Goal: Information Seeking & Learning: Learn about a topic

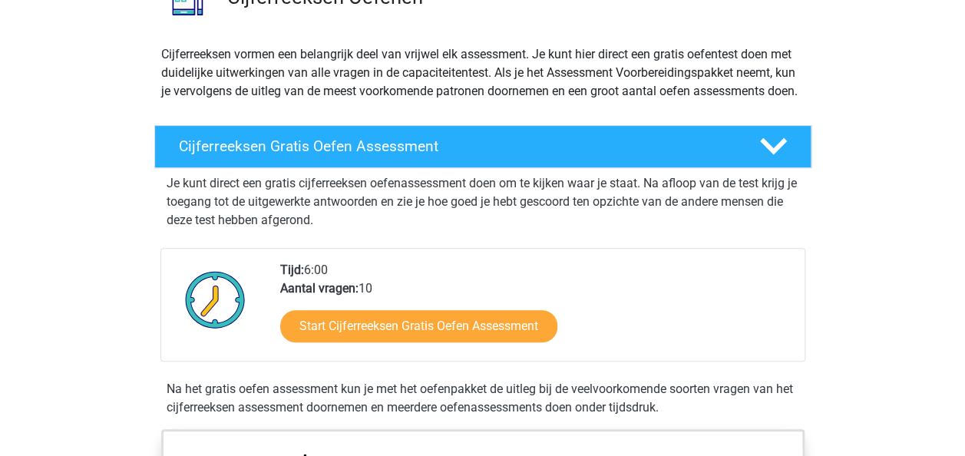
scroll to position [186, 0]
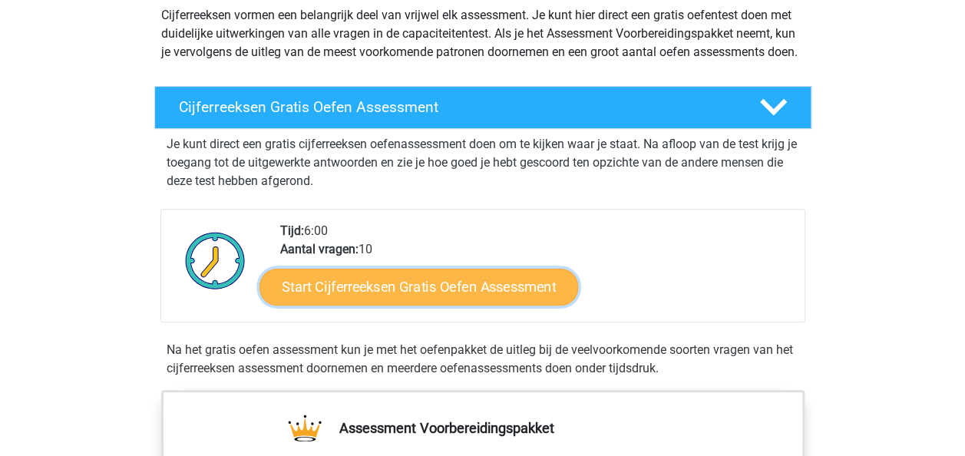
click at [358, 304] on link "Start Cijferreeksen Gratis Oefen Assessment" at bounding box center [418, 286] width 319 height 37
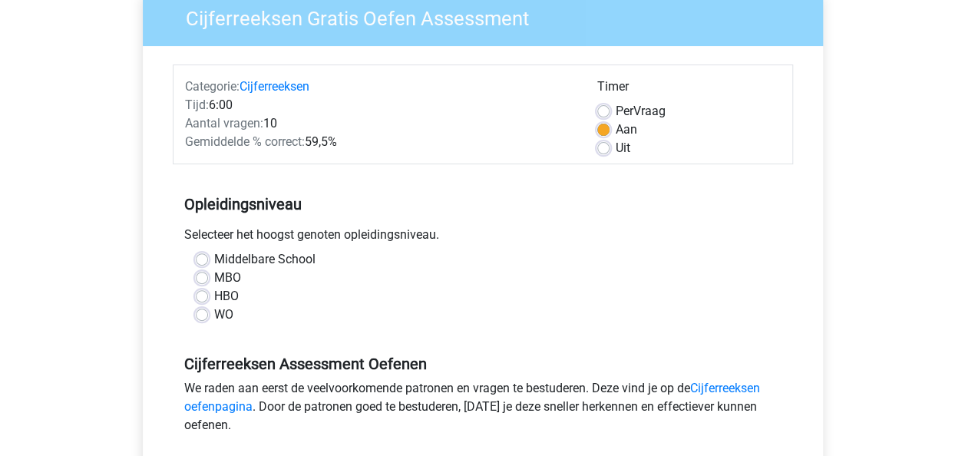
scroll to position [138, 0]
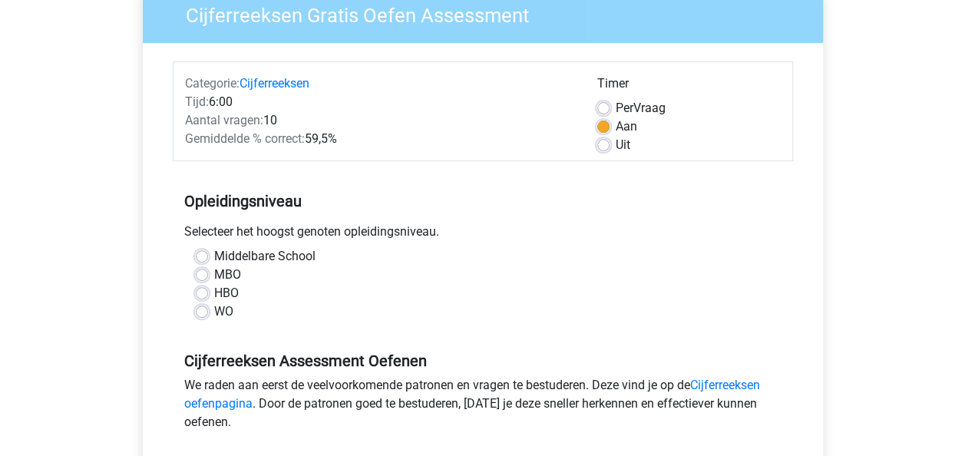
click at [209, 312] on div "WO" at bounding box center [483, 311] width 574 height 18
click at [193, 308] on div "Middelbare School MBO HBO WO" at bounding box center [482, 284] width 597 height 74
click at [193, 309] on div "Middelbare School MBO HBO WO" at bounding box center [482, 284] width 597 height 74
drag, startPoint x: 193, startPoint y: 309, endPoint x: 207, endPoint y: 307, distance: 14.7
click at [207, 307] on div "WO" at bounding box center [483, 311] width 574 height 18
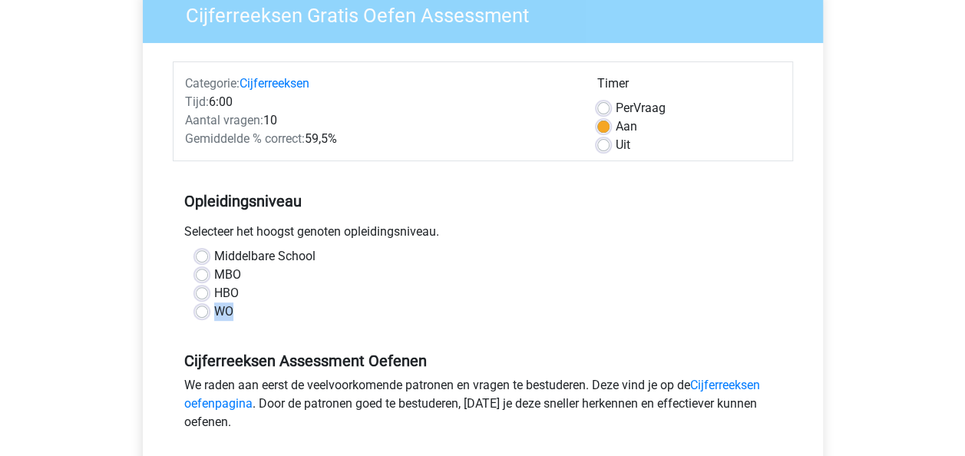
click at [214, 312] on label "WO" at bounding box center [223, 311] width 19 height 18
click at [202, 312] on input "WO" at bounding box center [202, 309] width 12 height 15
radio input "true"
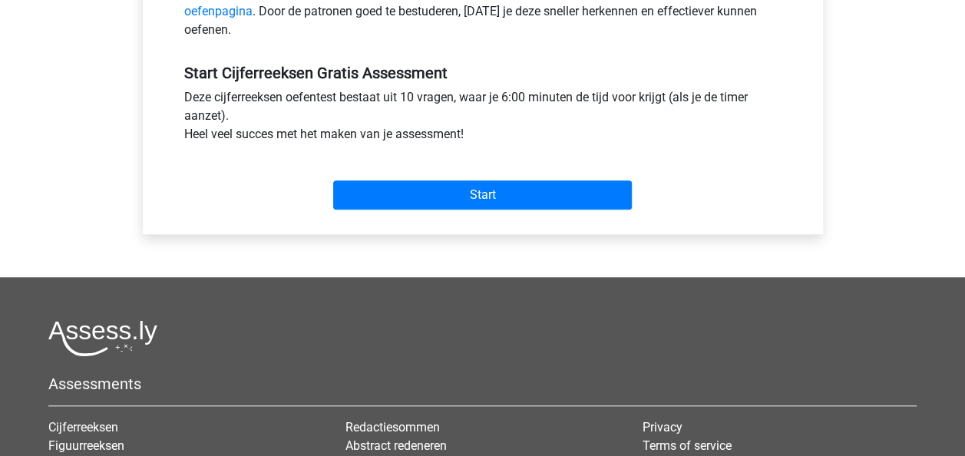
scroll to position [531, 0]
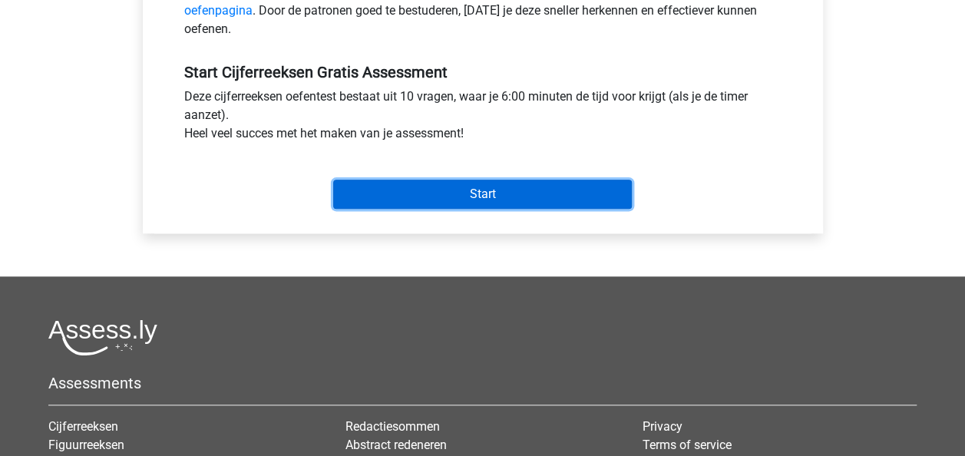
click at [421, 188] on input "Start" at bounding box center [482, 194] width 299 height 29
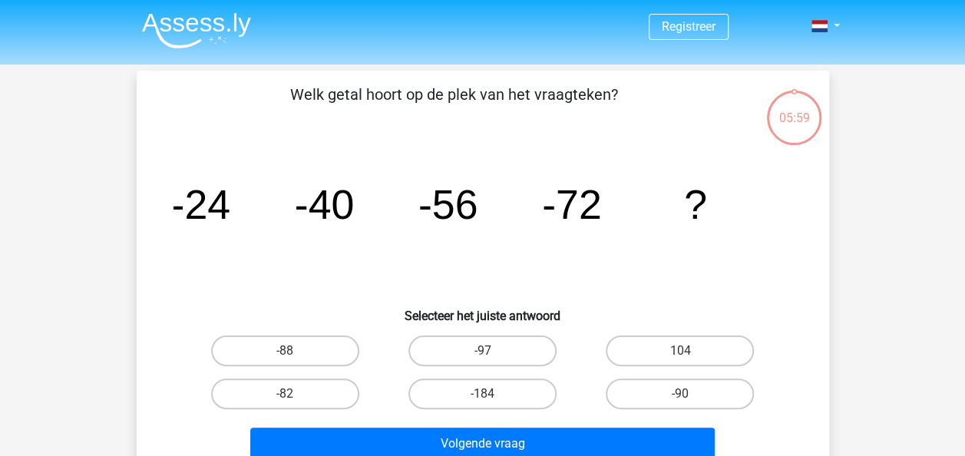
drag, startPoint x: 0, startPoint y: 0, endPoint x: 415, endPoint y: 175, distance: 449.9
click at [415, 175] on icon "image/svg+xml -24 -40 -56 -72 ?" at bounding box center [482, 218] width 619 height 155
click at [309, 348] on label "-88" at bounding box center [285, 350] width 148 height 31
click at [295, 351] on input "-88" at bounding box center [290, 356] width 10 height 10
radio input "true"
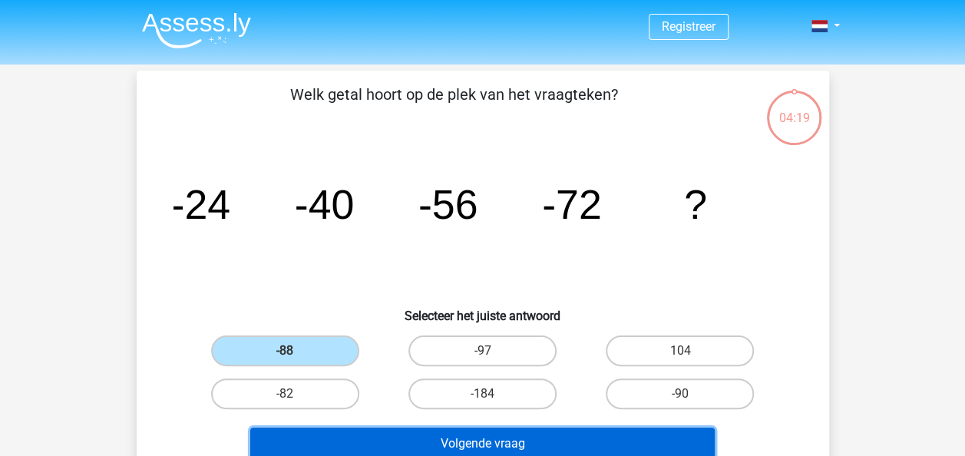
click at [462, 442] on button "Volgende vraag" at bounding box center [482, 444] width 464 height 32
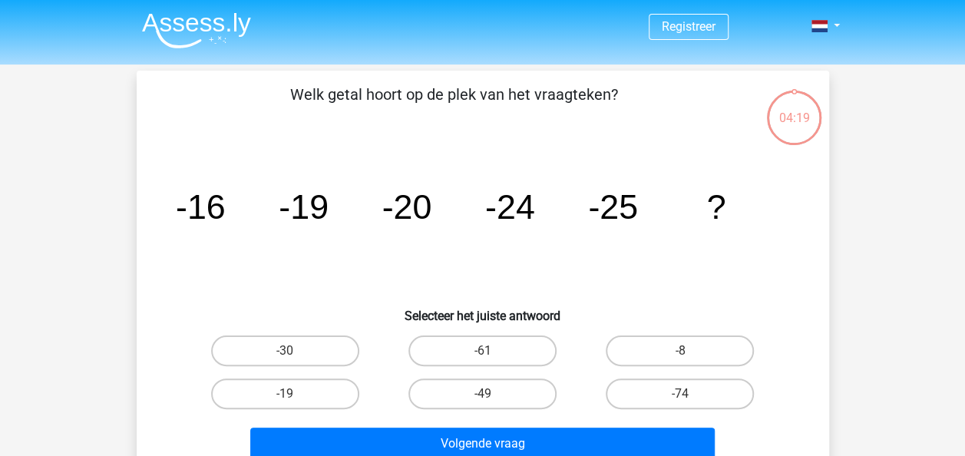
scroll to position [71, 0]
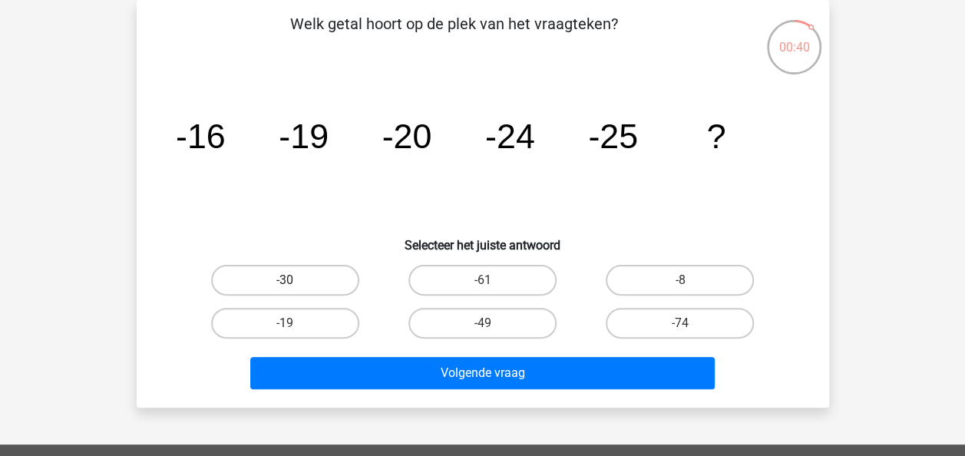
click at [302, 278] on label "-30" at bounding box center [285, 280] width 148 height 31
click at [295, 280] on input "-30" at bounding box center [290, 285] width 10 height 10
radio input "true"
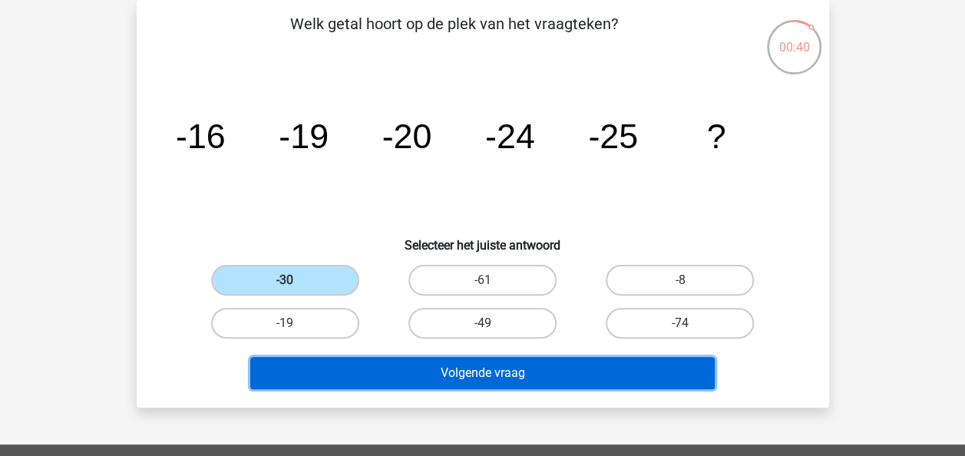
click at [444, 368] on button "Volgende vraag" at bounding box center [482, 373] width 464 height 32
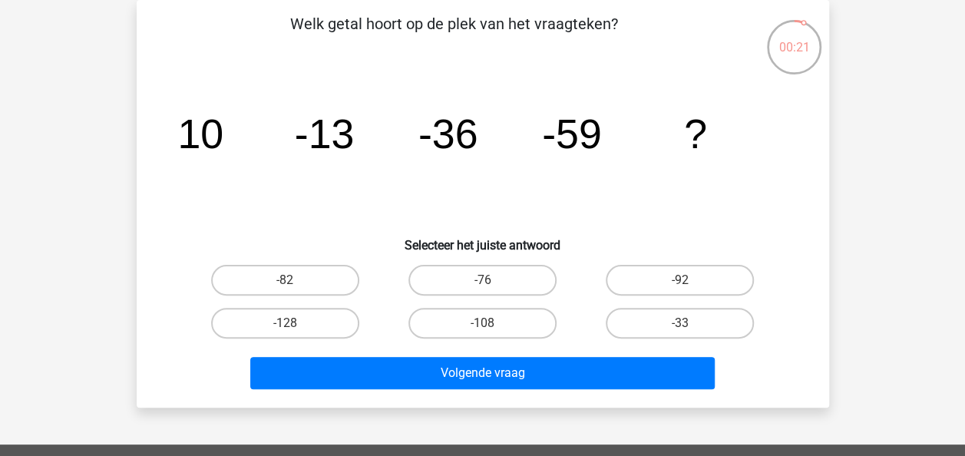
click at [800, 58] on div "00:21" at bounding box center [794, 35] width 58 height 58
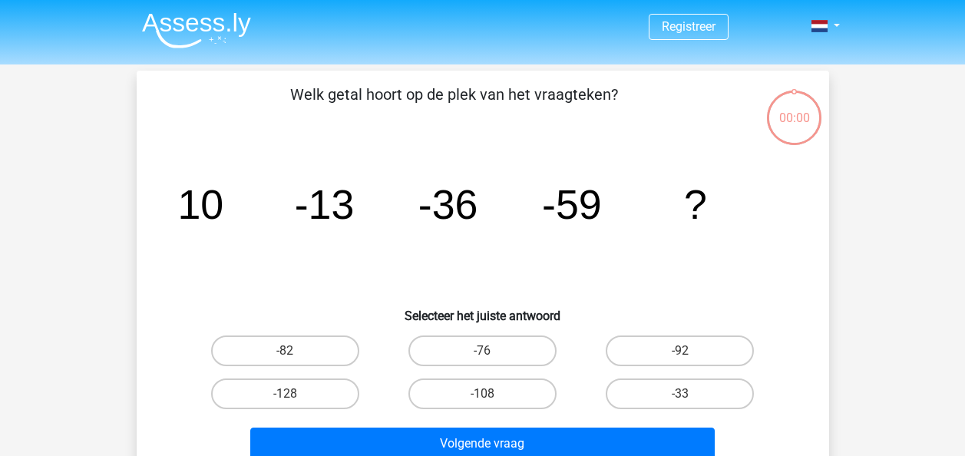
scroll to position [71, 0]
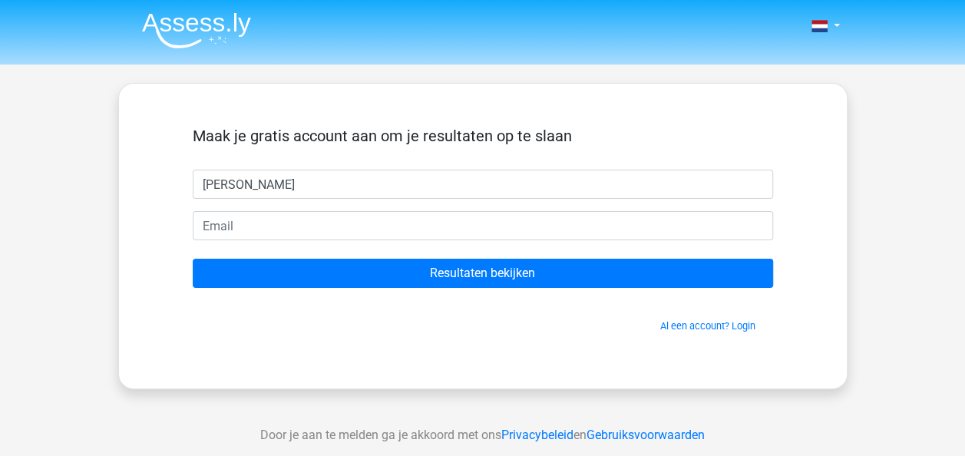
type input "[PERSON_NAME]"
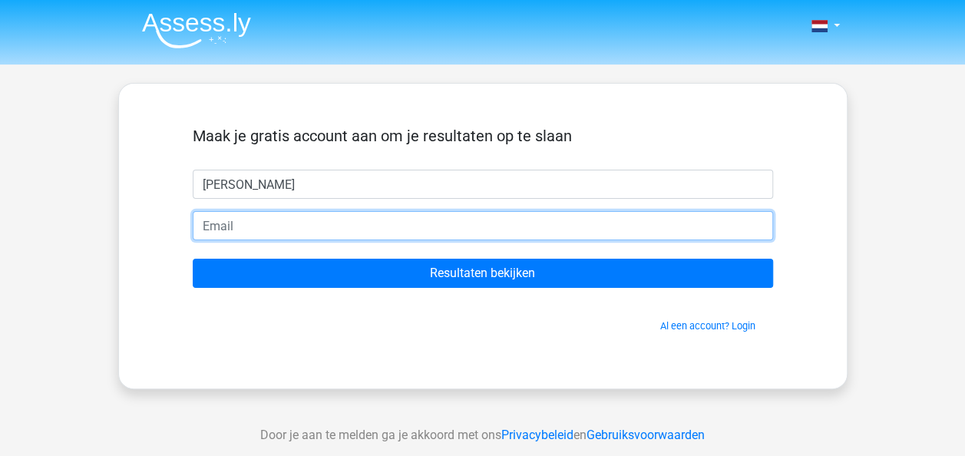
click at [300, 235] on input "email" at bounding box center [483, 225] width 580 height 29
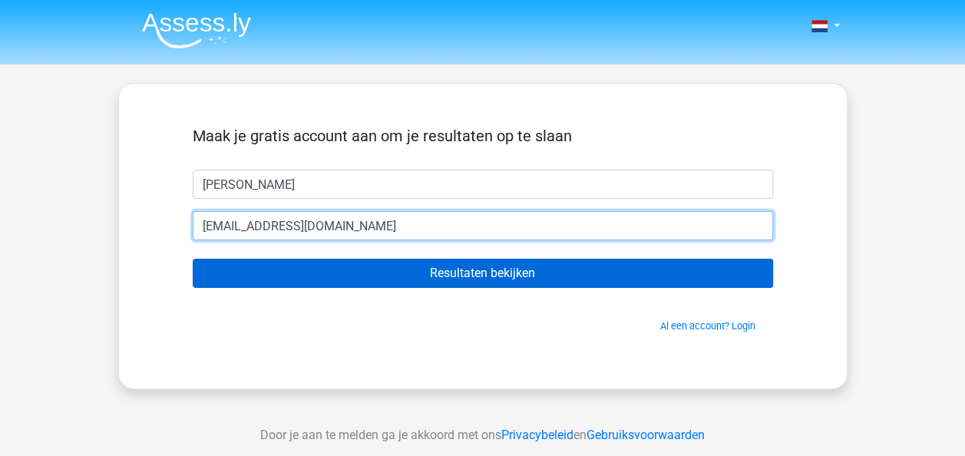
type input "[EMAIL_ADDRESS][DOMAIN_NAME]"
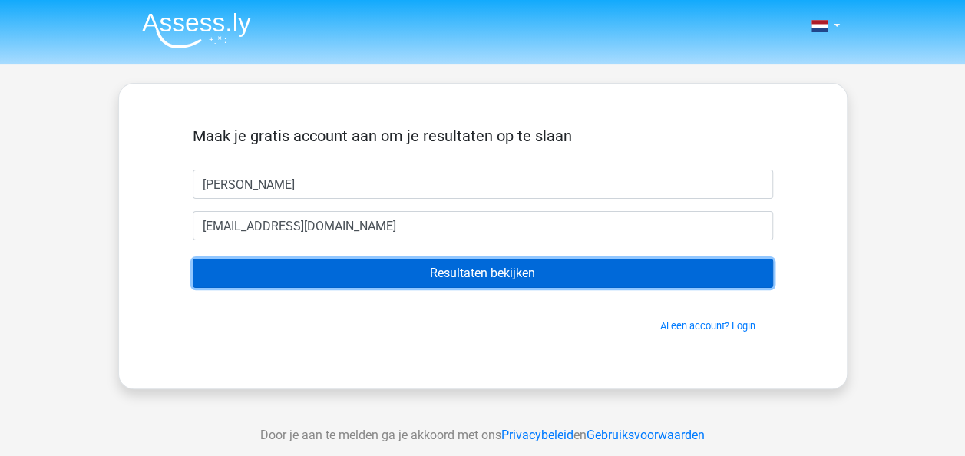
click at [436, 273] on input "Resultaten bekijken" at bounding box center [483, 273] width 580 height 29
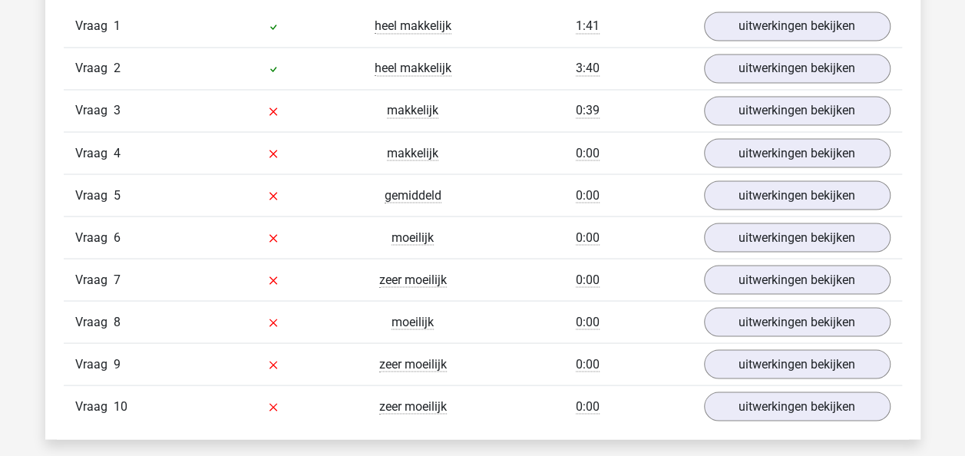
scroll to position [1327, 0]
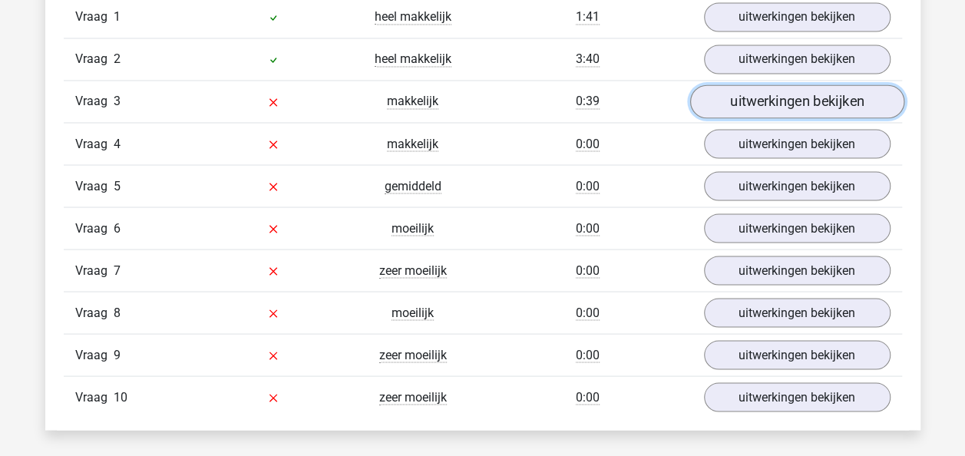
click at [731, 95] on link "uitwerkingen bekijken" at bounding box center [796, 102] width 214 height 34
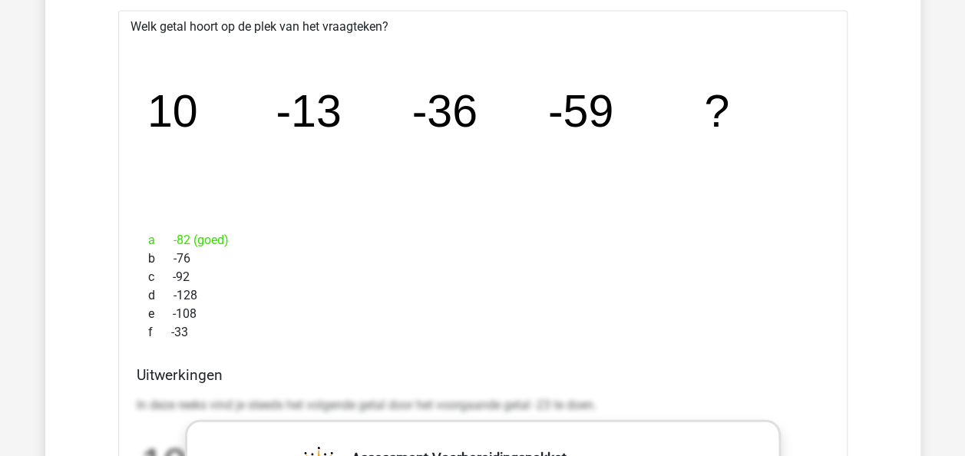
scroll to position [1456, 0]
click at [473, 289] on div "d -128" at bounding box center [483, 296] width 692 height 18
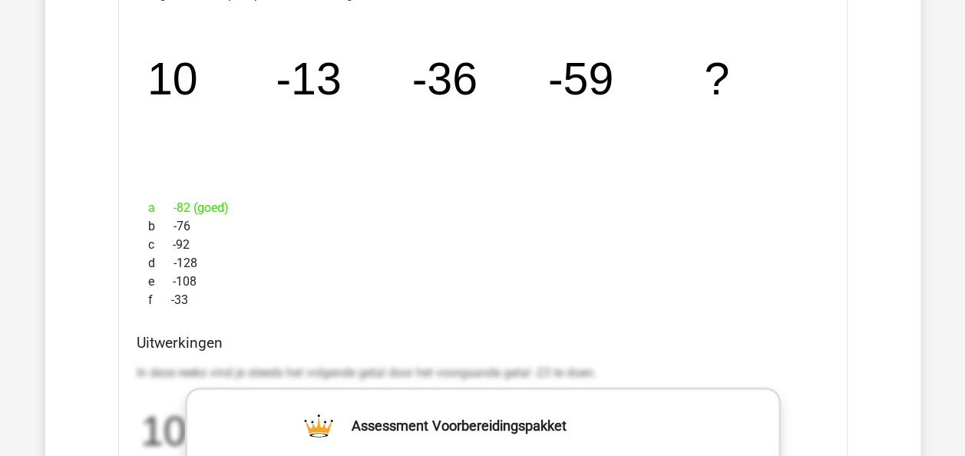
scroll to position [1505, 0]
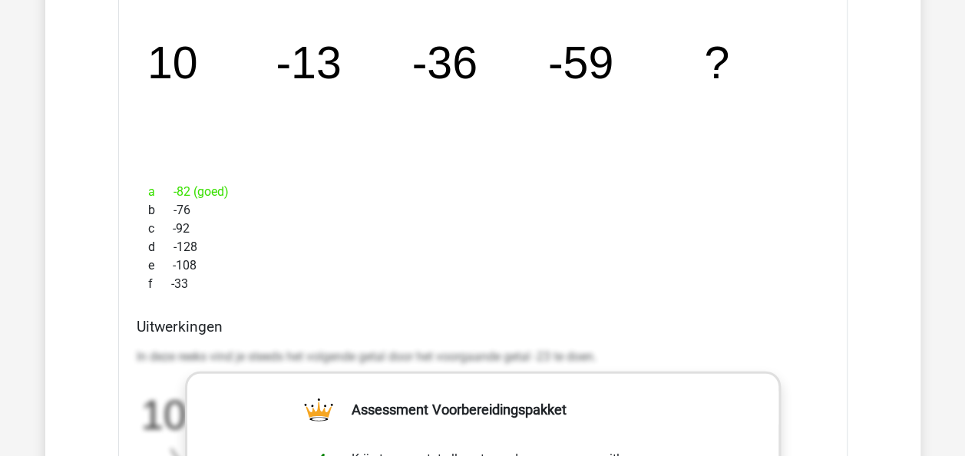
click at [533, 302] on div "Welk getal hoort op de plek van het vraagteken? image/svg+xml 10 -13 -36 -59 ? …" at bounding box center [482, 417] width 729 height 910
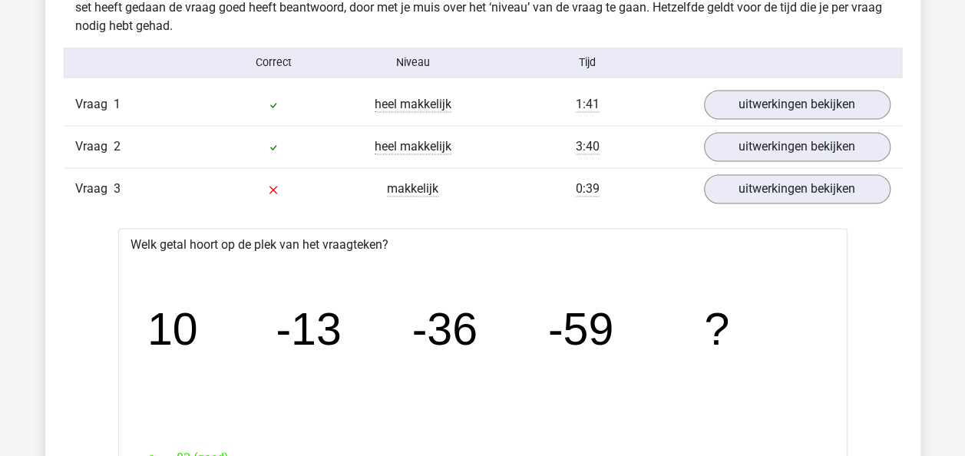
scroll to position [1258, 0]
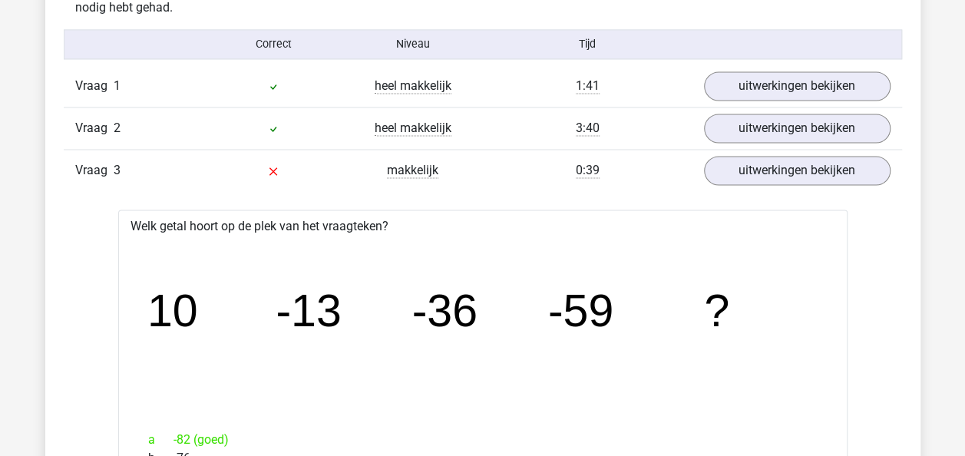
drag, startPoint x: 232, startPoint y: 401, endPoint x: 233, endPoint y: 376, distance: 24.6
click at [233, 376] on icon "image/svg+xml 10 -13 -36 -59 ?" at bounding box center [483, 326] width 680 height 170
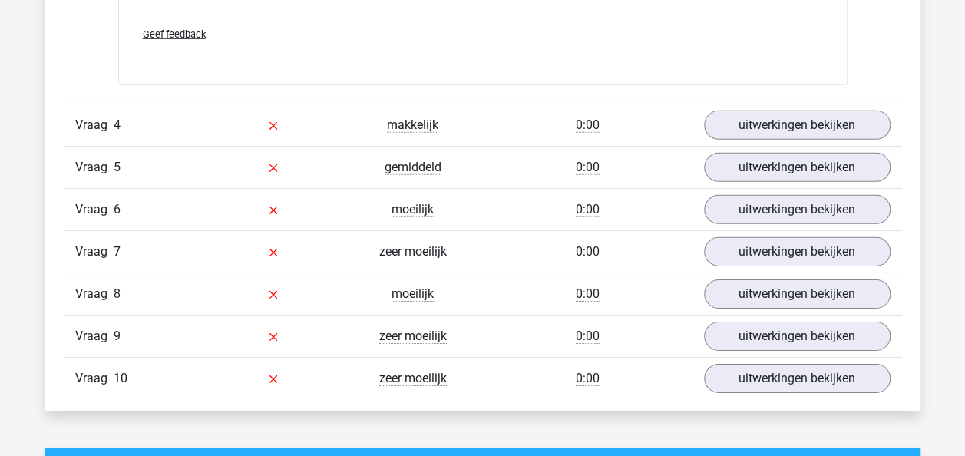
scroll to position [2297, 0]
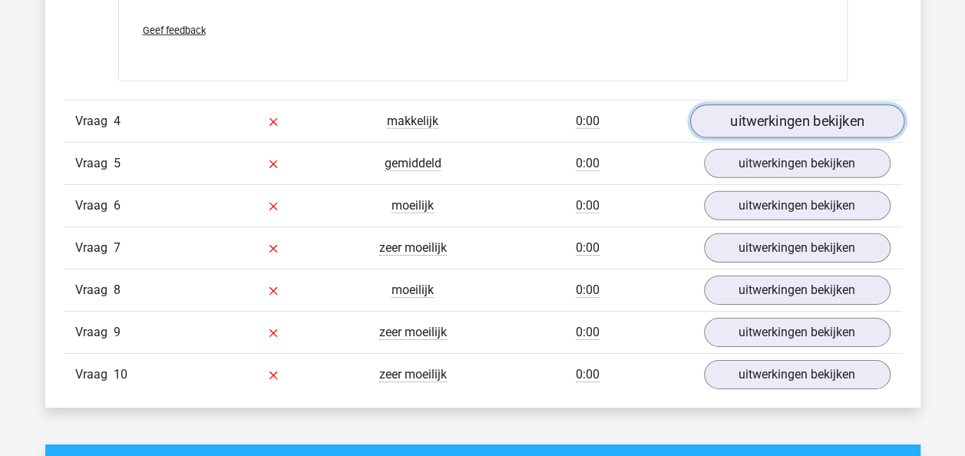
click at [794, 117] on link "uitwerkingen bekijken" at bounding box center [796, 121] width 214 height 34
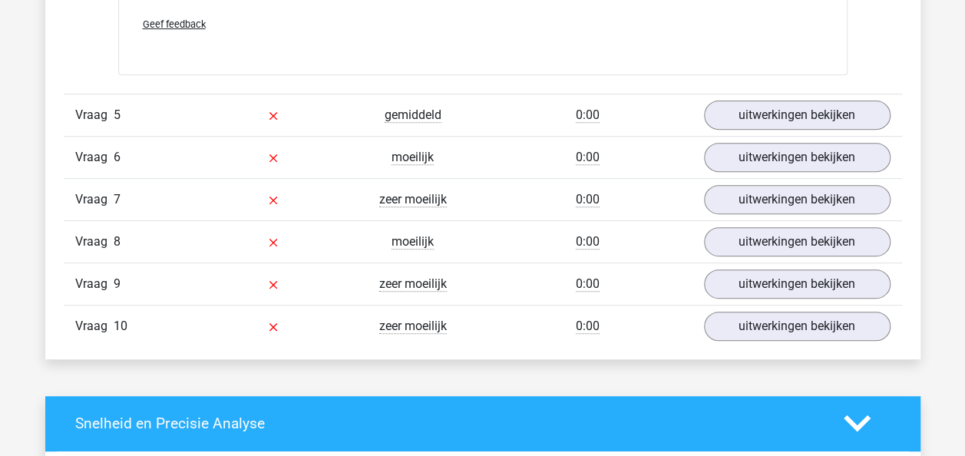
scroll to position [3149, 0]
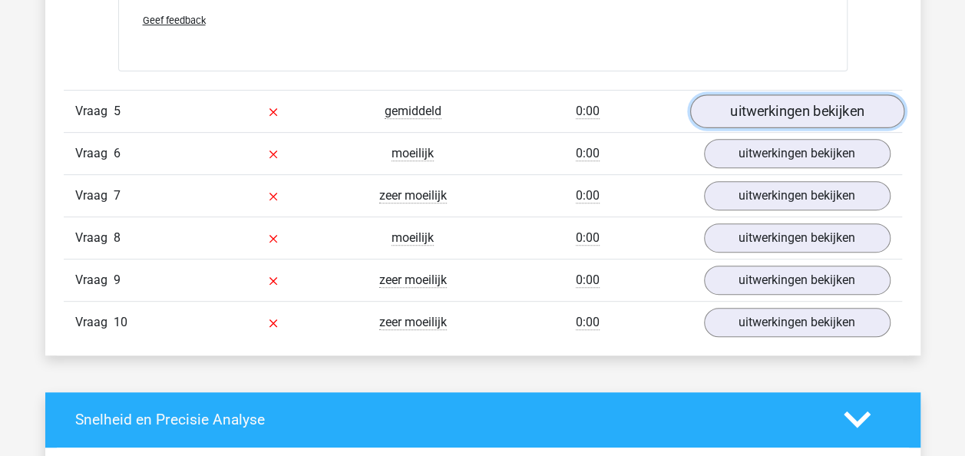
click at [763, 94] on link "uitwerkingen bekijken" at bounding box center [796, 111] width 214 height 34
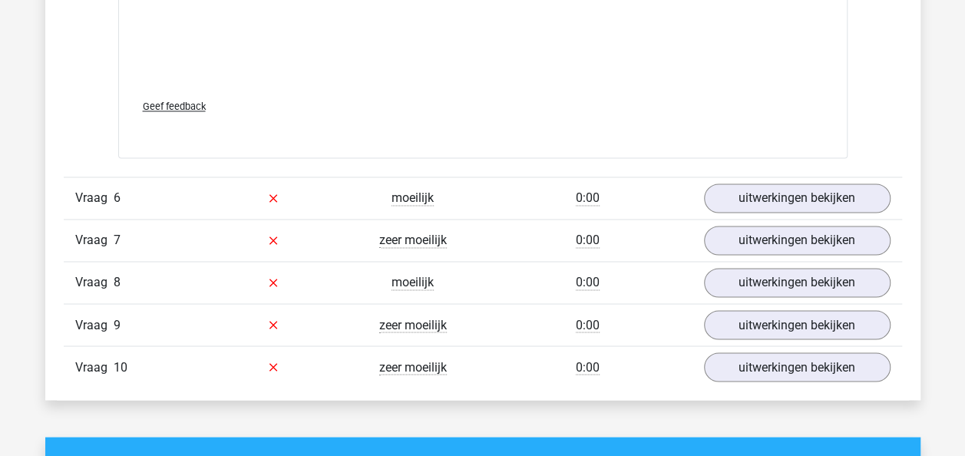
scroll to position [4078, 0]
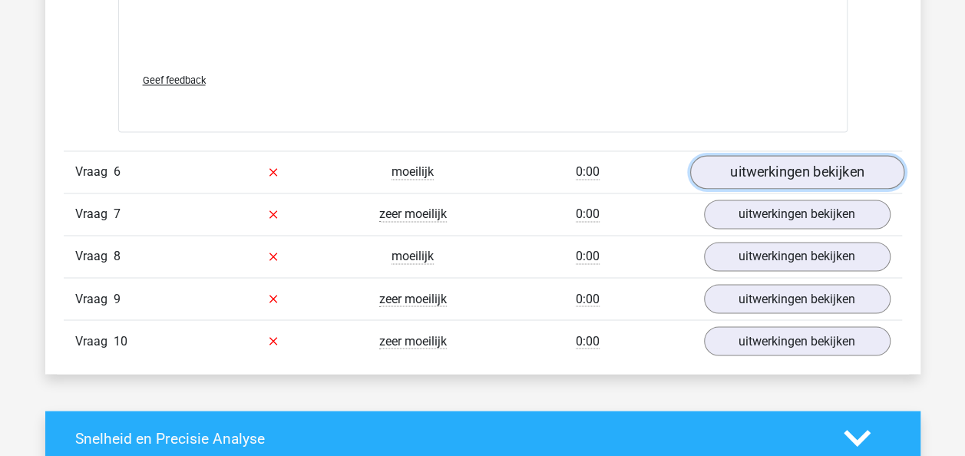
click at [745, 167] on link "uitwerkingen bekijken" at bounding box center [796, 172] width 214 height 34
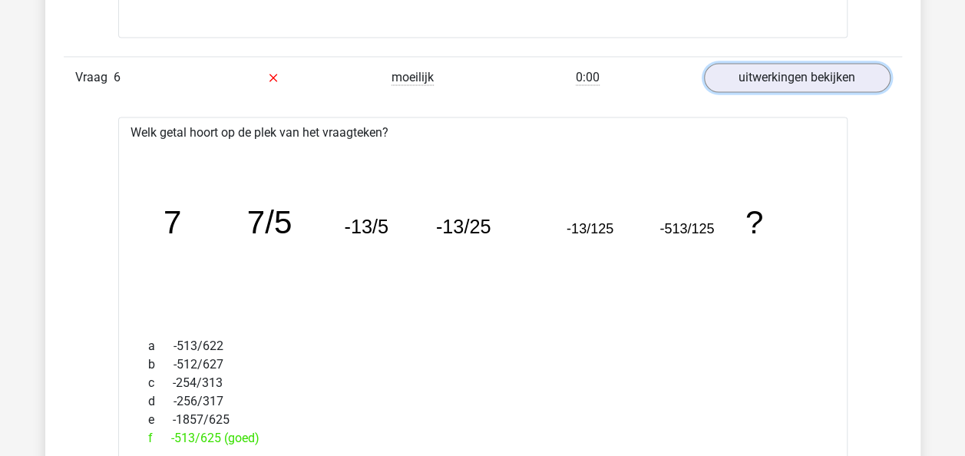
scroll to position [4170, 0]
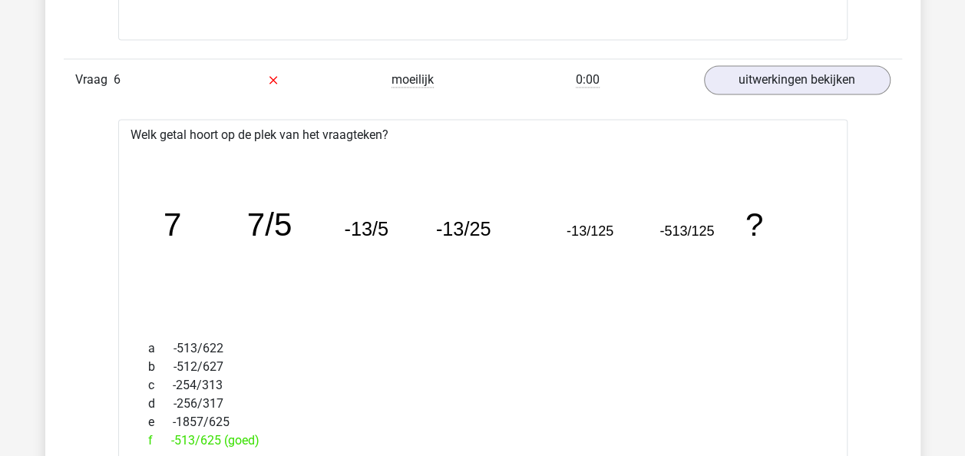
click at [661, 364] on div "b -512/627" at bounding box center [483, 366] width 692 height 18
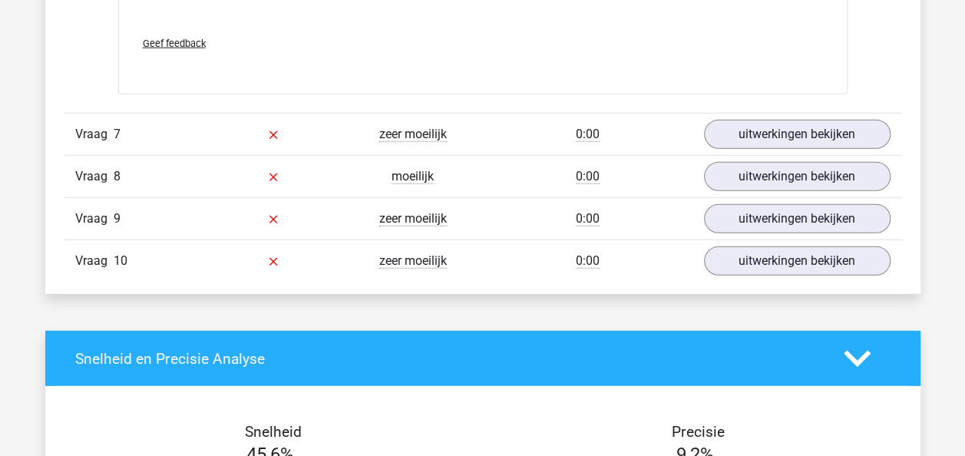
scroll to position [4874, 0]
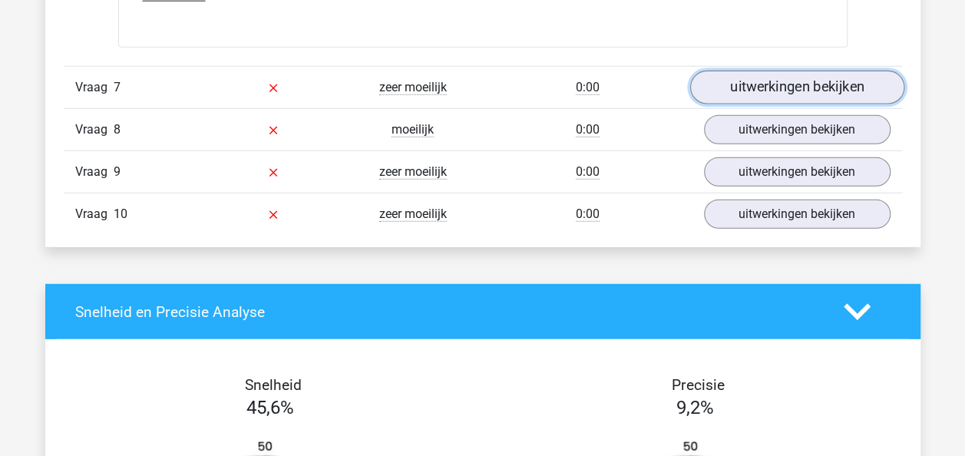
click at [746, 81] on link "uitwerkingen bekijken" at bounding box center [796, 88] width 214 height 34
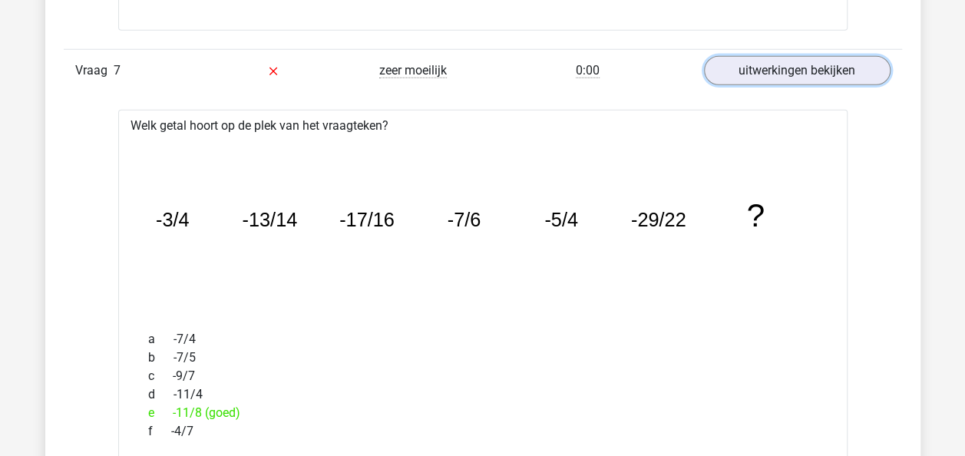
scroll to position [4892, 0]
click at [451, 323] on div "a -7/4 b -7/5 c -9/7 d -11/4 e -11/8 (goed) f -4/7" at bounding box center [483, 384] width 692 height 123
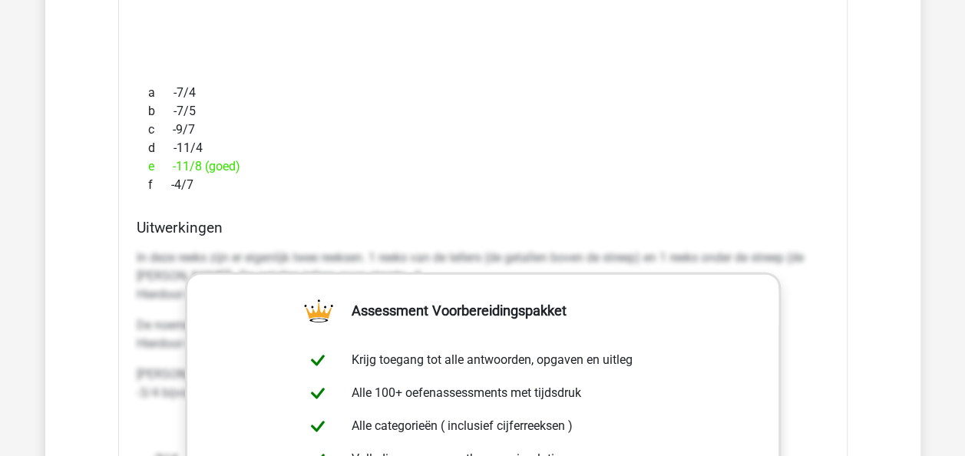
scroll to position [5168, 0]
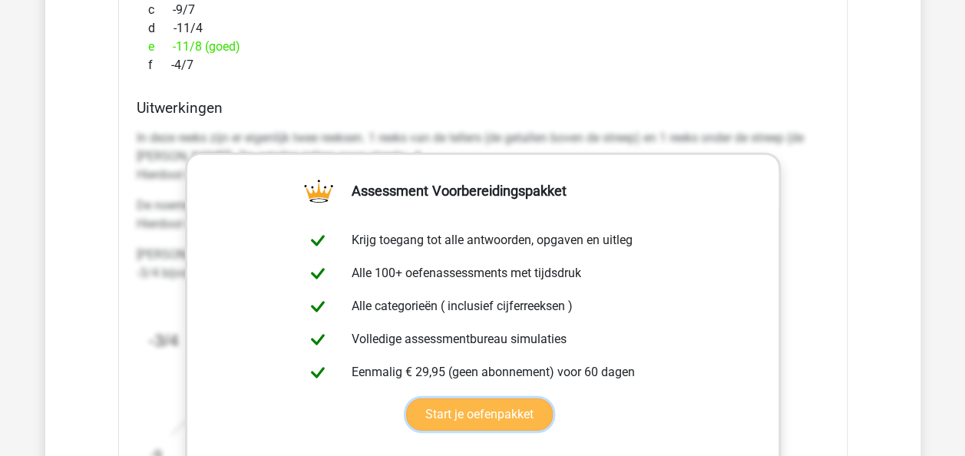
click at [451, 398] on link "Start je oefenpakket" at bounding box center [479, 414] width 147 height 32
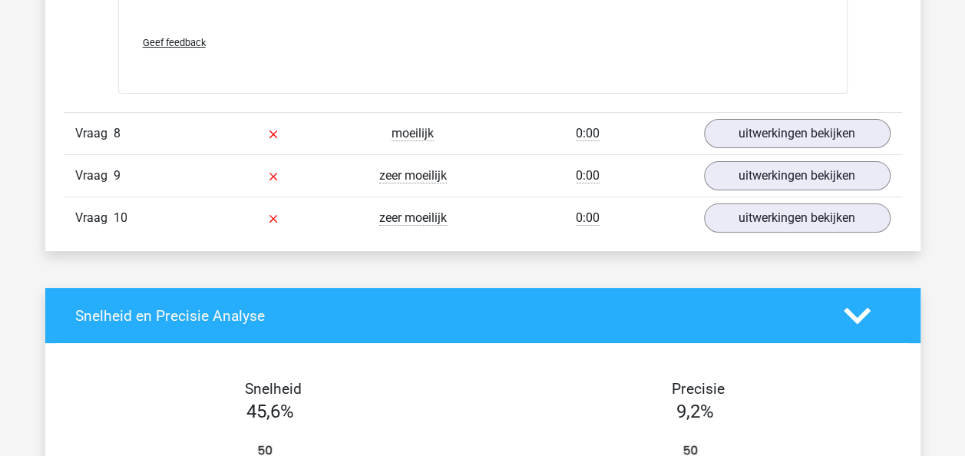
scroll to position [5821, 0]
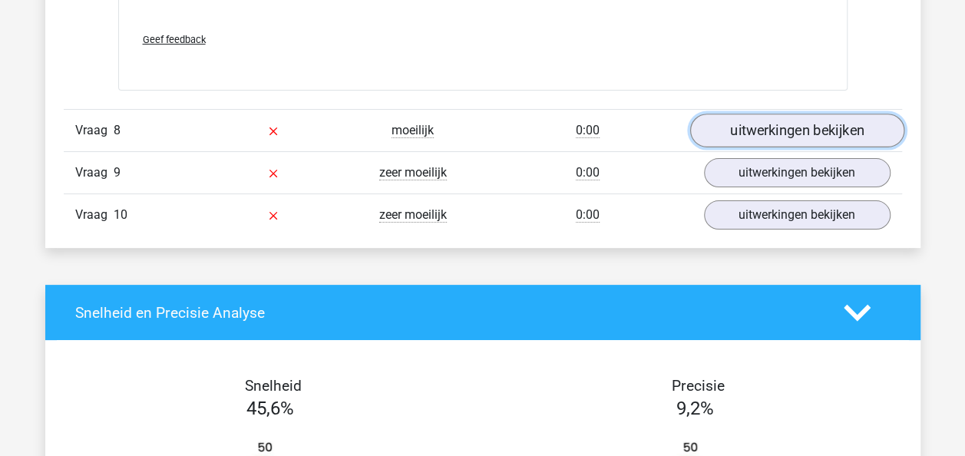
click at [801, 129] on link "uitwerkingen bekijken" at bounding box center [796, 131] width 214 height 34
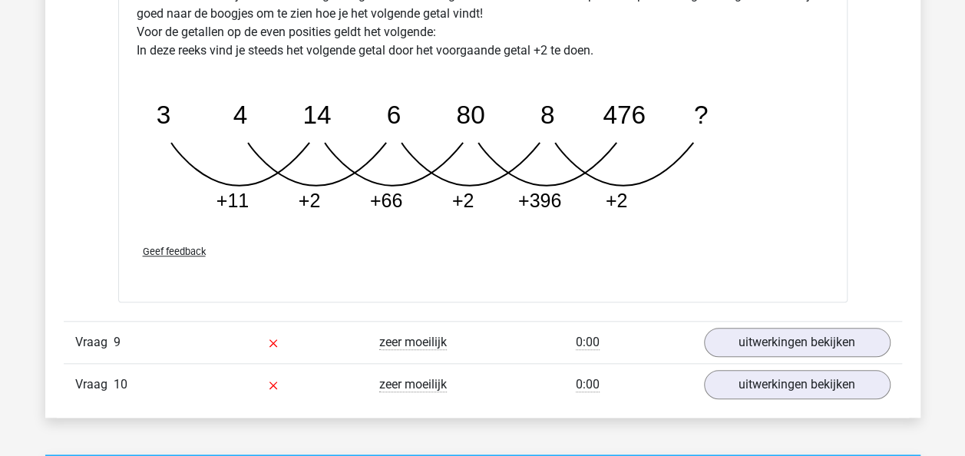
scroll to position [6454, 0]
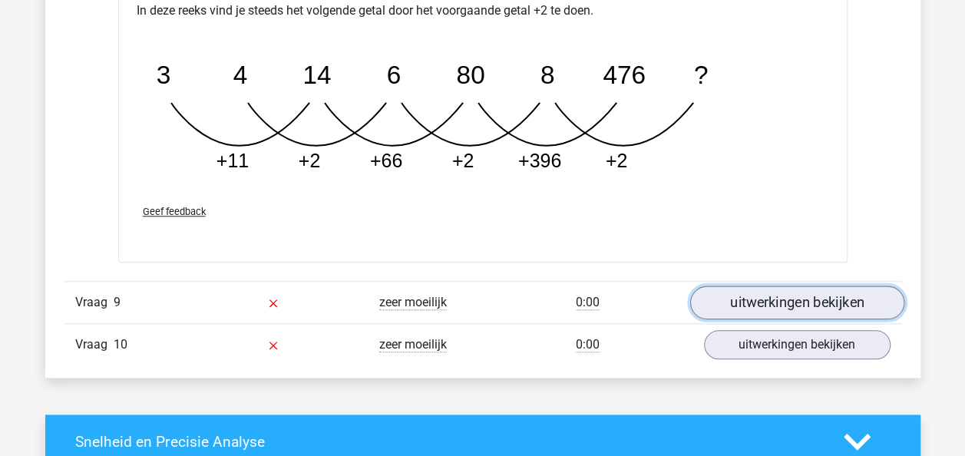
click at [836, 299] on link "uitwerkingen bekijken" at bounding box center [796, 303] width 214 height 34
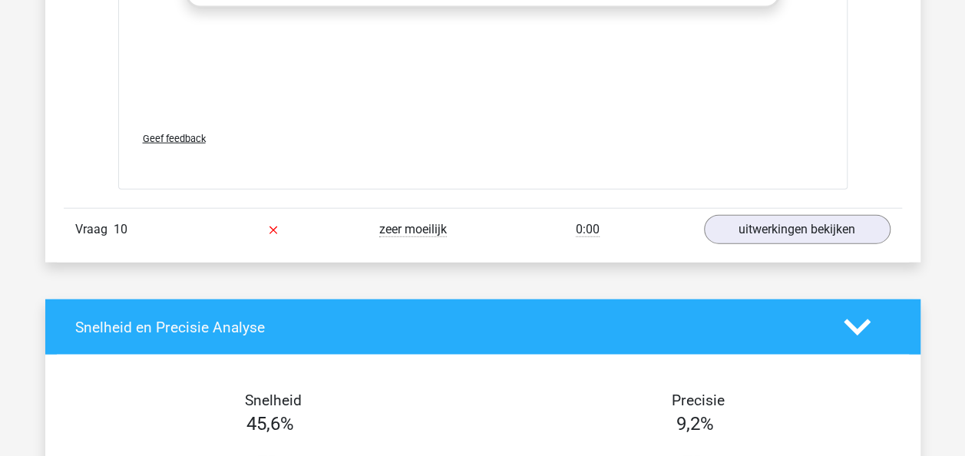
scroll to position [7519, 0]
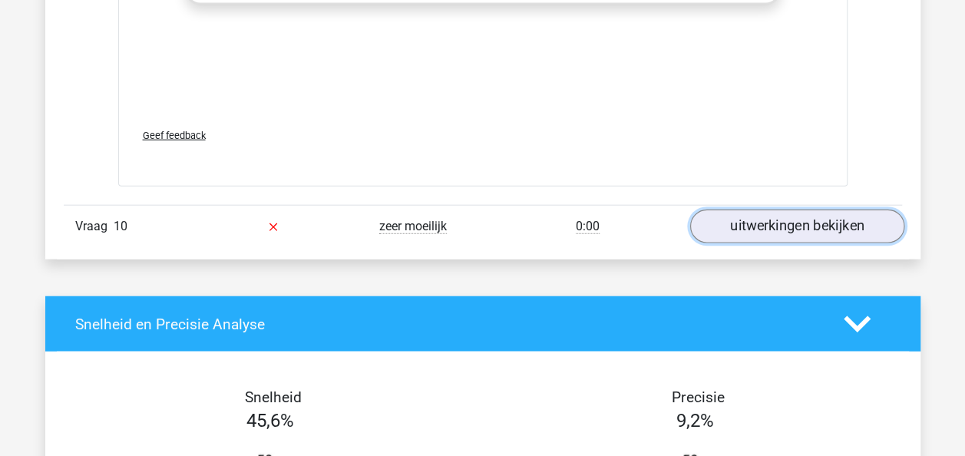
click at [835, 215] on link "uitwerkingen bekijken" at bounding box center [796, 227] width 214 height 34
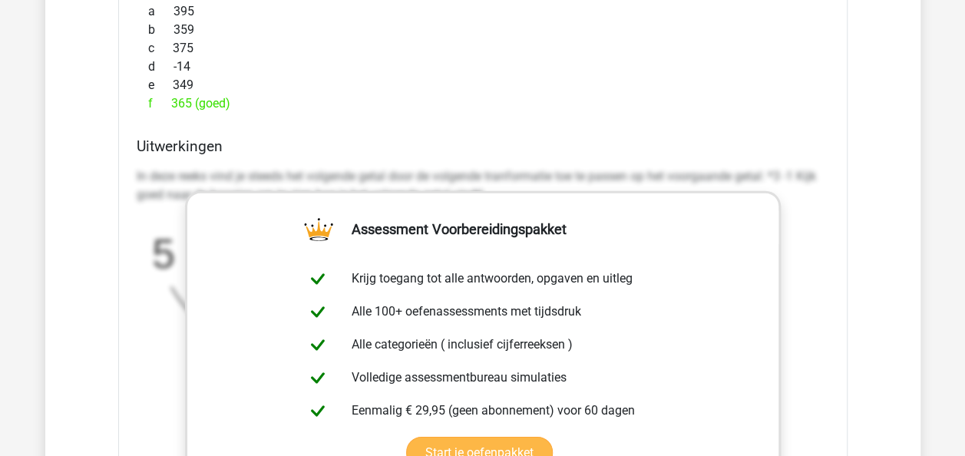
scroll to position [8044, 0]
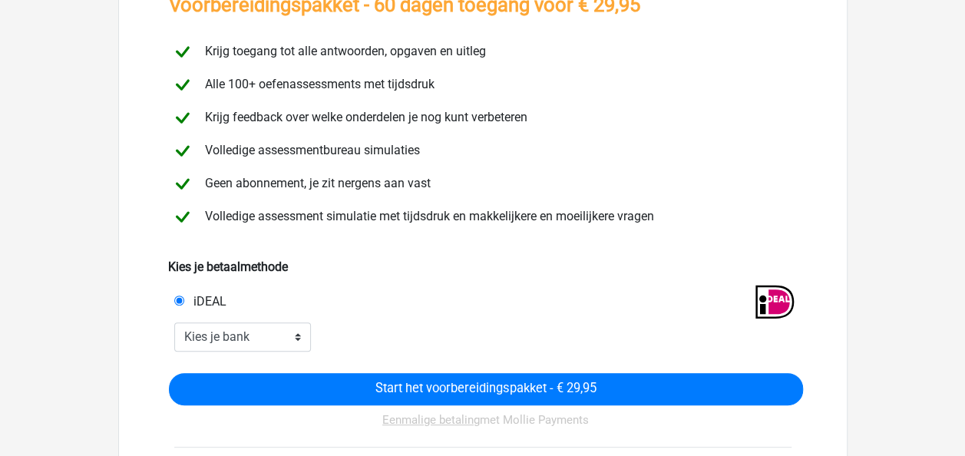
scroll to position [123, 0]
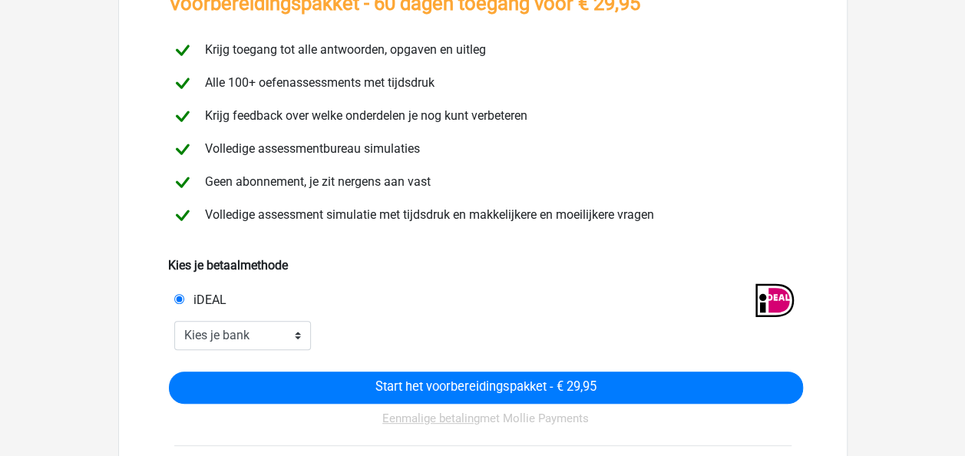
drag, startPoint x: 0, startPoint y: 0, endPoint x: 373, endPoint y: 253, distance: 450.9
click at [373, 253] on div "Kies je betaalmethode" at bounding box center [482, 256] width 629 height 37
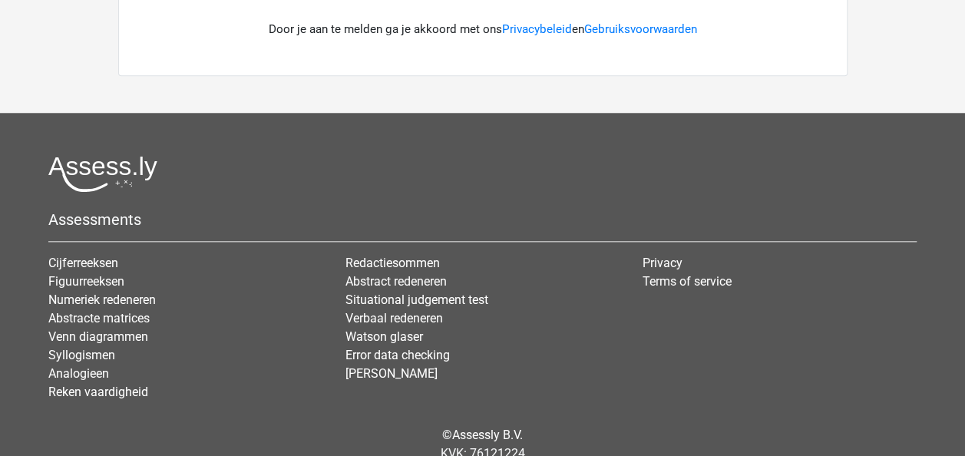
scroll to position [765, 0]
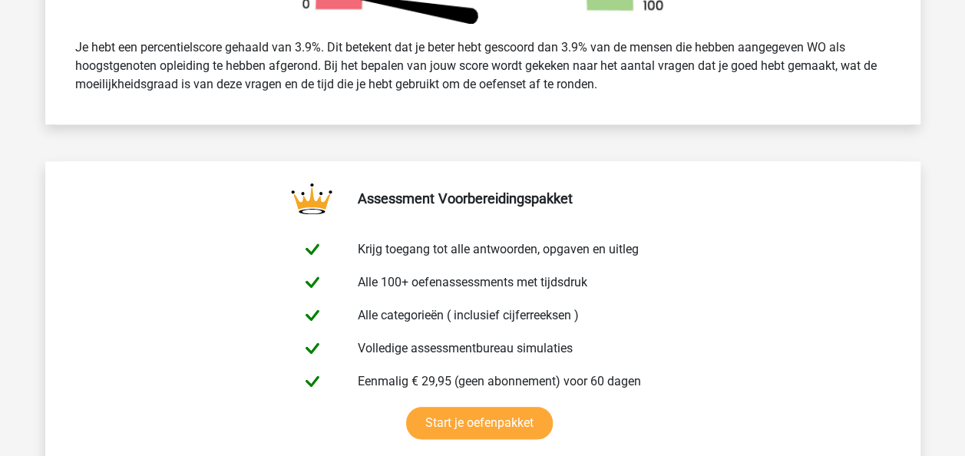
scroll to position [527, 0]
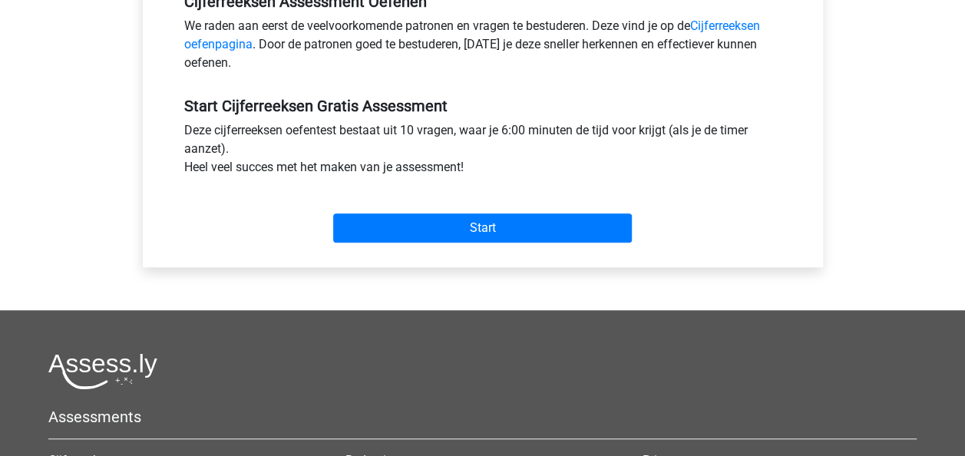
scroll to position [497, 0]
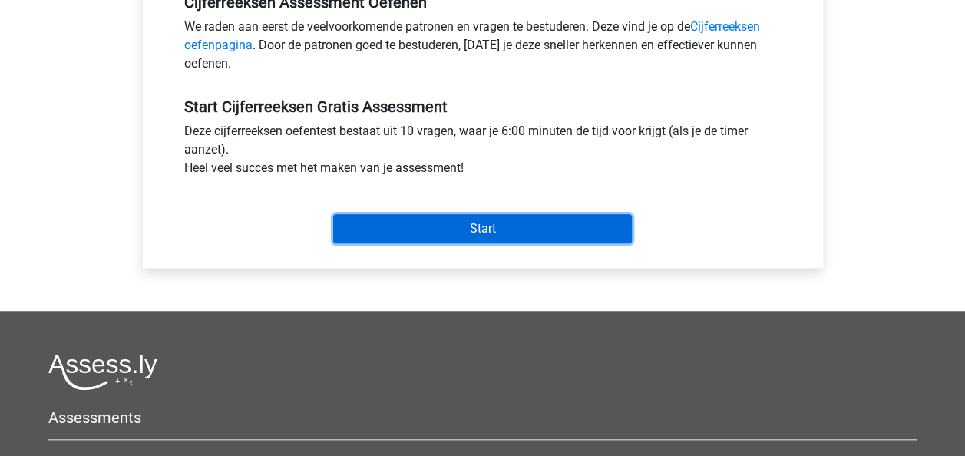
click at [418, 216] on input "Start" at bounding box center [482, 228] width 299 height 29
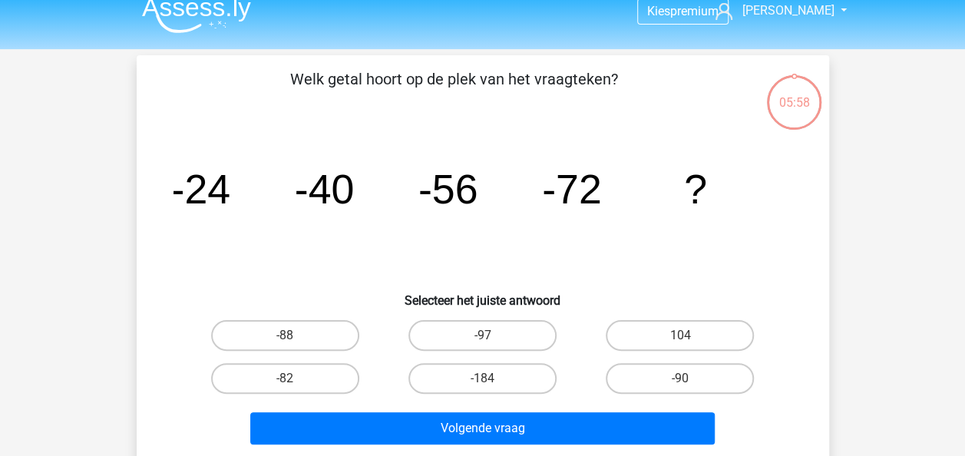
scroll to position [16, 0]
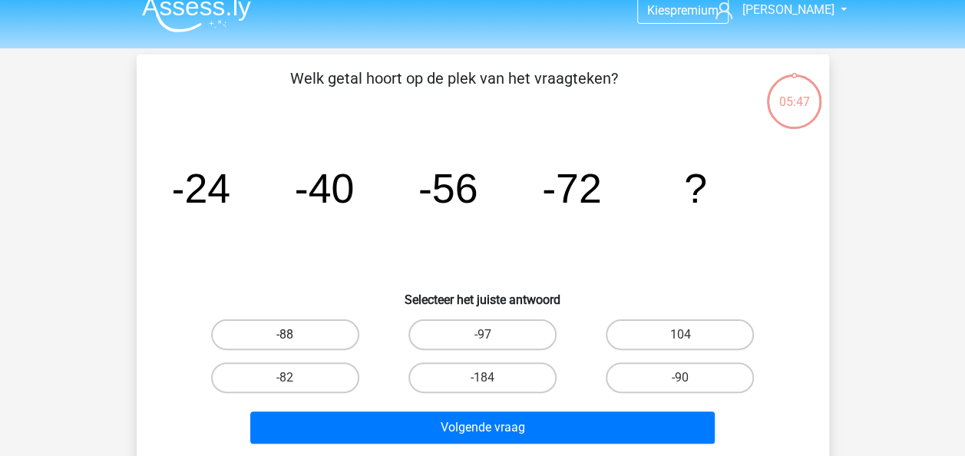
click at [298, 324] on label "-88" at bounding box center [285, 334] width 148 height 31
click at [295, 335] on input "-88" at bounding box center [290, 340] width 10 height 10
radio input "true"
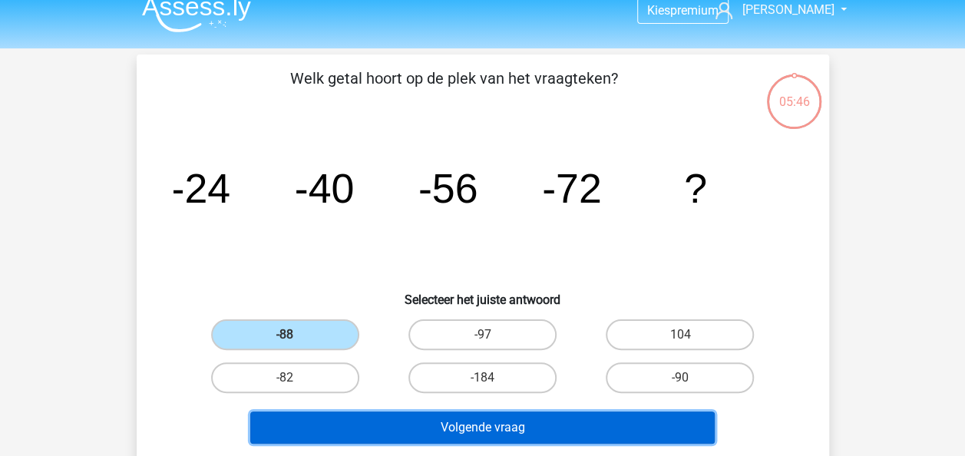
click at [401, 436] on button "Volgende vraag" at bounding box center [482, 427] width 464 height 32
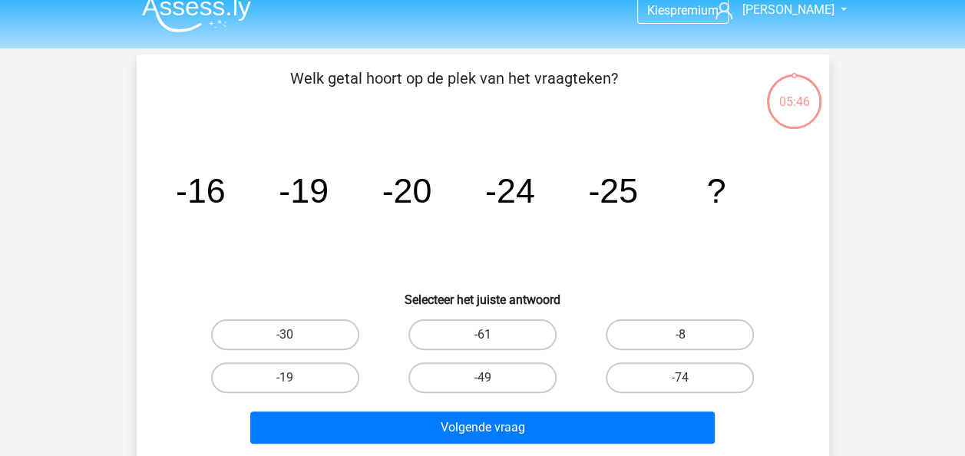
scroll to position [71, 0]
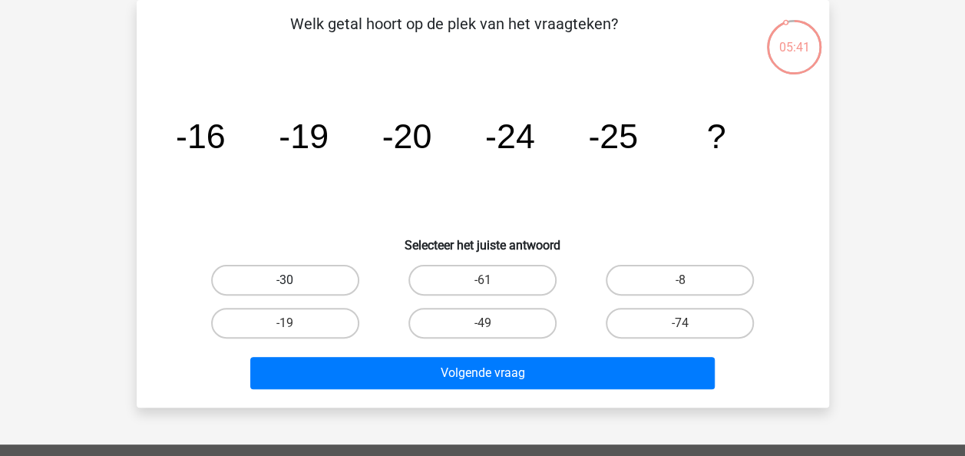
click at [298, 277] on label "-30" at bounding box center [285, 280] width 148 height 31
click at [295, 280] on input "-30" at bounding box center [290, 285] width 10 height 10
radio input "true"
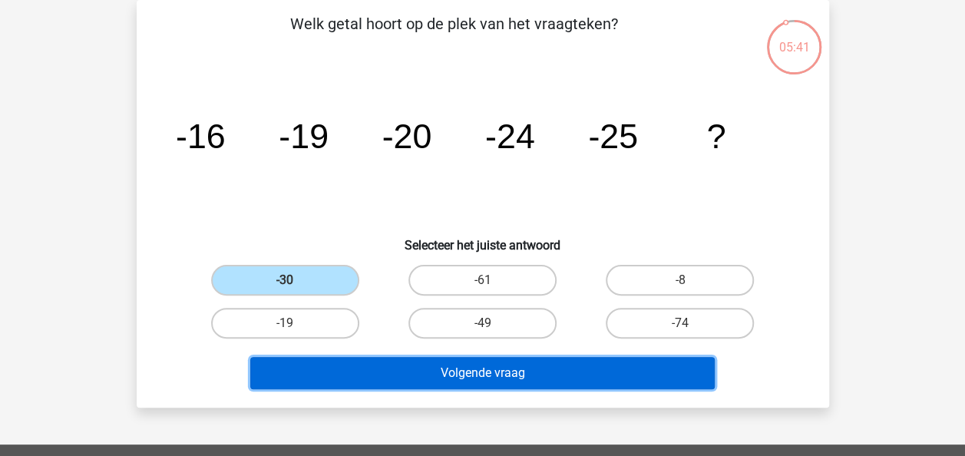
click at [375, 369] on button "Volgende vraag" at bounding box center [482, 373] width 464 height 32
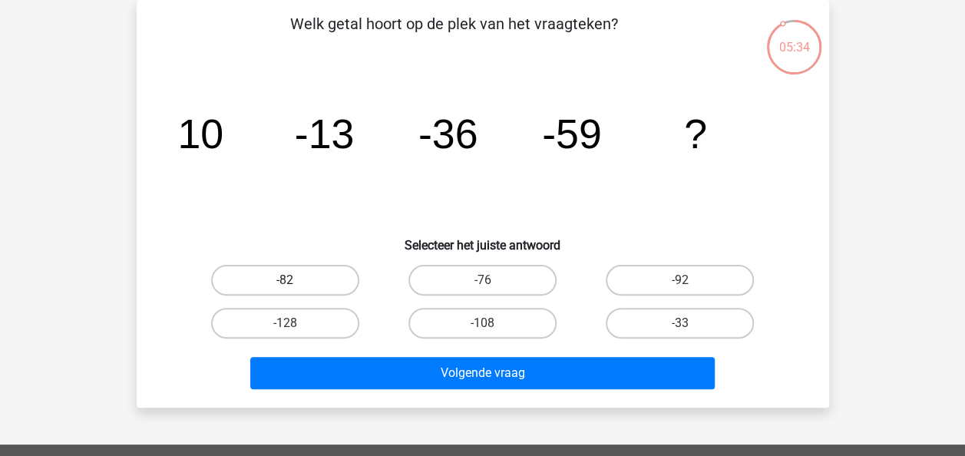
click at [296, 270] on label "-82" at bounding box center [285, 280] width 148 height 31
click at [295, 280] on input "-82" at bounding box center [290, 285] width 10 height 10
radio input "true"
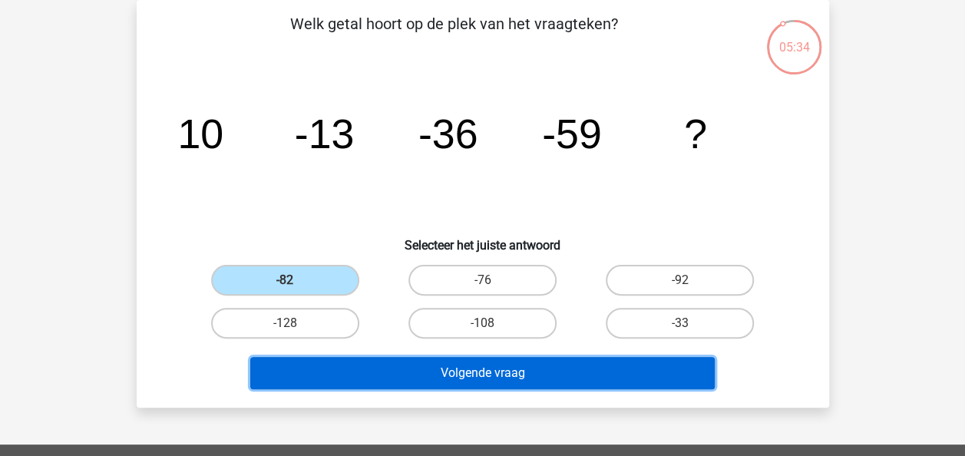
click at [416, 385] on button "Volgende vraag" at bounding box center [482, 373] width 464 height 32
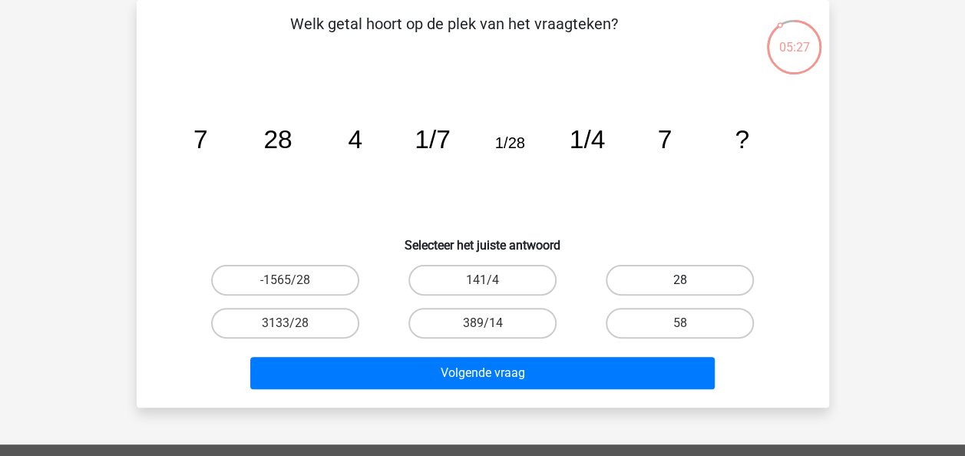
click at [647, 276] on label "28" at bounding box center [680, 280] width 148 height 31
click at [680, 280] on input "28" at bounding box center [685, 285] width 10 height 10
radio input "true"
click at [505, 390] on div "Volgende vraag" at bounding box center [483, 376] width 593 height 38
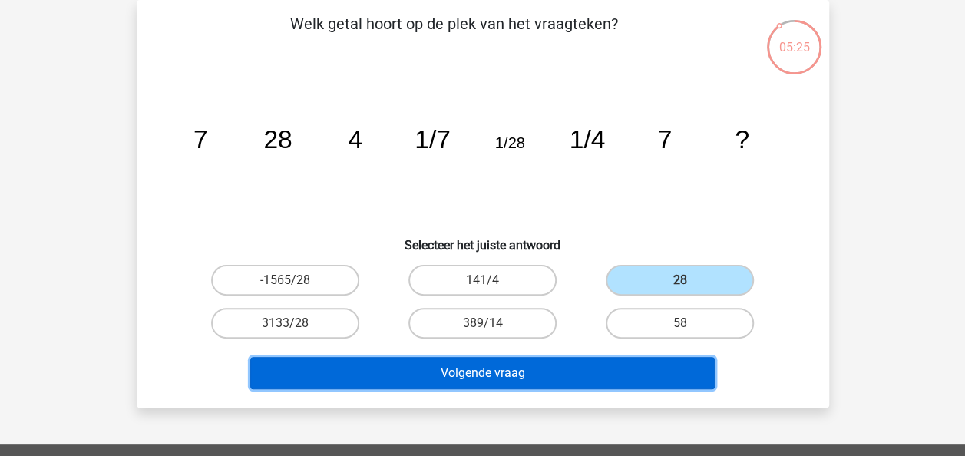
click at [496, 370] on button "Volgende vraag" at bounding box center [482, 373] width 464 height 32
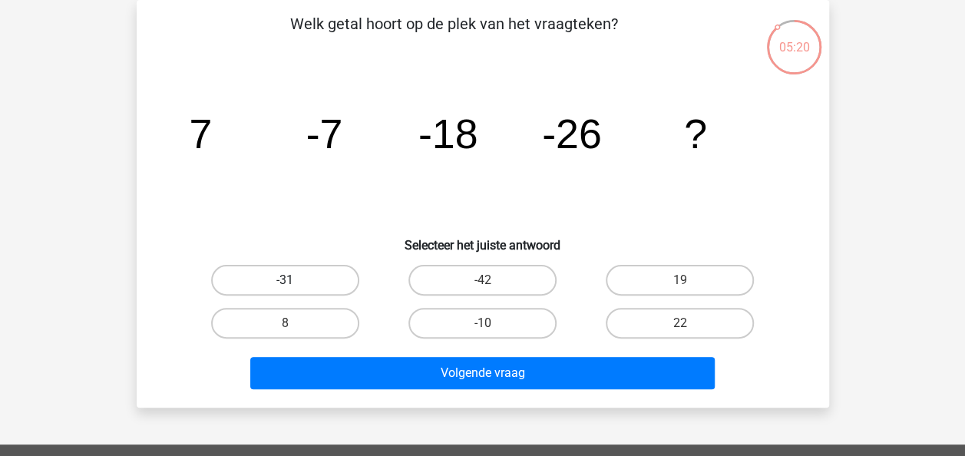
click at [279, 273] on label "-31" at bounding box center [285, 280] width 148 height 31
click at [285, 280] on input "-31" at bounding box center [290, 285] width 10 height 10
radio input "true"
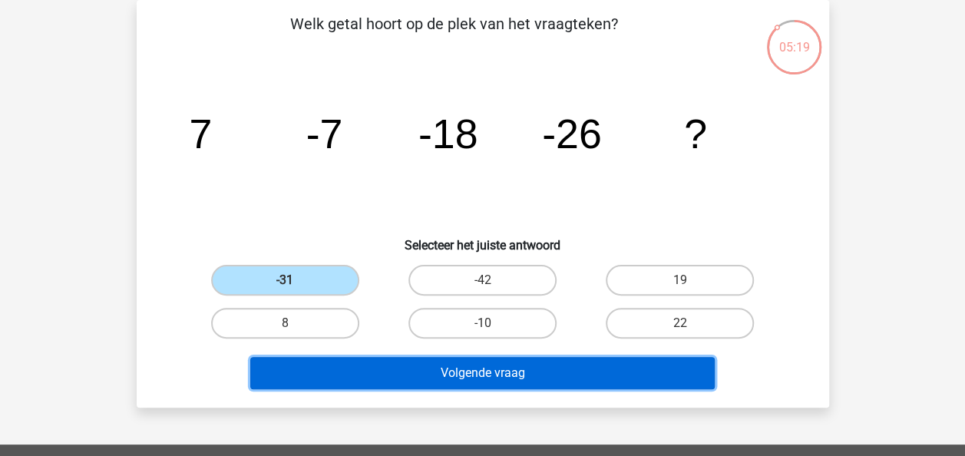
click at [391, 379] on button "Volgende vraag" at bounding box center [482, 373] width 464 height 32
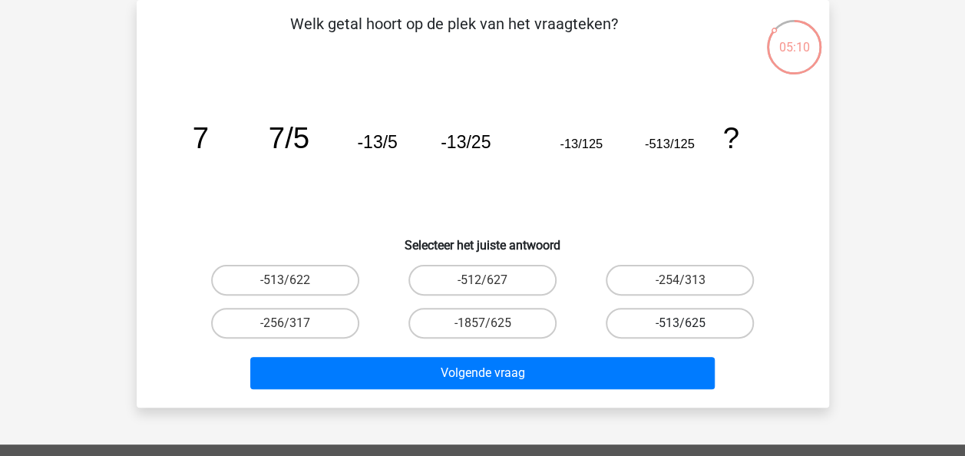
click at [642, 326] on label "-513/625" at bounding box center [680, 323] width 148 height 31
click at [680, 326] on input "-513/625" at bounding box center [685, 328] width 10 height 10
radio input "true"
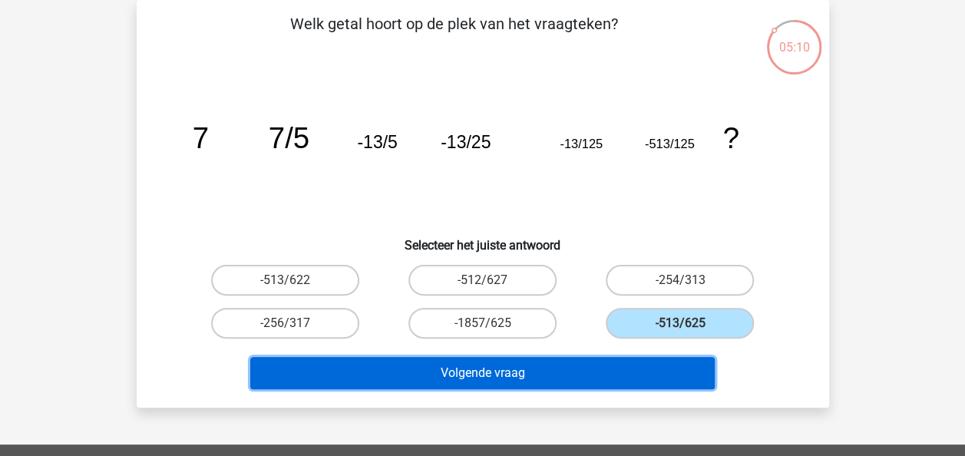
click at [590, 366] on button "Volgende vraag" at bounding box center [482, 373] width 464 height 32
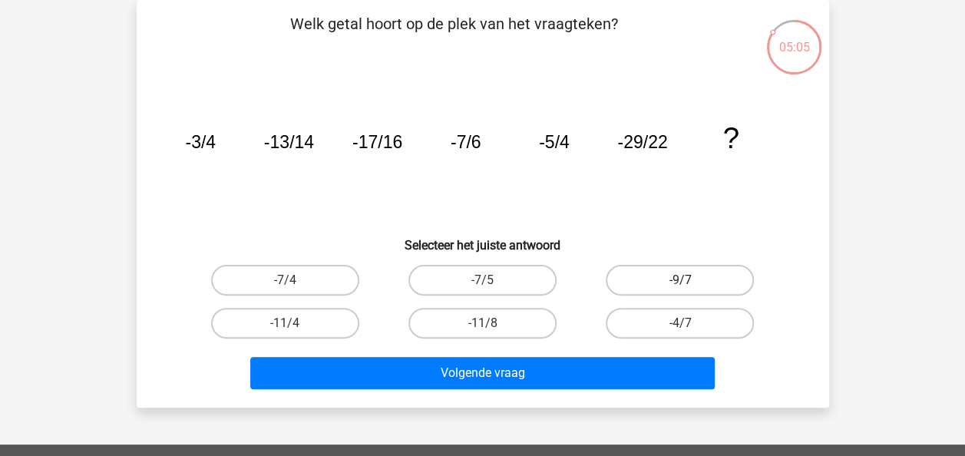
click at [665, 295] on label "-9/7" at bounding box center [680, 280] width 148 height 31
click at [680, 290] on input "-9/7" at bounding box center [685, 285] width 10 height 10
radio input "true"
click at [521, 355] on div "Volgende vraag" at bounding box center [482, 370] width 643 height 51
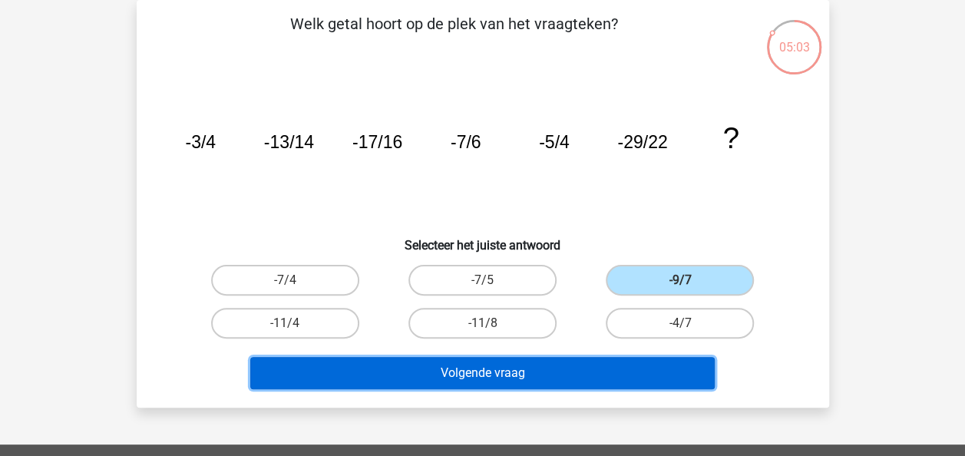
click at [521, 361] on button "Volgende vraag" at bounding box center [482, 373] width 464 height 32
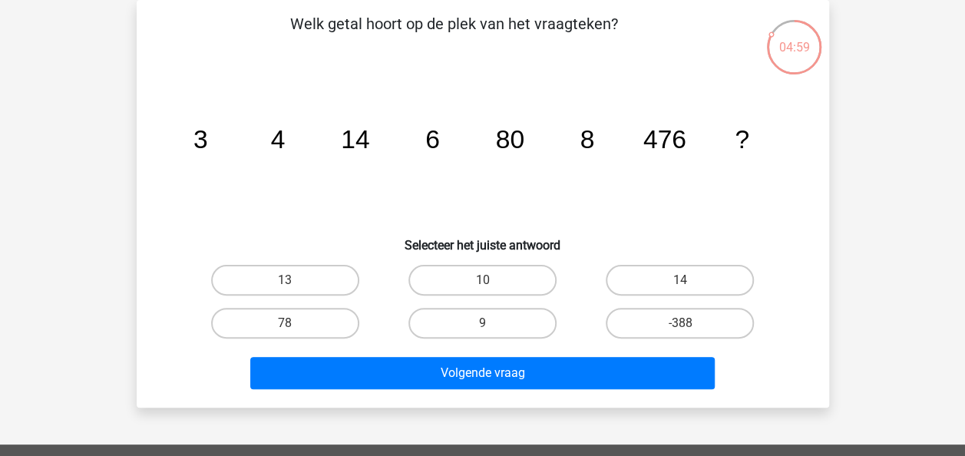
click at [444, 263] on div "10" at bounding box center [482, 280] width 197 height 43
click at [446, 286] on label "10" at bounding box center [482, 280] width 148 height 31
click at [482, 286] on input "10" at bounding box center [487, 285] width 10 height 10
radio input "true"
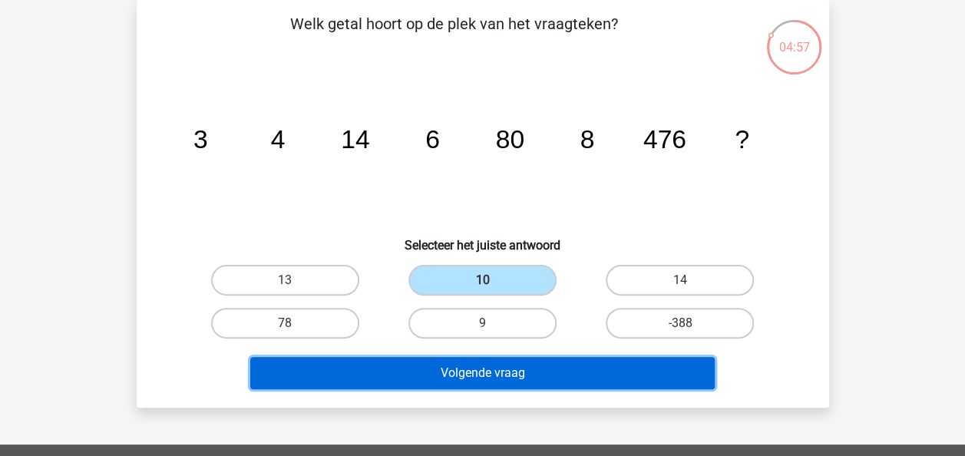
click at [461, 384] on button "Volgende vraag" at bounding box center [482, 373] width 464 height 32
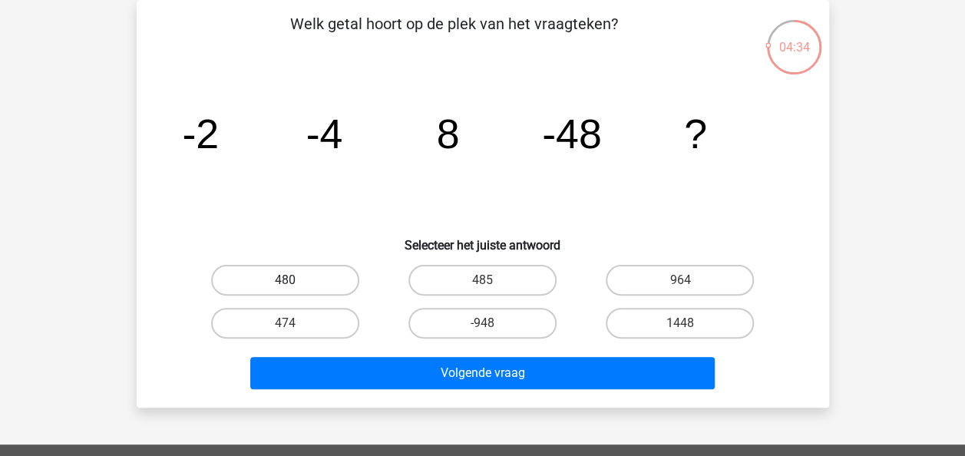
click at [333, 275] on label "480" at bounding box center [285, 280] width 148 height 31
click at [295, 280] on input "480" at bounding box center [290, 285] width 10 height 10
radio input "true"
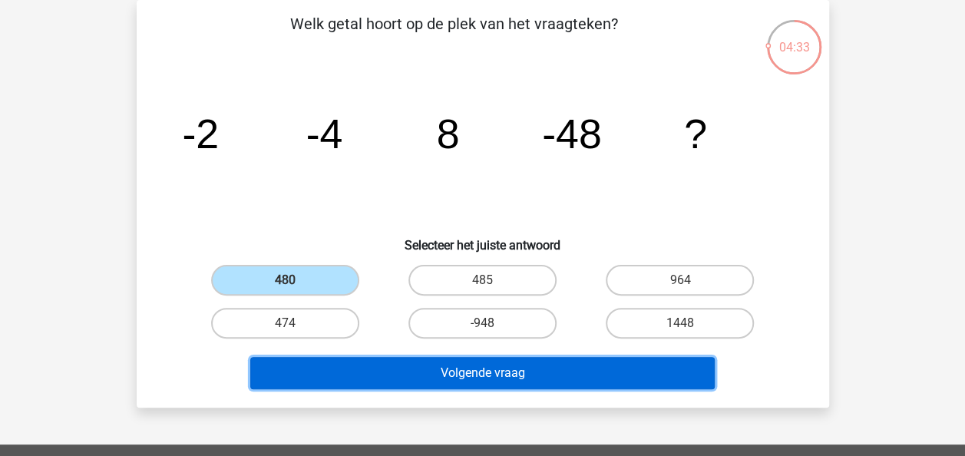
click at [410, 367] on button "Volgende vraag" at bounding box center [482, 373] width 464 height 32
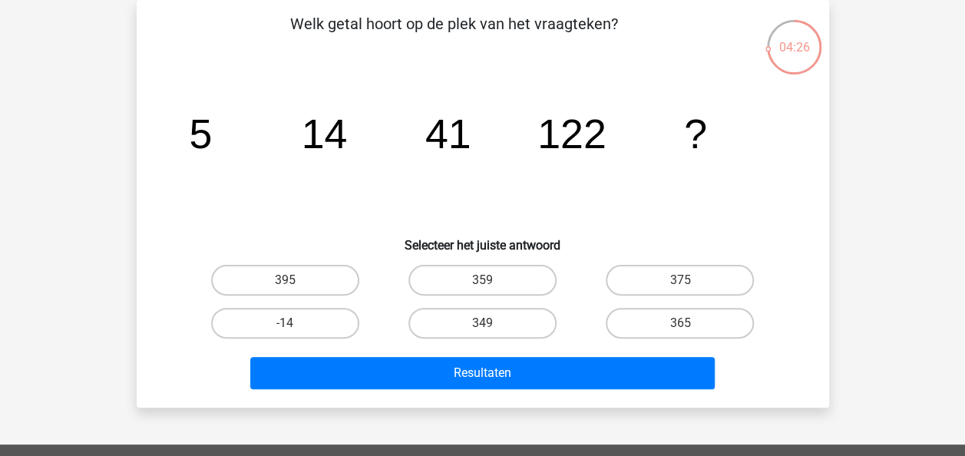
click at [671, 306] on div "365" at bounding box center [679, 323] width 197 height 43
click at [671, 325] on label "365" at bounding box center [680, 323] width 148 height 31
click at [680, 325] on input "365" at bounding box center [685, 328] width 10 height 10
radio input "true"
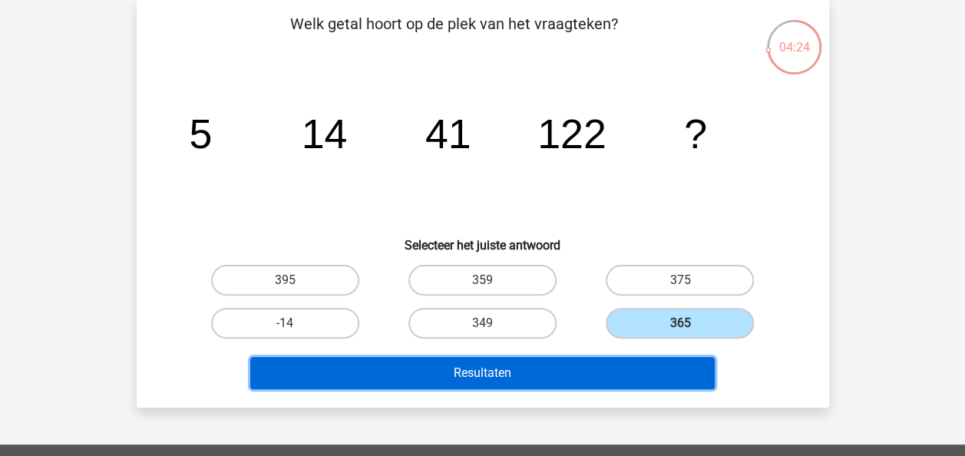
click at [591, 364] on button "Resultaten" at bounding box center [482, 373] width 464 height 32
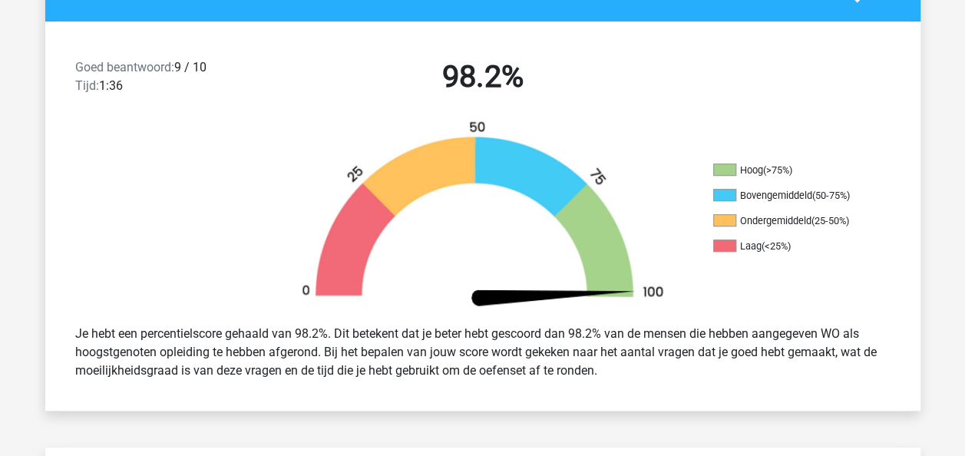
scroll to position [368, 0]
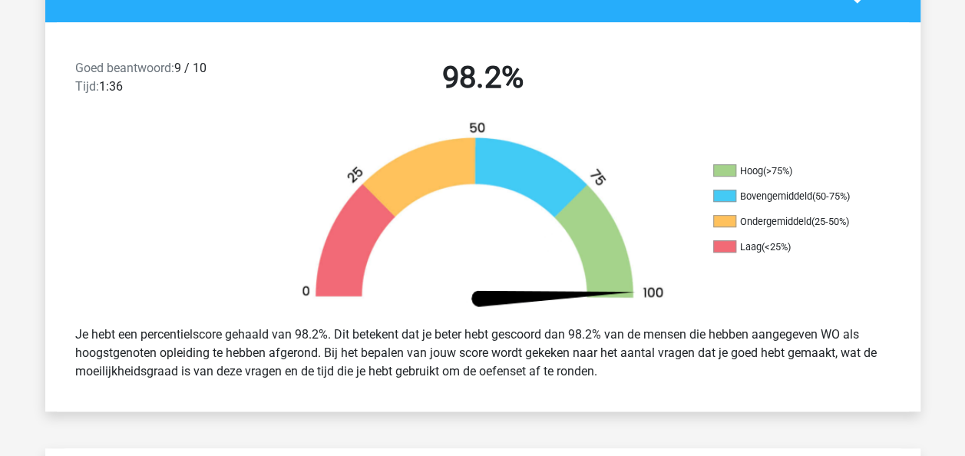
click at [565, 213] on img at bounding box center [483, 217] width 415 height 193
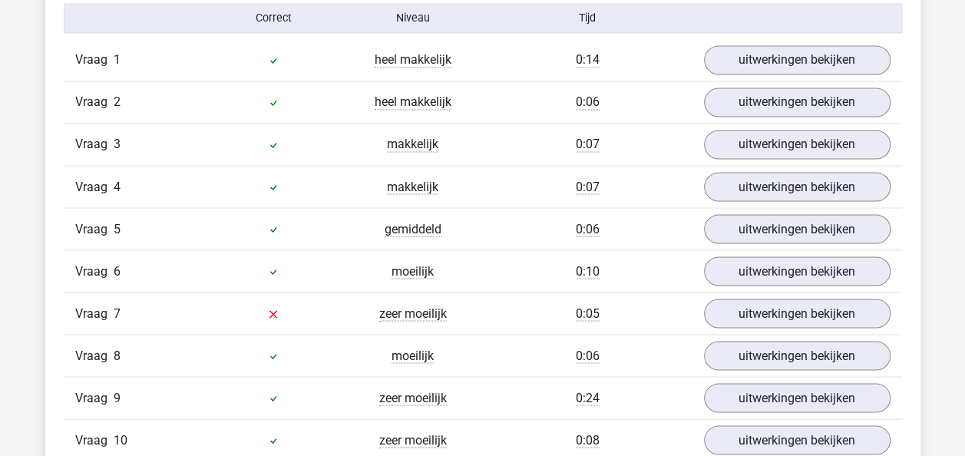
scroll to position [1283, 0]
click at [777, 307] on link "uitwerkingen bekijken" at bounding box center [796, 315] width 214 height 34
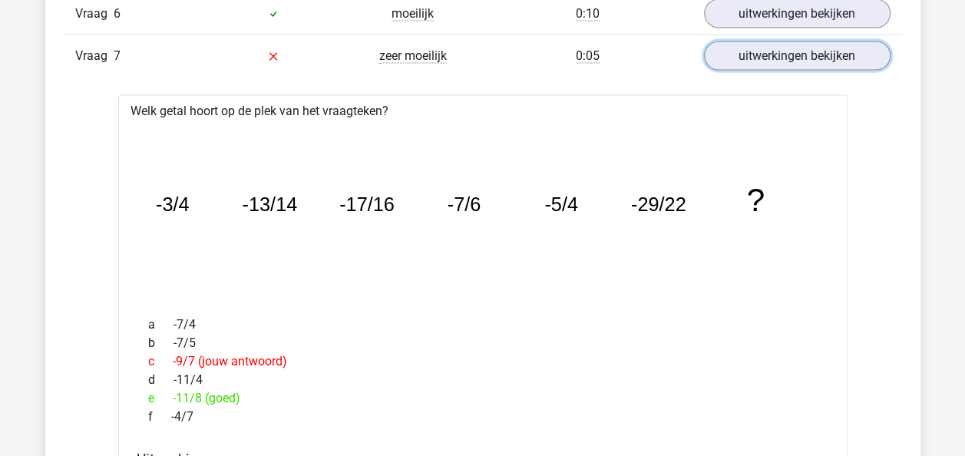
scroll to position [1542, 0]
click at [717, 58] on link "uitwerkingen bekijken" at bounding box center [796, 56] width 214 height 34
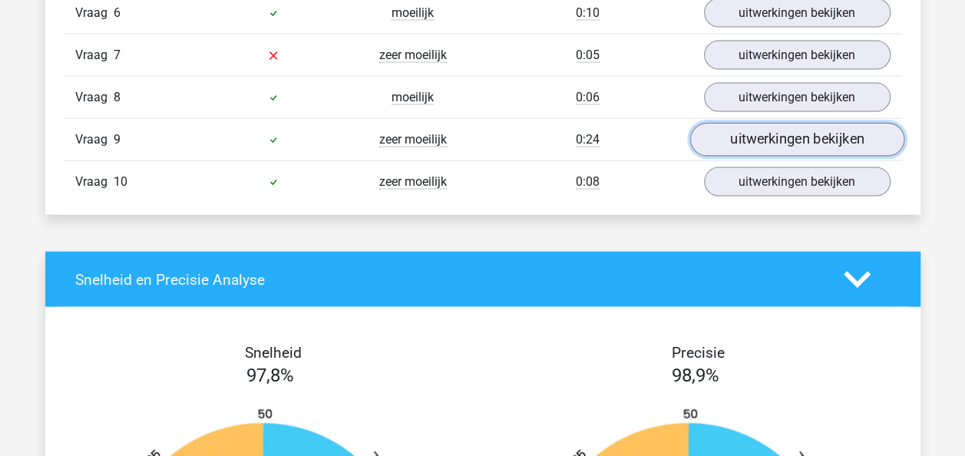
click at [761, 136] on link "uitwerkingen bekijken" at bounding box center [796, 141] width 214 height 34
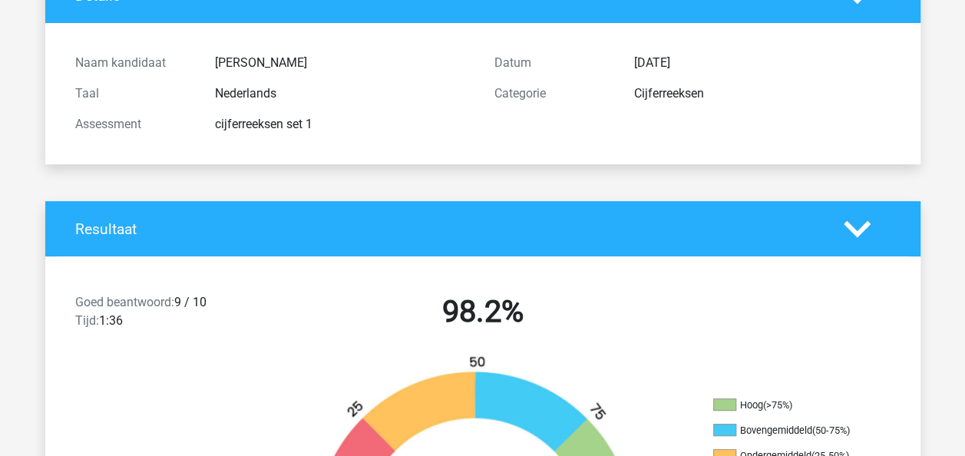
scroll to position [0, 0]
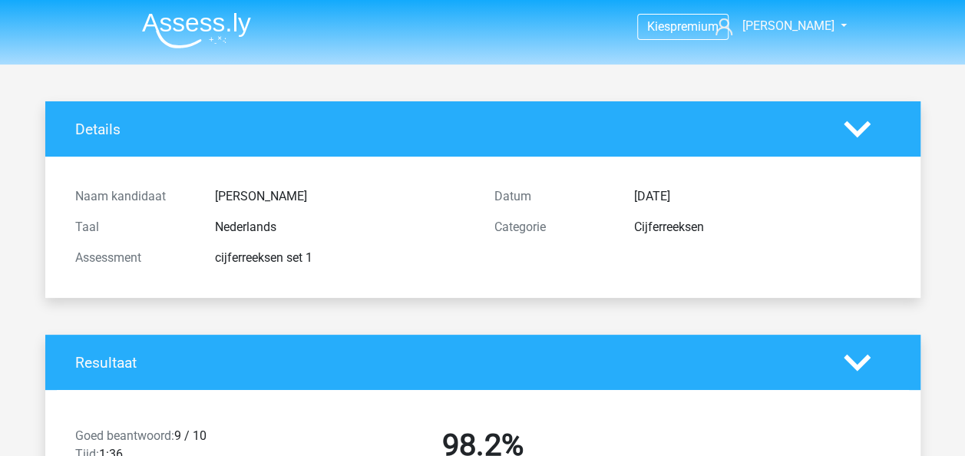
click at [799, 48] on nav "Kies premium lisa lisakriek7@gmail.com" at bounding box center [483, 27] width 706 height 50
click at [791, 27] on link "[PERSON_NAME]" at bounding box center [772, 26] width 126 height 18
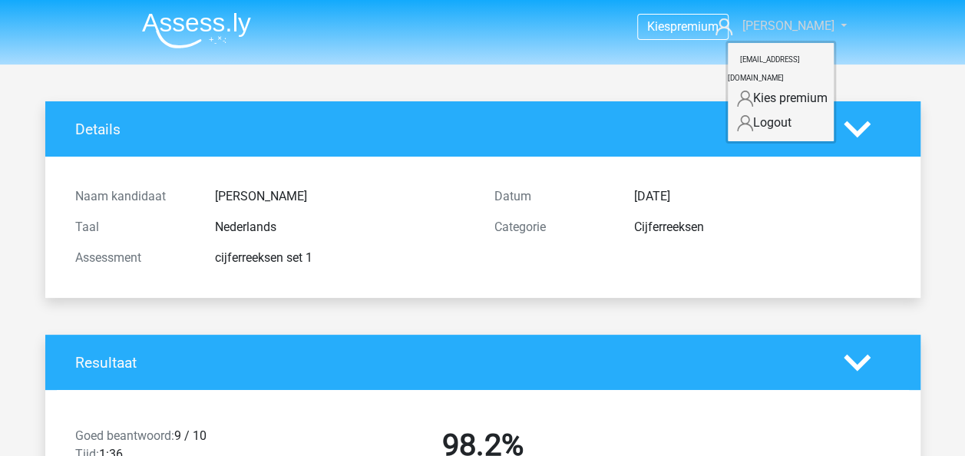
click at [732, 23] on icon at bounding box center [723, 26] width 17 height 17
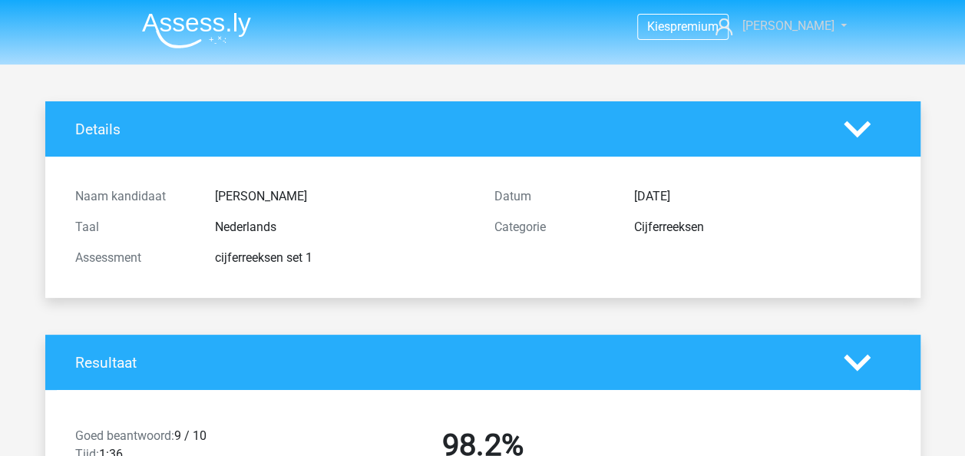
click at [732, 23] on icon at bounding box center [723, 26] width 17 height 17
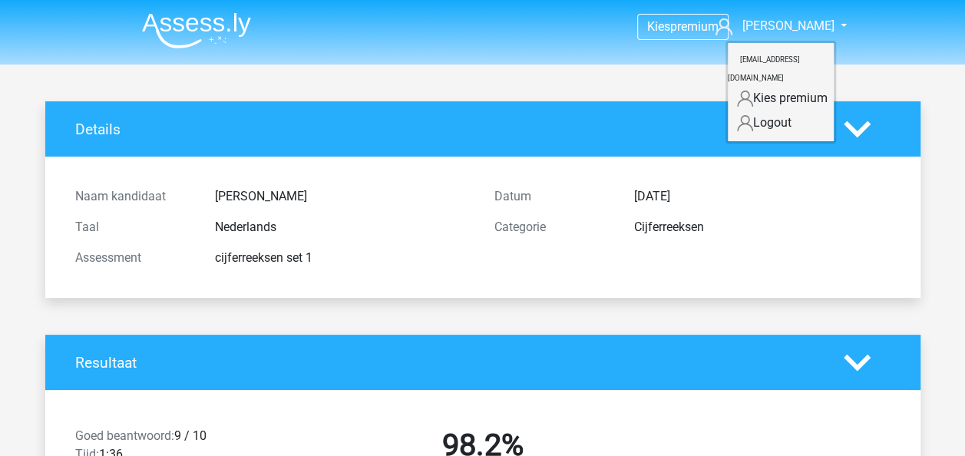
click at [640, 102] on div "Details" at bounding box center [482, 128] width 875 height 55
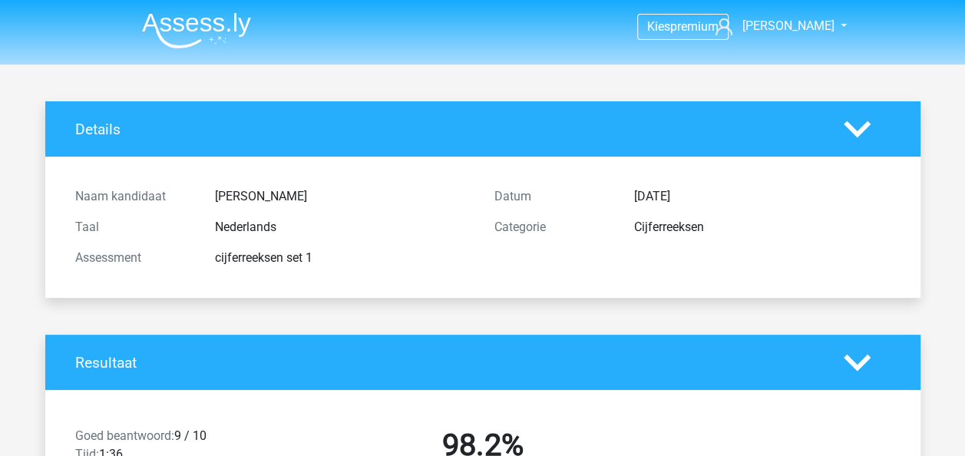
click at [199, 30] on img at bounding box center [196, 30] width 109 height 36
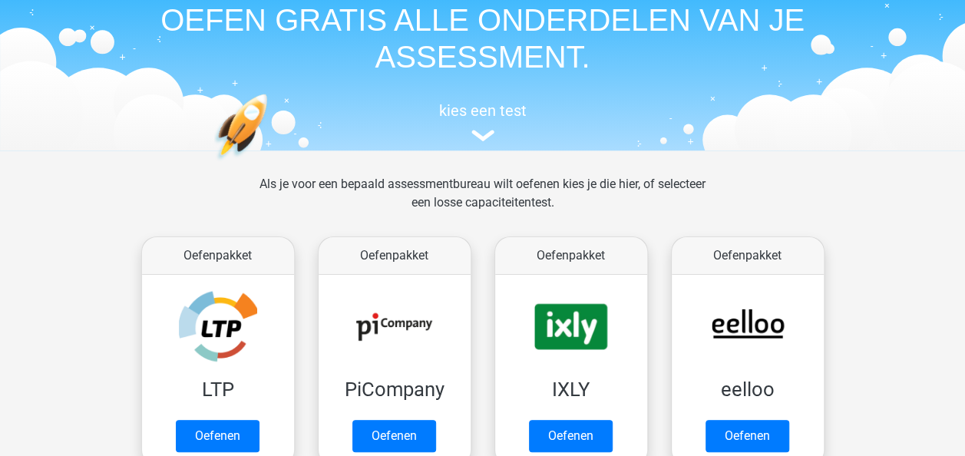
scroll to position [232, 0]
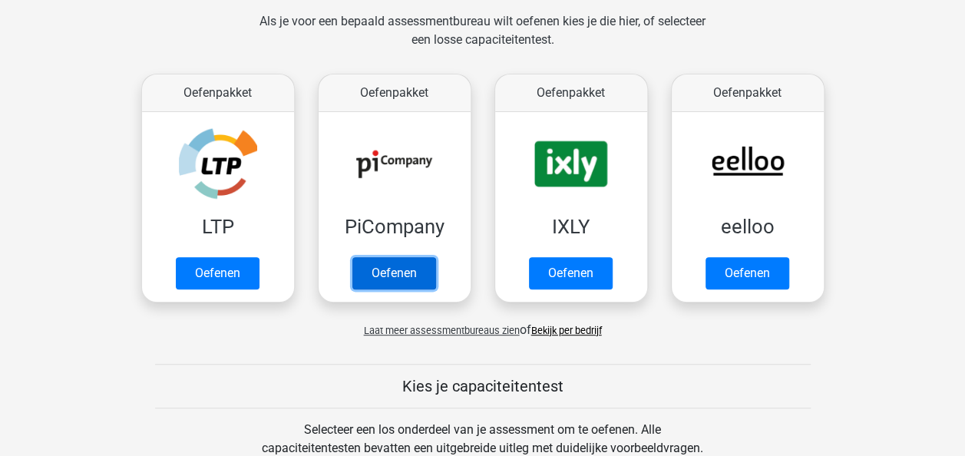
click at [381, 257] on link "Oefenen" at bounding box center [394, 273] width 84 height 32
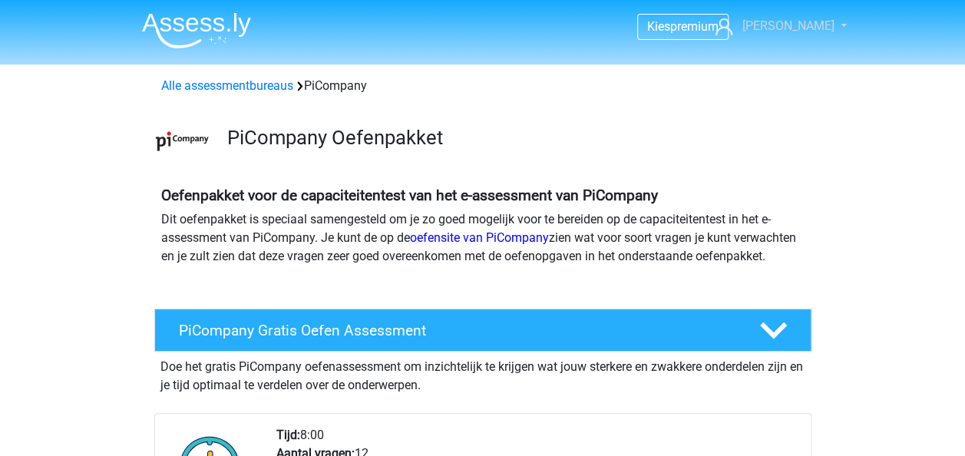
click at [808, 29] on span "[PERSON_NAME]" at bounding box center [788, 25] width 92 height 15
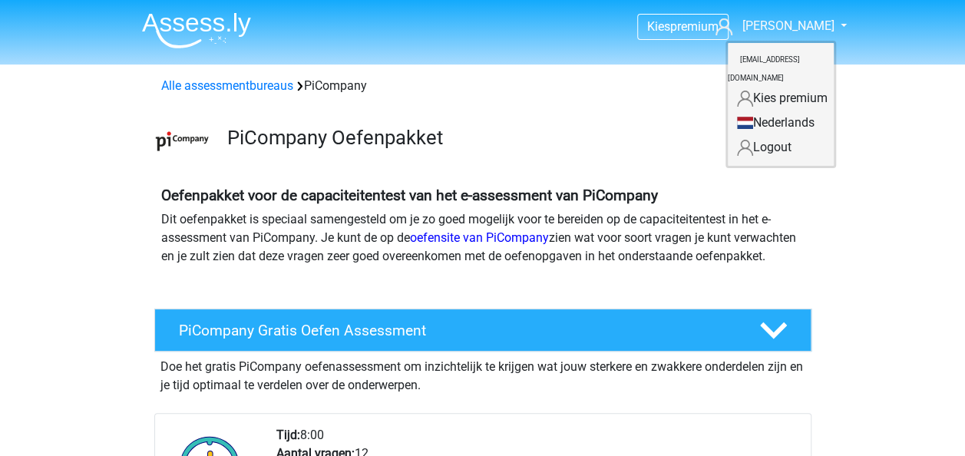
click at [570, 142] on h3 "PiCompany Oefenpakket" at bounding box center [513, 138] width 572 height 24
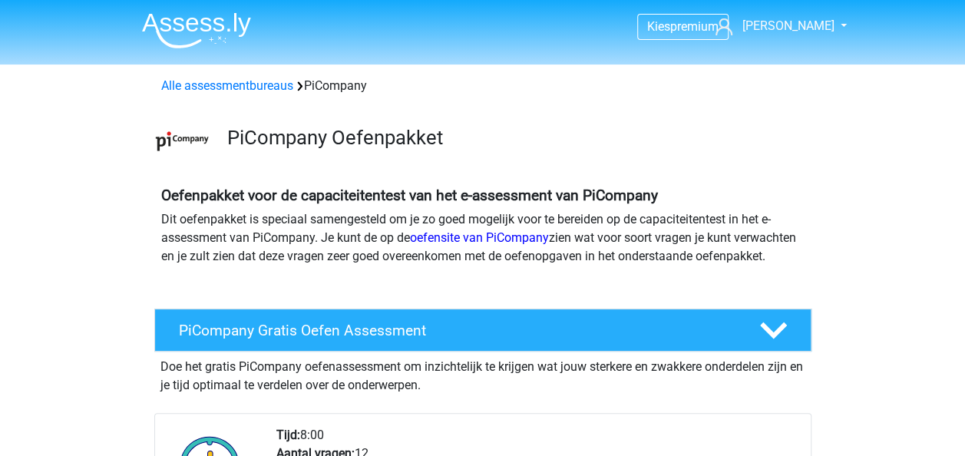
click at [180, 34] on img at bounding box center [196, 30] width 109 height 36
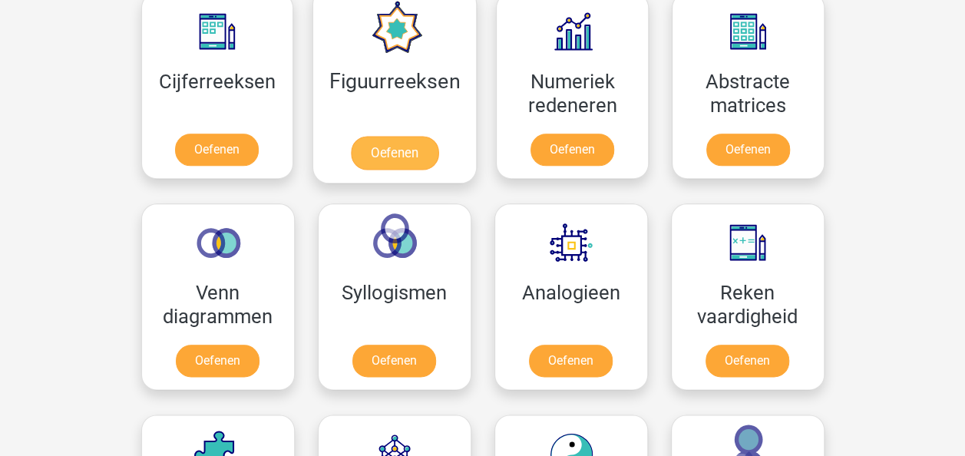
scroll to position [728, 0]
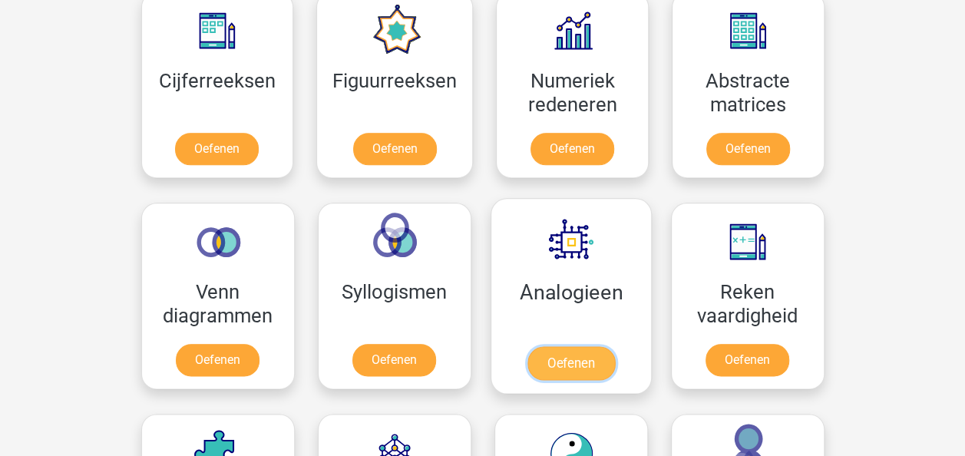
click at [570, 359] on link "Oefenen" at bounding box center [571, 363] width 88 height 34
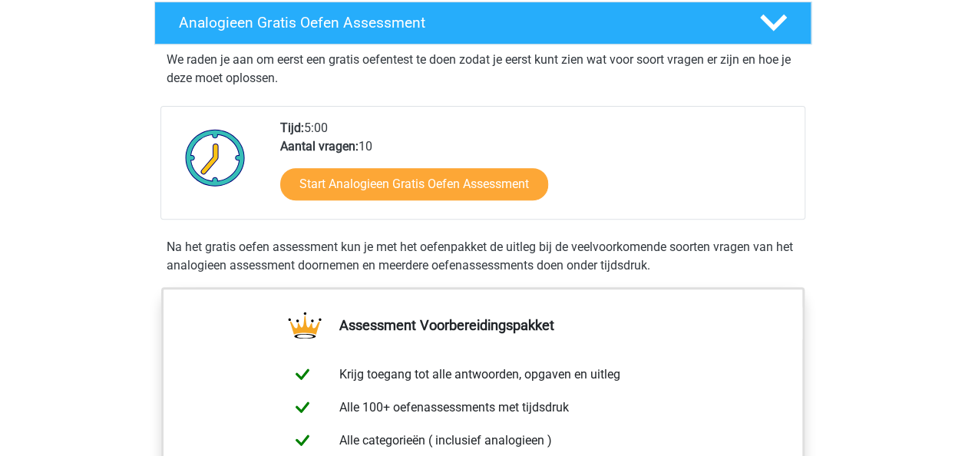
scroll to position [253, 0]
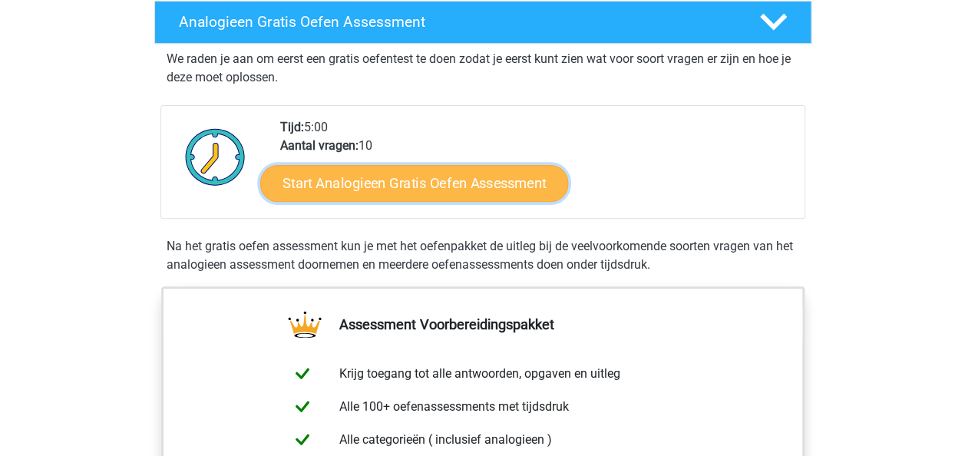
click at [393, 191] on link "Start Analogieen Gratis Oefen Assessment" at bounding box center [414, 182] width 308 height 37
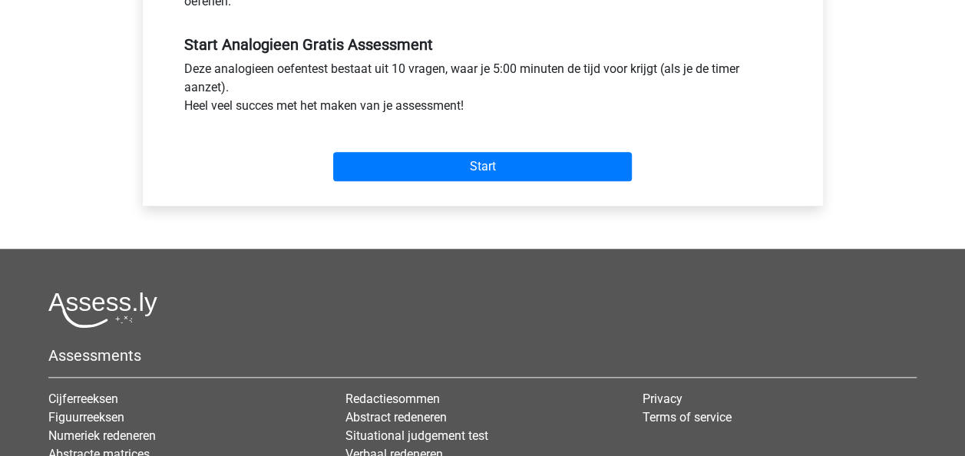
scroll to position [560, 0]
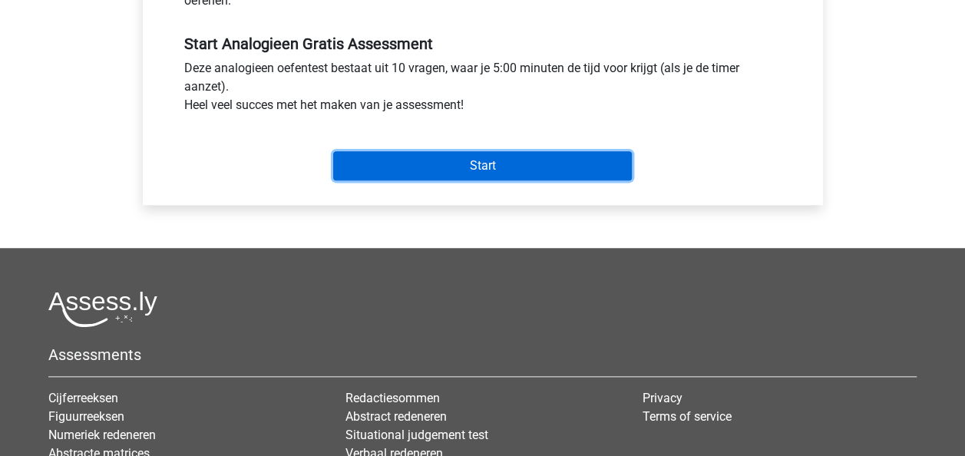
click at [400, 163] on input "Start" at bounding box center [482, 165] width 299 height 29
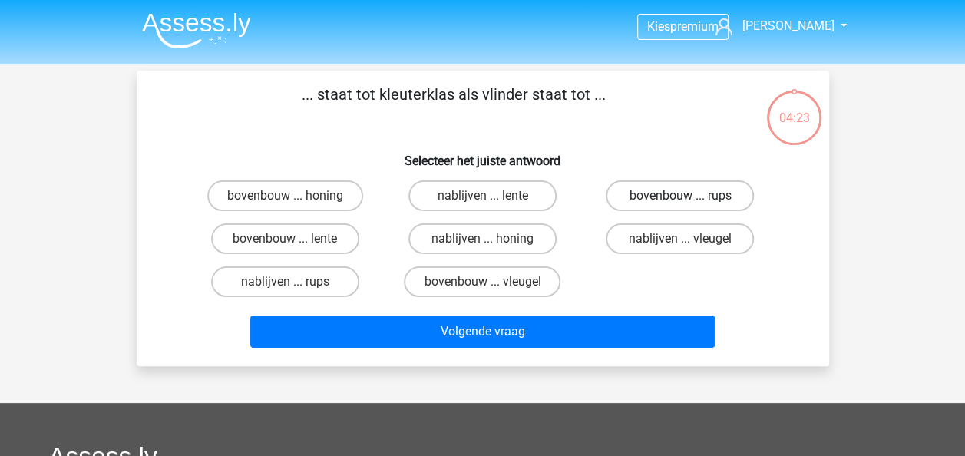
click at [646, 200] on label "bovenbouw ... rups" at bounding box center [680, 195] width 148 height 31
click at [680, 200] on input "bovenbouw ... rups" at bounding box center [685, 201] width 10 height 10
radio input "true"
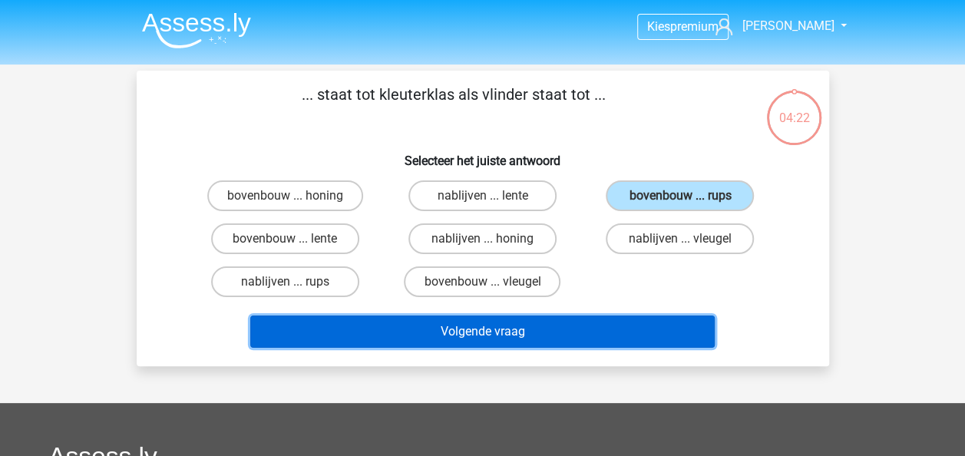
click at [563, 329] on button "Volgende vraag" at bounding box center [482, 331] width 464 height 32
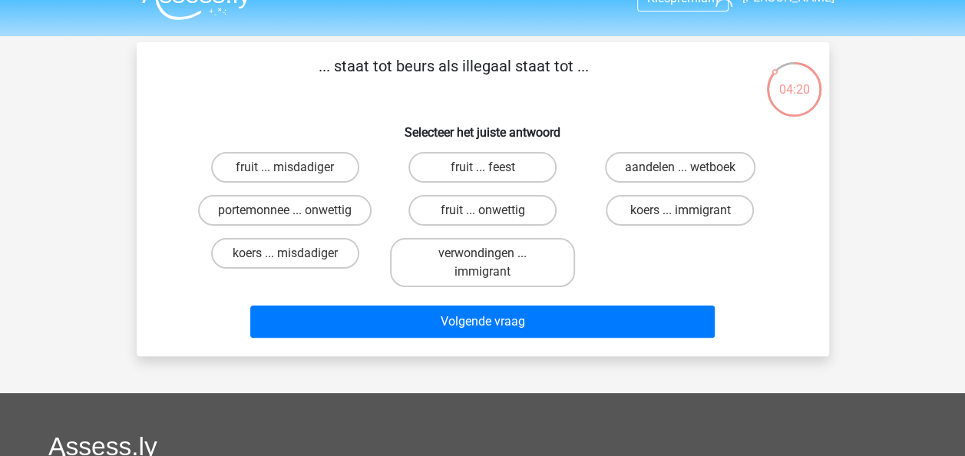
scroll to position [28, 0]
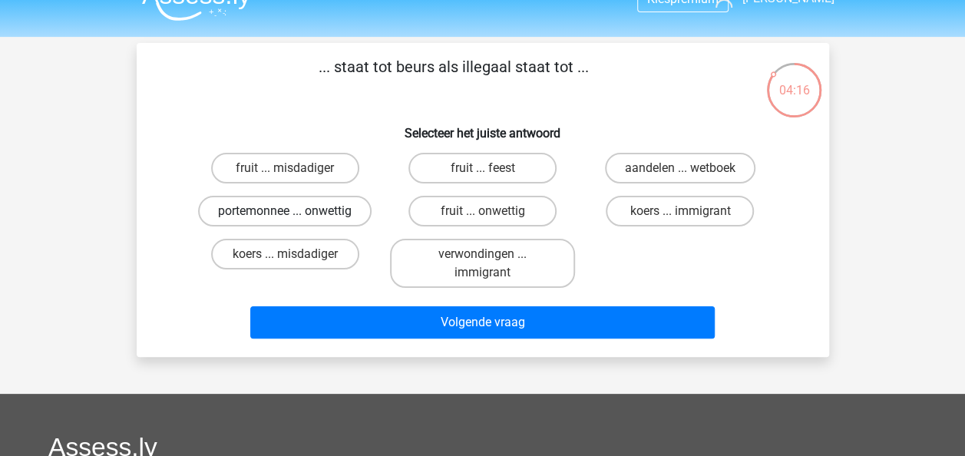
click at [346, 216] on label "portemonnee ... onwettig" at bounding box center [284, 211] width 173 height 31
click at [295, 216] on input "portemonnee ... onwettig" at bounding box center [290, 216] width 10 height 10
radio input "true"
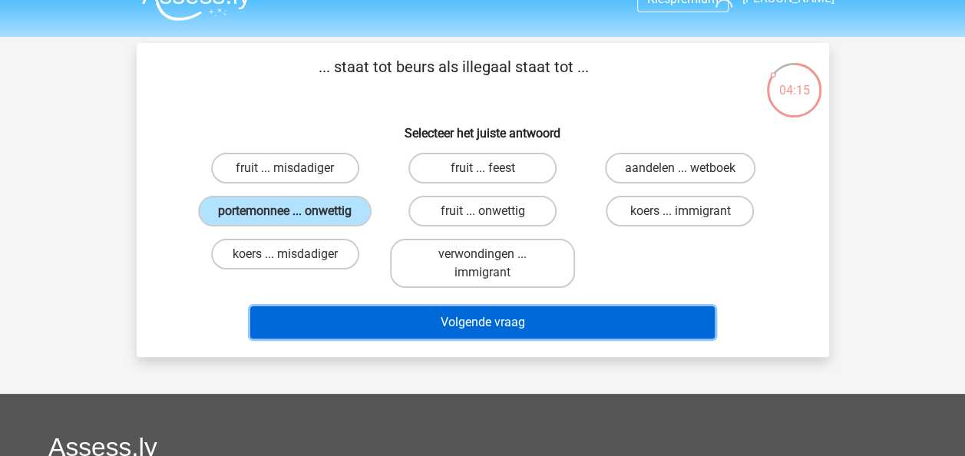
click at [428, 316] on button "Volgende vraag" at bounding box center [482, 322] width 464 height 32
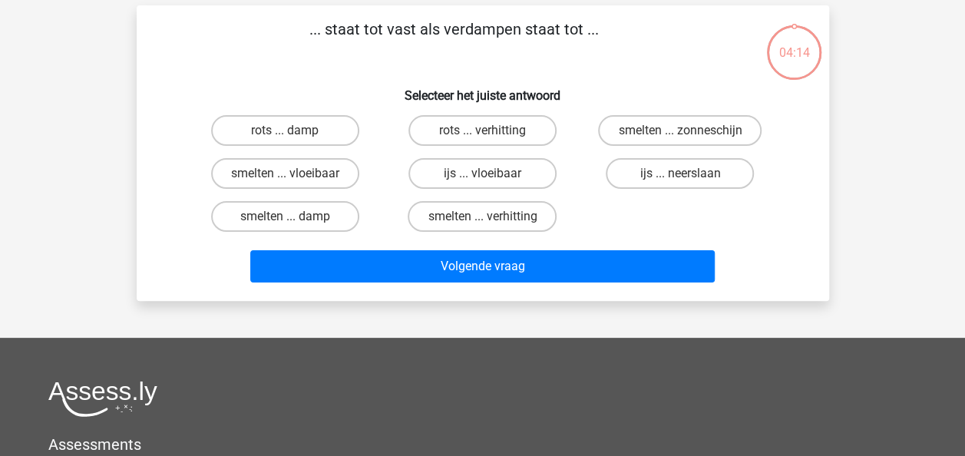
scroll to position [71, 0]
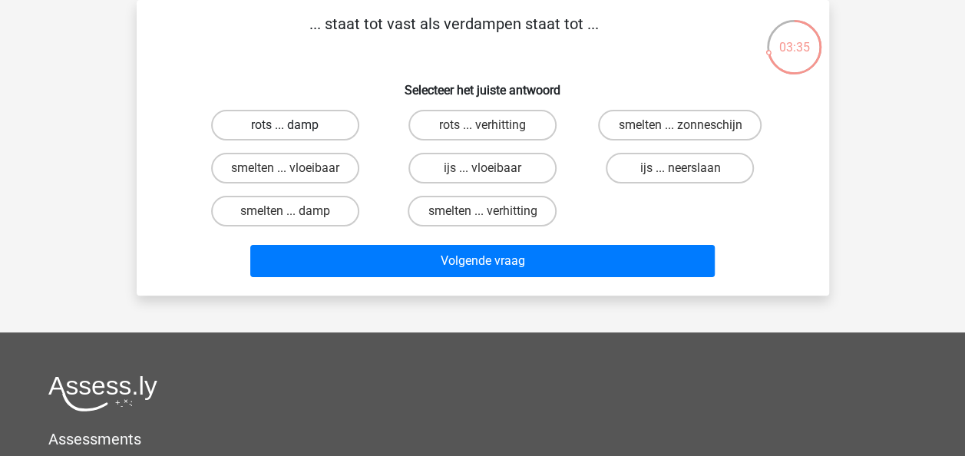
click at [338, 129] on label "rots ... damp" at bounding box center [285, 125] width 148 height 31
click at [295, 129] on input "rots ... damp" at bounding box center [290, 130] width 10 height 10
radio input "true"
click at [391, 244] on div "Volgende vraag" at bounding box center [482, 258] width 643 height 51
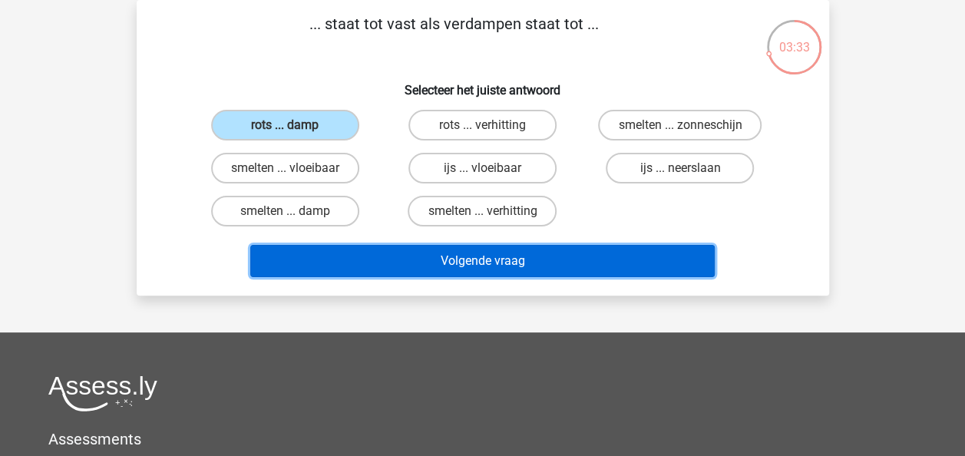
click at [411, 259] on button "Volgende vraag" at bounding box center [482, 261] width 464 height 32
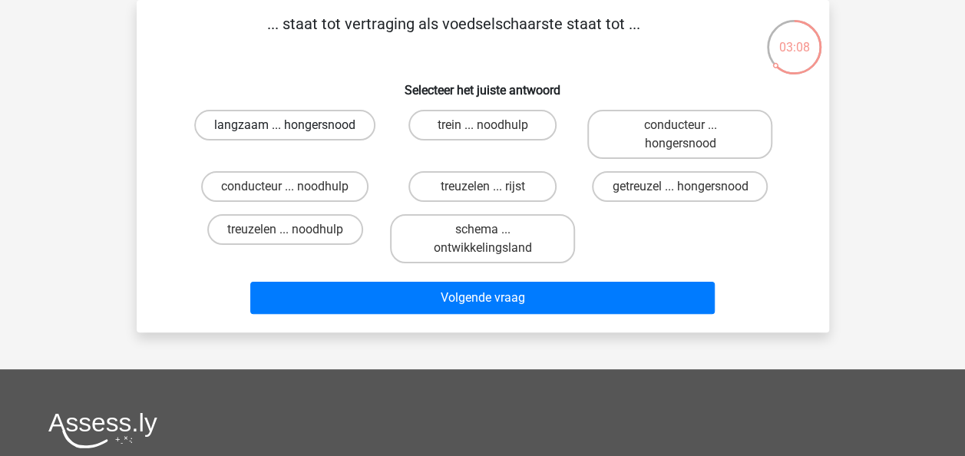
click at [290, 136] on label "langzaam ... hongersnood" at bounding box center [284, 125] width 181 height 31
click at [290, 135] on input "langzaam ... hongersnood" at bounding box center [290, 130] width 10 height 10
radio input "true"
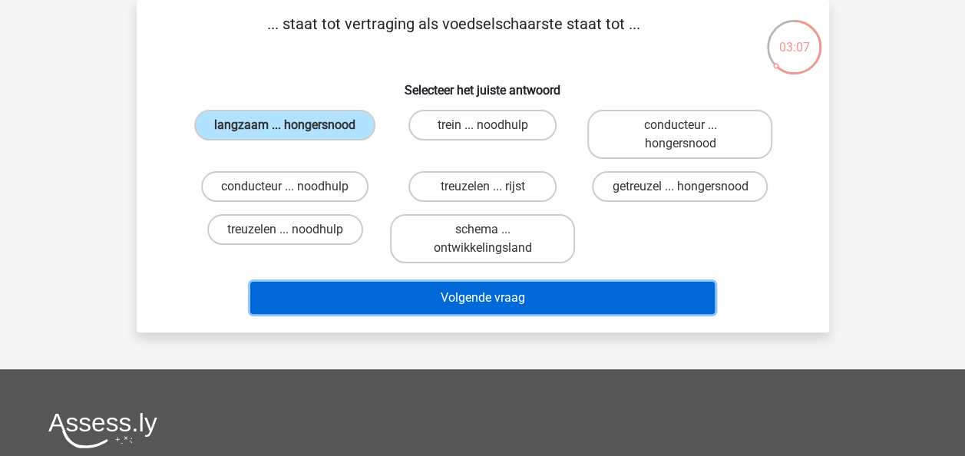
click at [368, 300] on button "Volgende vraag" at bounding box center [482, 298] width 464 height 32
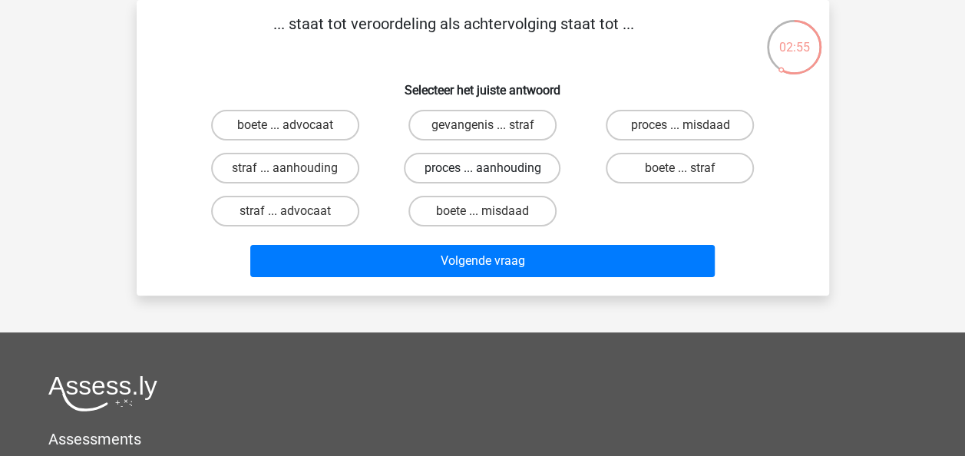
click at [540, 165] on label "proces ... aanhouding" at bounding box center [482, 168] width 157 height 31
click at [492, 168] on input "proces ... aanhouding" at bounding box center [487, 173] width 10 height 10
radio input "true"
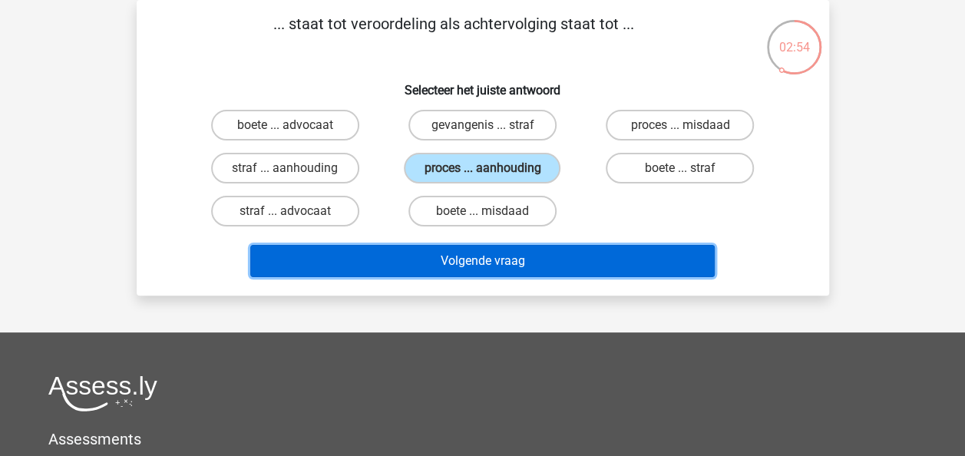
click at [537, 256] on button "Volgende vraag" at bounding box center [482, 261] width 464 height 32
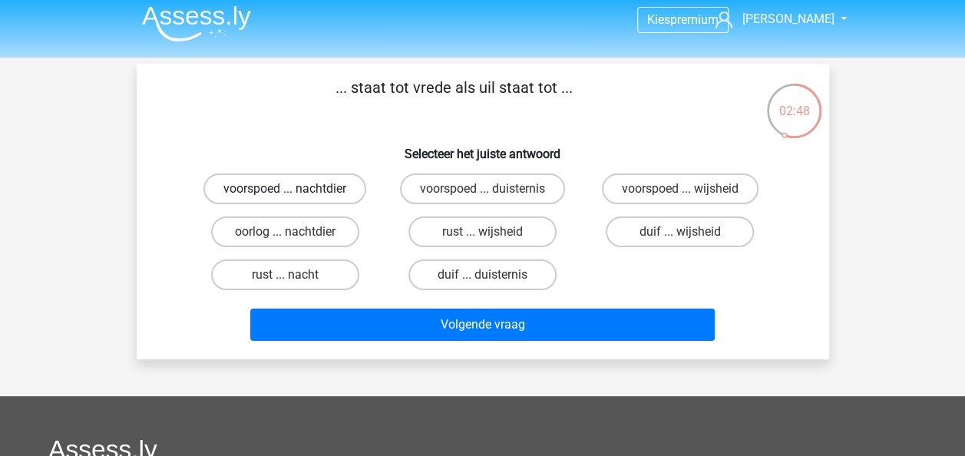
scroll to position [12, 0]
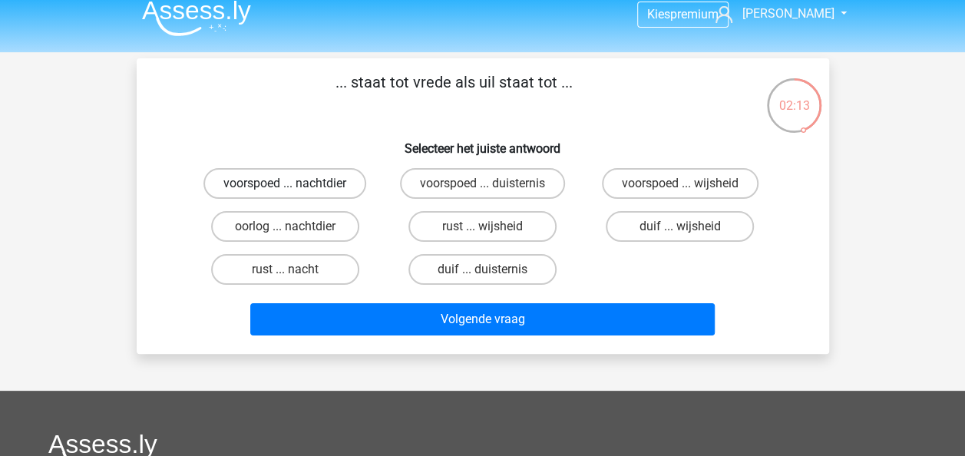
click at [331, 195] on label "voorspoed ... nachtdier" at bounding box center [284, 183] width 163 height 31
click at [295, 193] on input "voorspoed ... nachtdier" at bounding box center [290, 188] width 10 height 10
radio input "true"
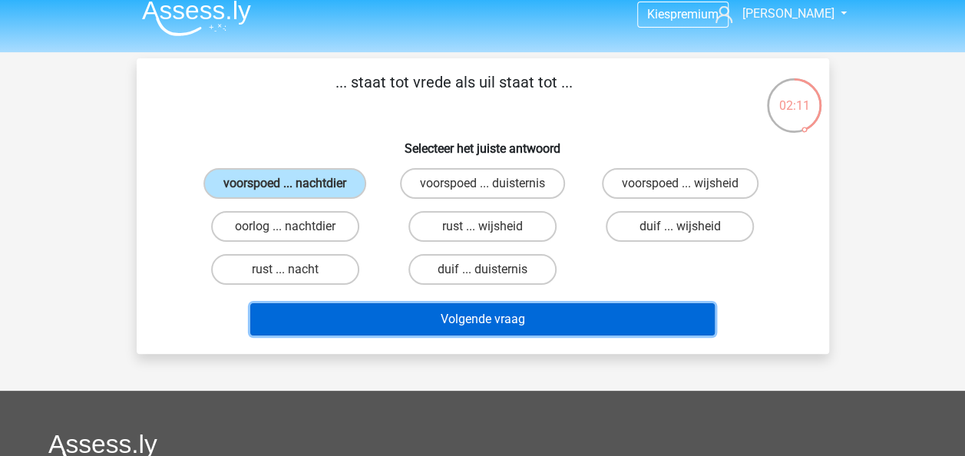
click at [376, 308] on button "Volgende vraag" at bounding box center [482, 319] width 464 height 32
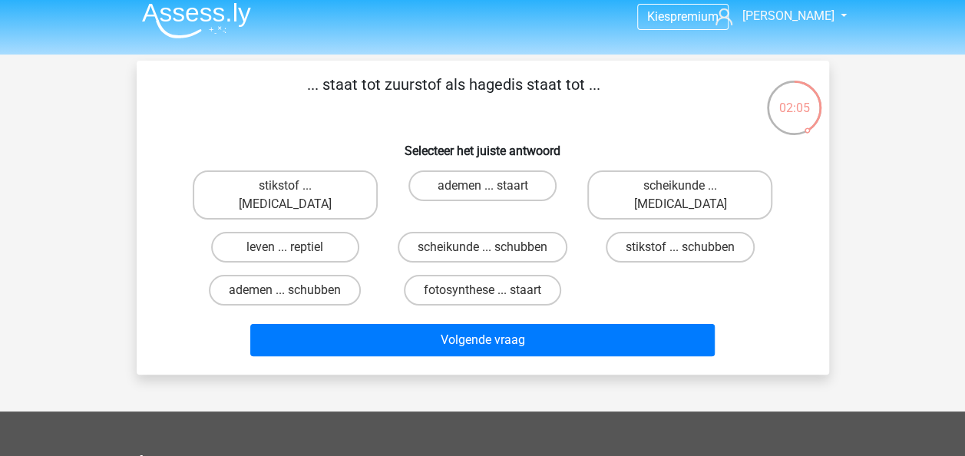
scroll to position [9, 0]
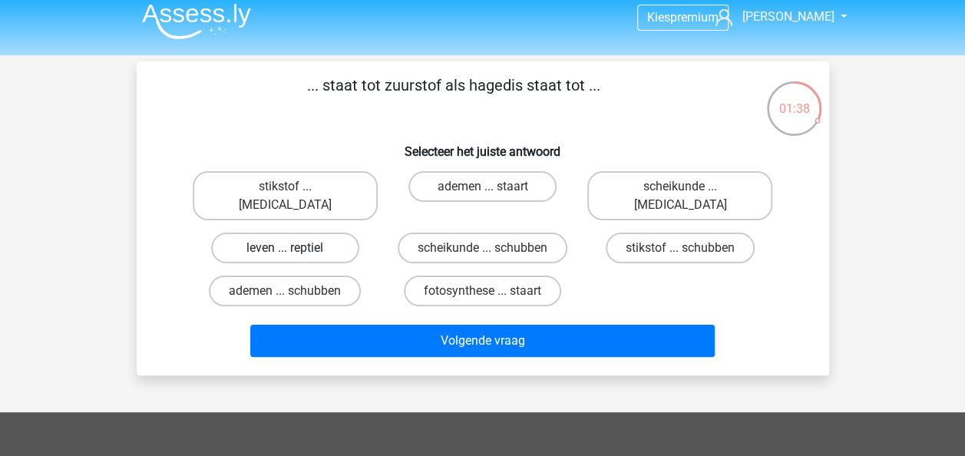
click at [319, 233] on label "leven ... reptiel" at bounding box center [285, 248] width 148 height 31
click at [295, 248] on input "leven ... reptiel" at bounding box center [290, 253] width 10 height 10
radio input "true"
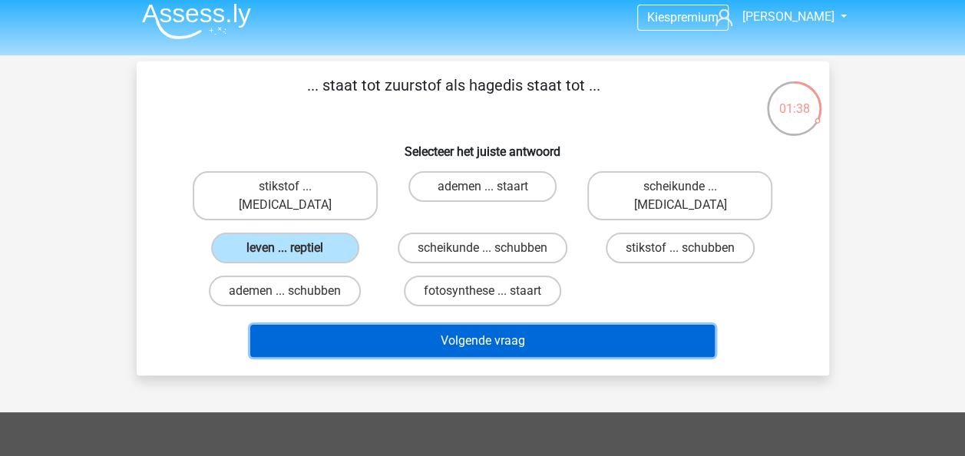
click at [437, 325] on button "Volgende vraag" at bounding box center [482, 341] width 464 height 32
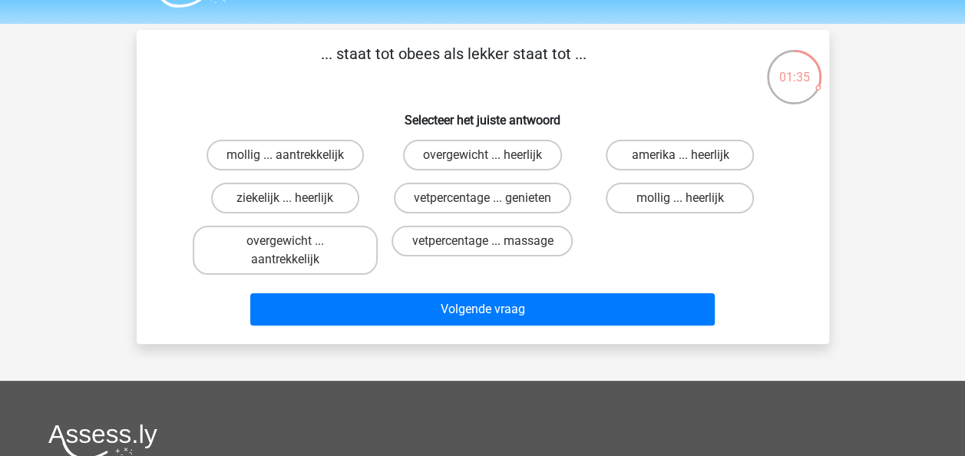
scroll to position [40, 0]
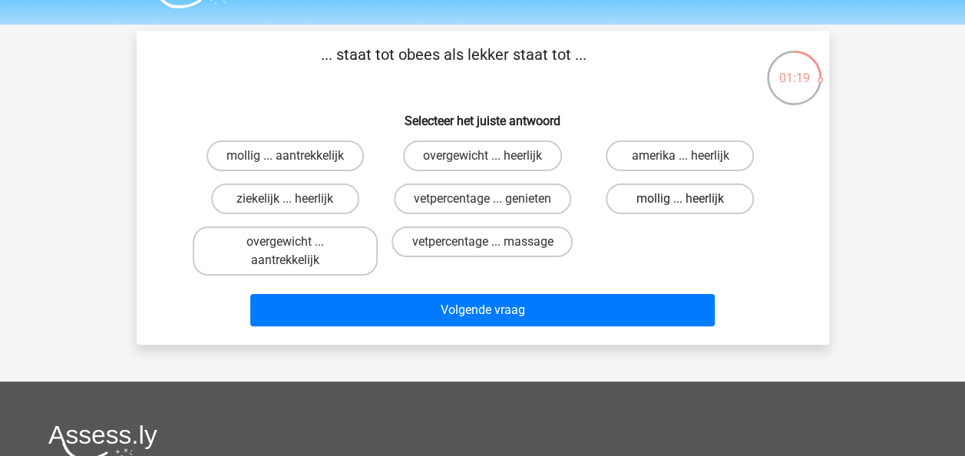
click at [636, 206] on label "mollig ... heerlijk" at bounding box center [680, 198] width 148 height 31
click at [680, 206] on input "mollig ... heerlijk" at bounding box center [685, 204] width 10 height 10
radio input "true"
click at [568, 289] on div "Volgende vraag" at bounding box center [482, 307] width 643 height 51
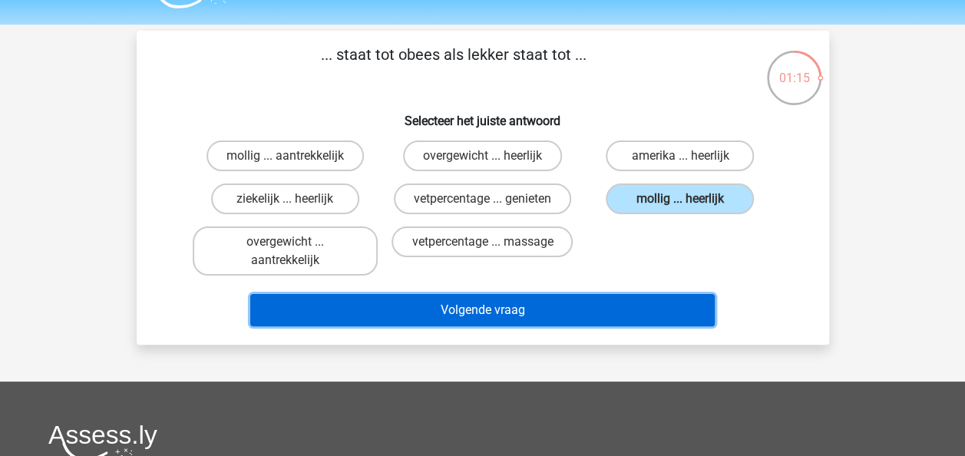
drag, startPoint x: 574, startPoint y: 298, endPoint x: 506, endPoint y: 296, distance: 68.3
click at [506, 296] on button "Volgende vraag" at bounding box center [482, 310] width 464 height 32
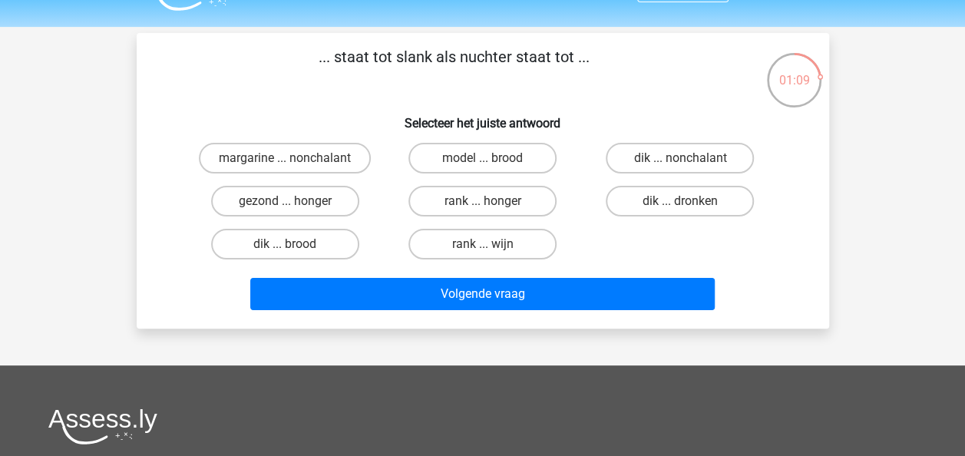
scroll to position [37, 0]
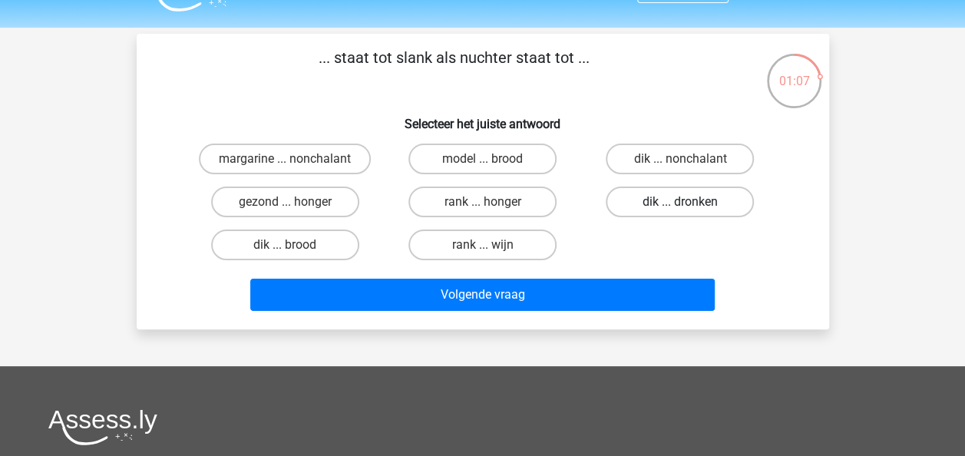
click at [639, 209] on label "dik ... dronken" at bounding box center [680, 202] width 148 height 31
click at [680, 209] on input "dik ... dronken" at bounding box center [685, 207] width 10 height 10
radio input "true"
click at [636, 276] on div "Volgende vraag" at bounding box center [482, 291] width 643 height 51
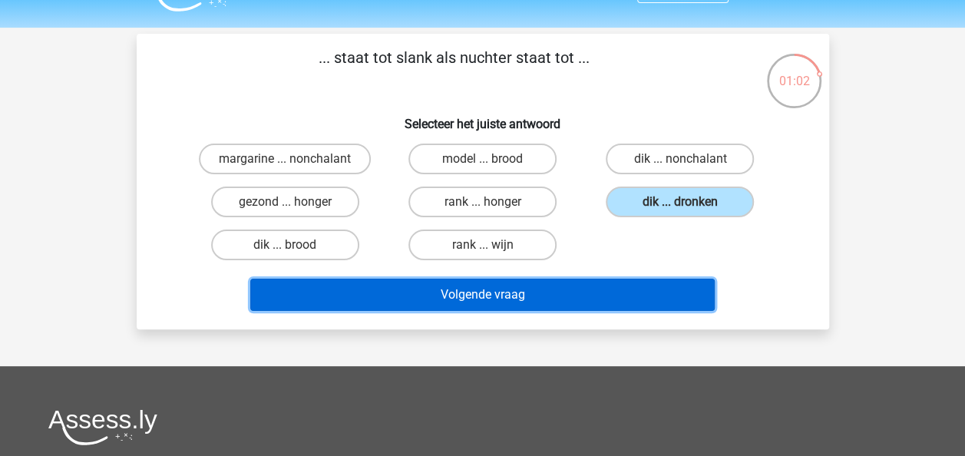
click at [621, 300] on button "Volgende vraag" at bounding box center [482, 295] width 464 height 32
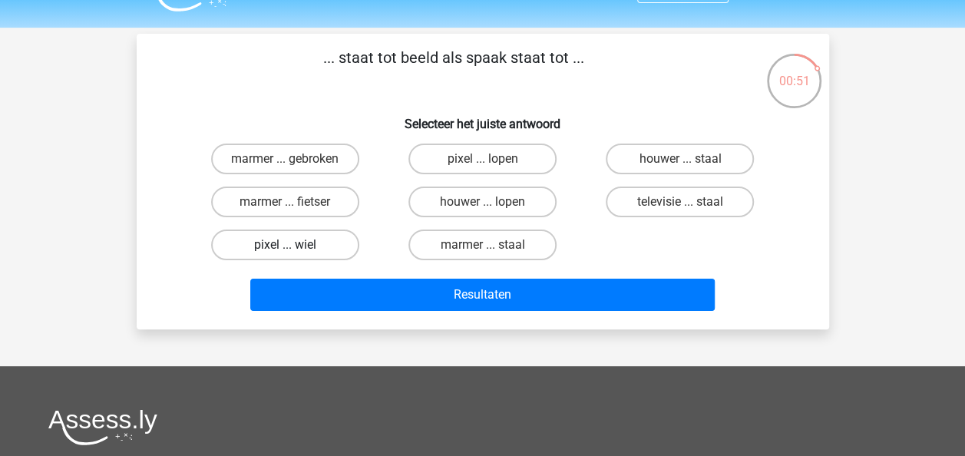
drag, startPoint x: 299, startPoint y: 250, endPoint x: 249, endPoint y: 254, distance: 50.8
click at [249, 254] on label "pixel ... wiel" at bounding box center [285, 245] width 148 height 31
click at [285, 254] on input "pixel ... wiel" at bounding box center [290, 250] width 10 height 10
radio input "true"
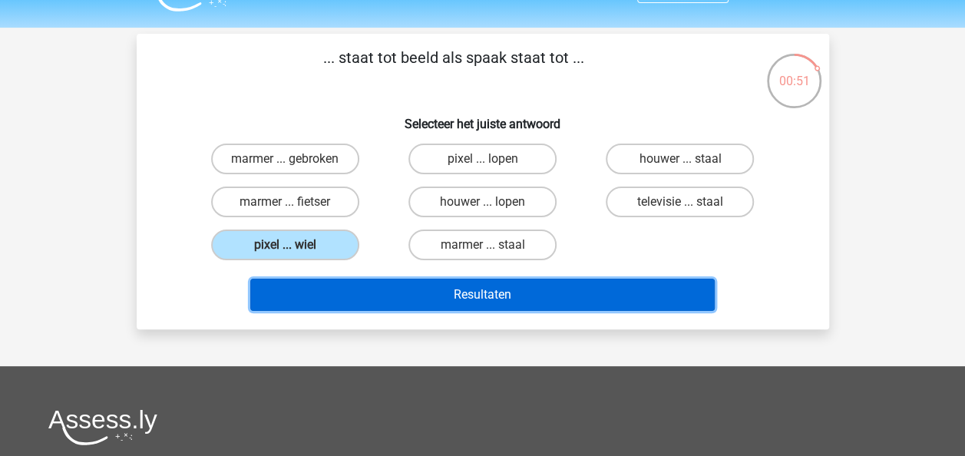
click at [332, 290] on button "Resultaten" at bounding box center [482, 295] width 464 height 32
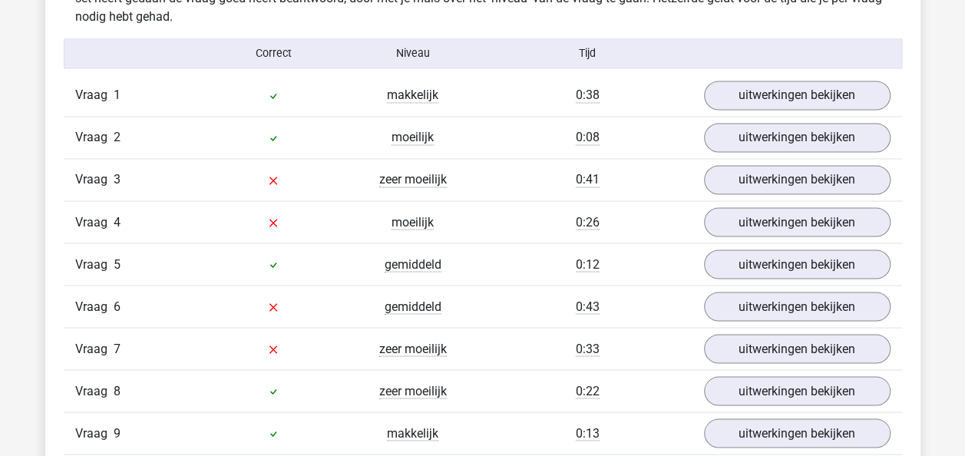
scroll to position [1209, 0]
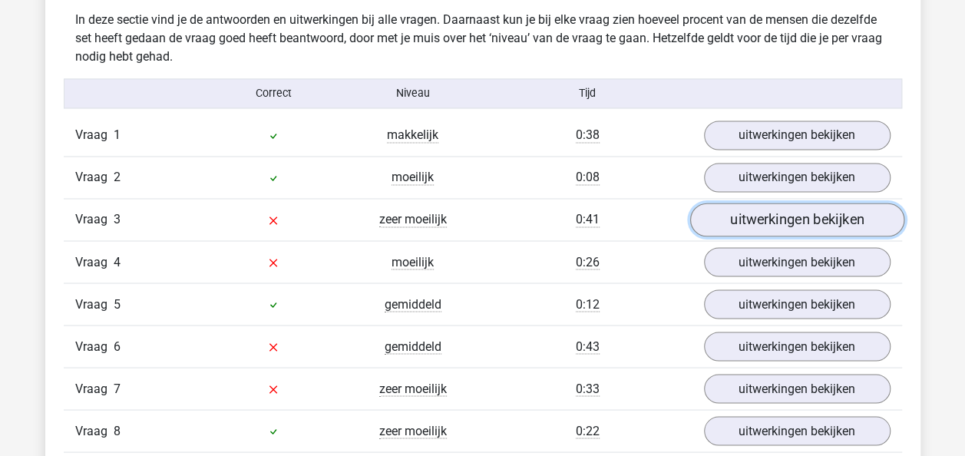
click at [731, 220] on link "uitwerkingen bekijken" at bounding box center [796, 220] width 214 height 34
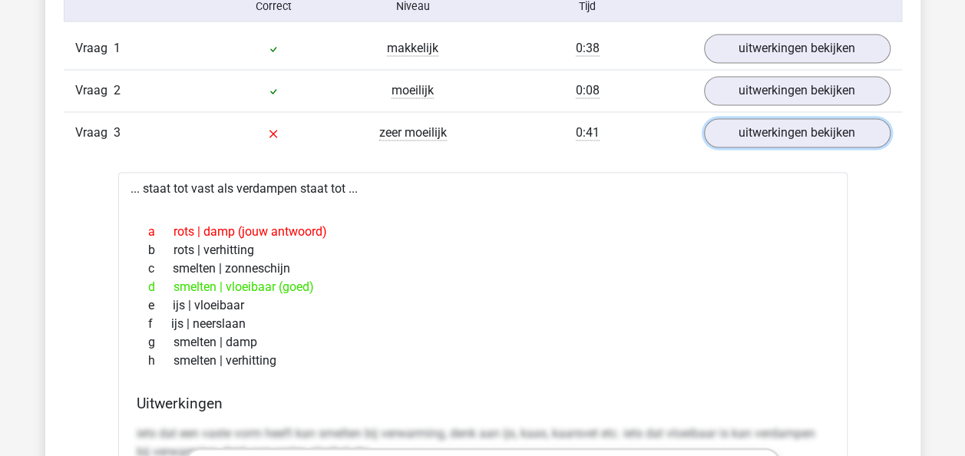
scroll to position [1294, 0]
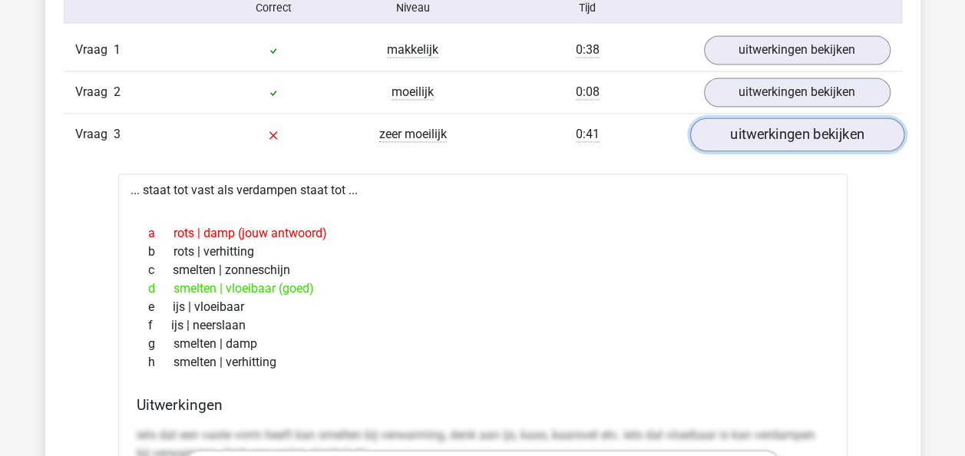
click at [749, 124] on link "uitwerkingen bekijken" at bounding box center [796, 135] width 214 height 34
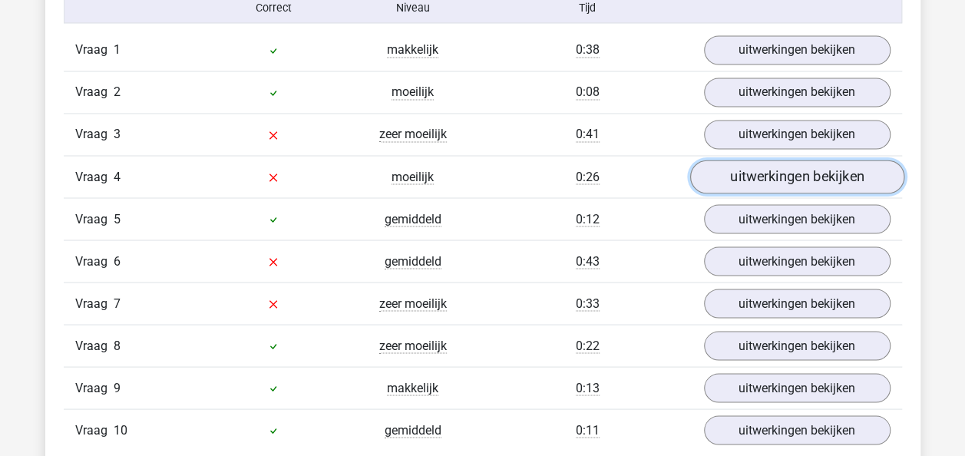
click at [765, 170] on link "uitwerkingen bekijken" at bounding box center [796, 177] width 214 height 34
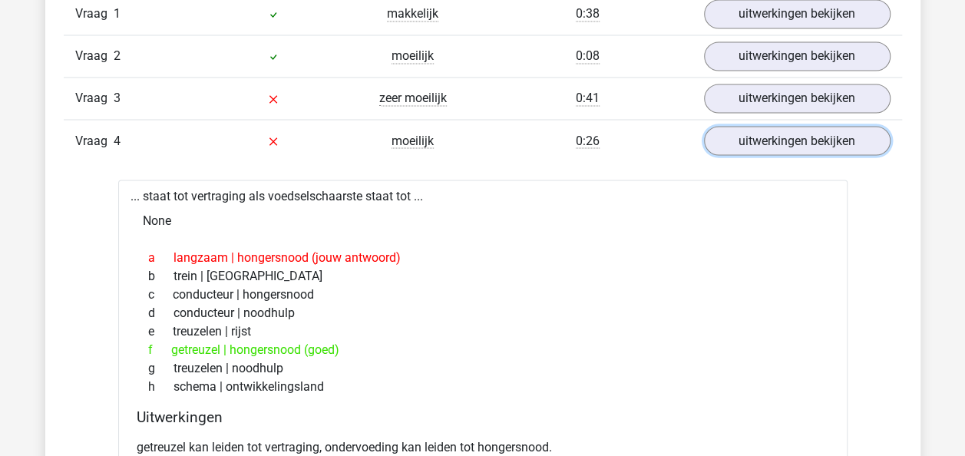
scroll to position [1331, 0]
click at [731, 137] on link "uitwerkingen bekijken" at bounding box center [796, 141] width 214 height 34
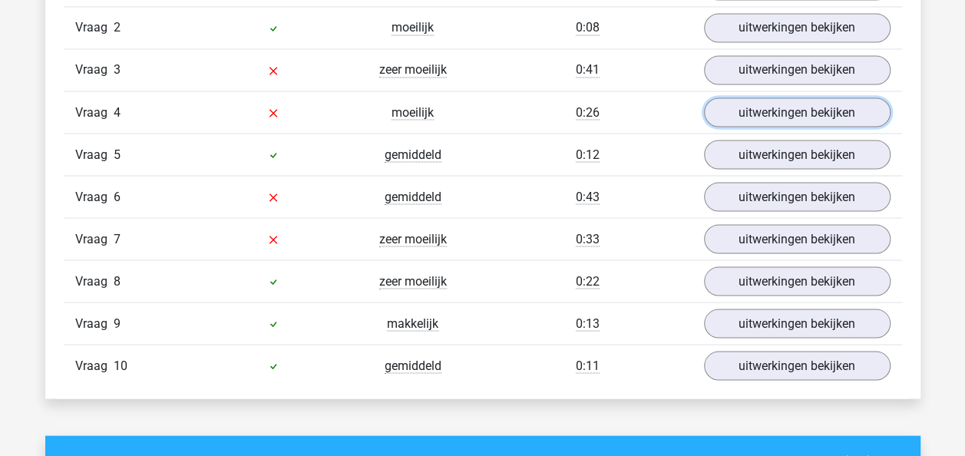
scroll to position [1362, 0]
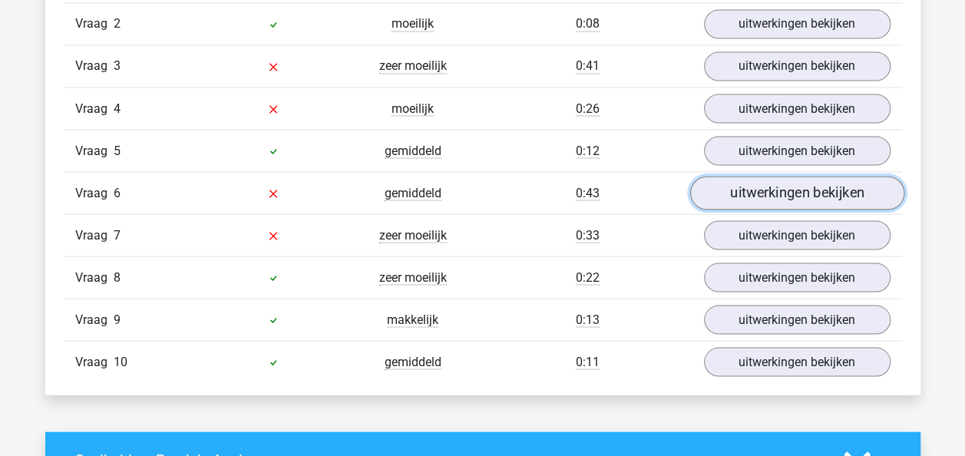
click at [734, 191] on link "uitwerkingen bekijken" at bounding box center [796, 194] width 214 height 34
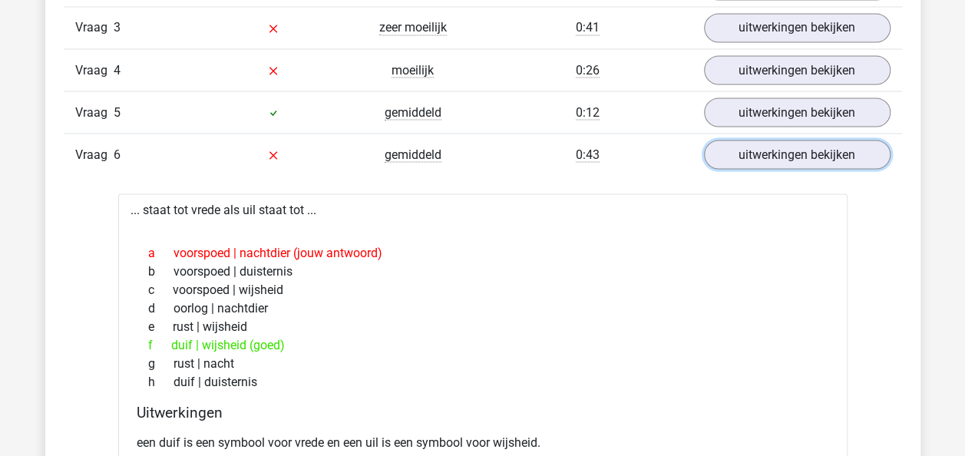
scroll to position [1402, 0]
click at [757, 150] on link "uitwerkingen bekijken" at bounding box center [796, 154] width 214 height 34
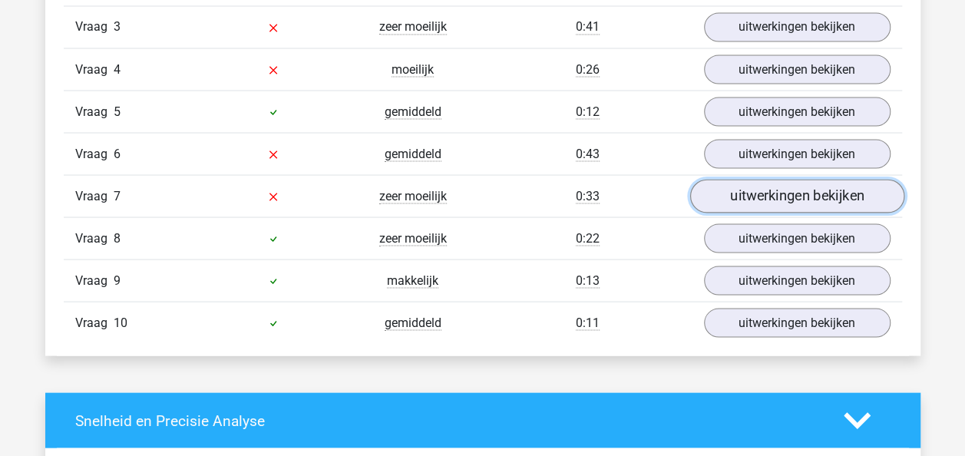
click at [741, 189] on link "uitwerkingen bekijken" at bounding box center [796, 197] width 214 height 34
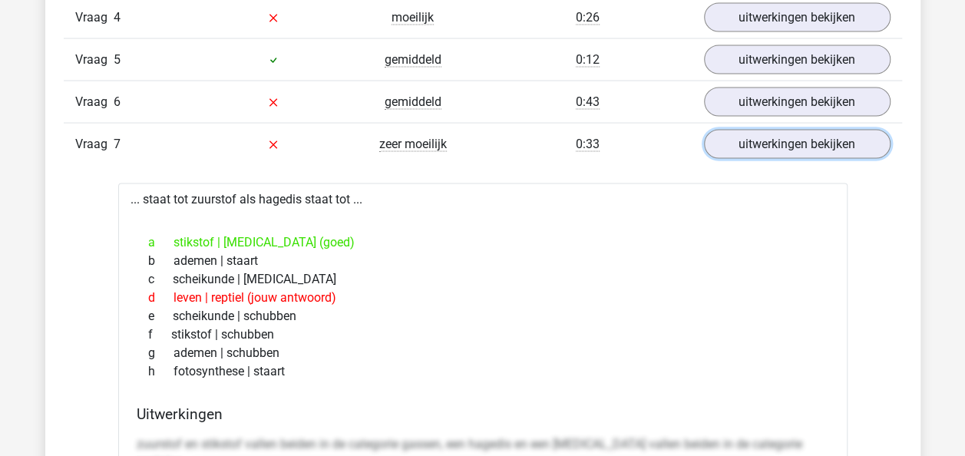
scroll to position [1454, 0]
click at [745, 141] on link "uitwerkingen bekijken" at bounding box center [796, 144] width 214 height 34
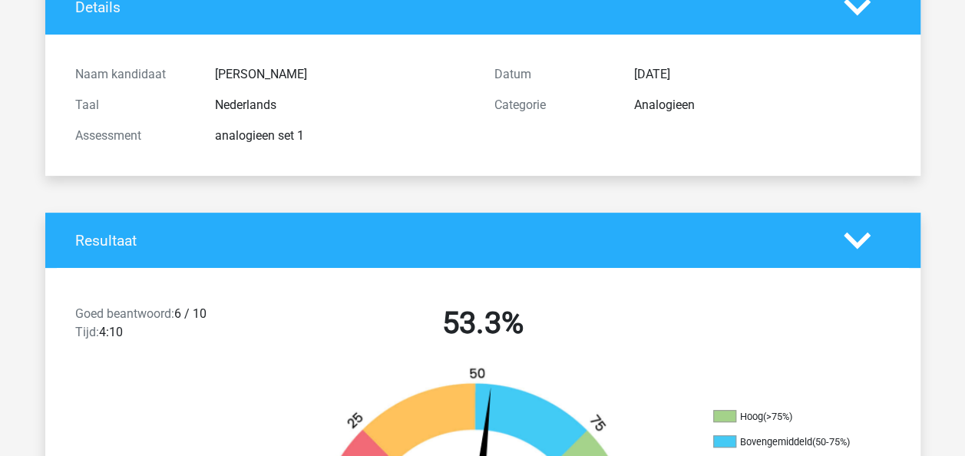
scroll to position [0, 0]
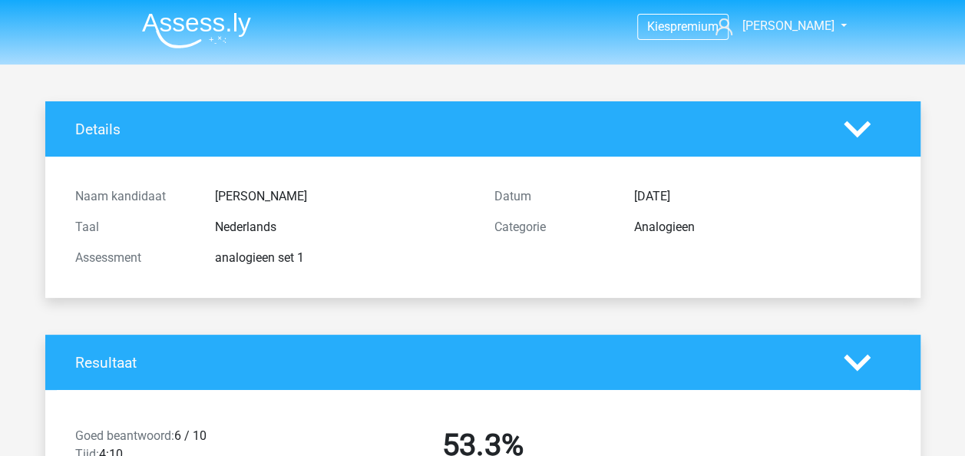
click at [180, 24] on img at bounding box center [196, 30] width 109 height 36
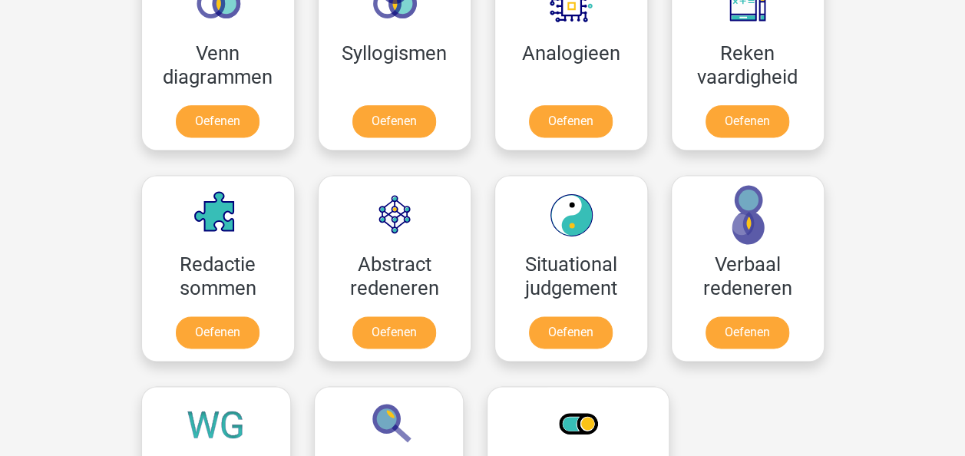
scroll to position [955, 0]
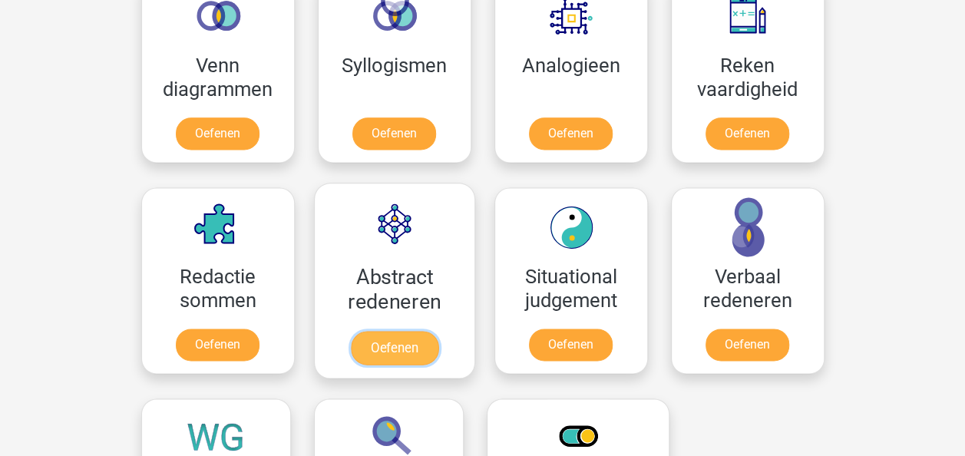
click at [404, 331] on link "Oefenen" at bounding box center [394, 348] width 88 height 34
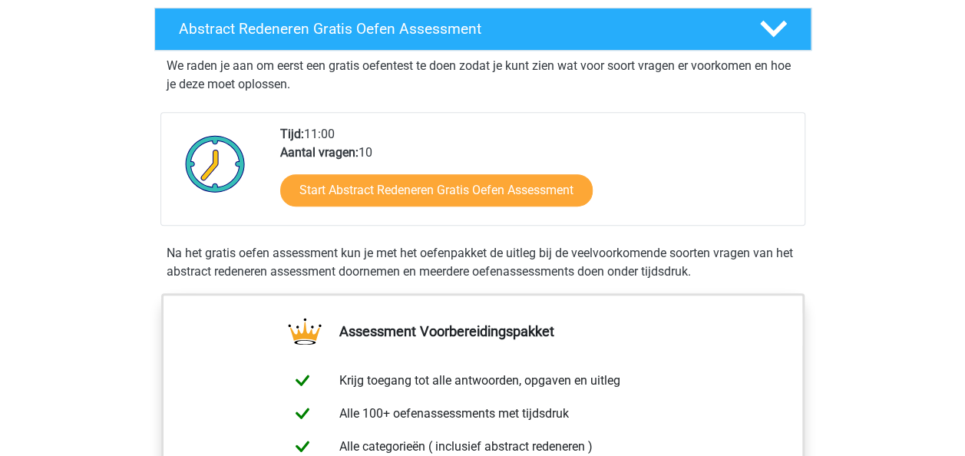
scroll to position [307, 0]
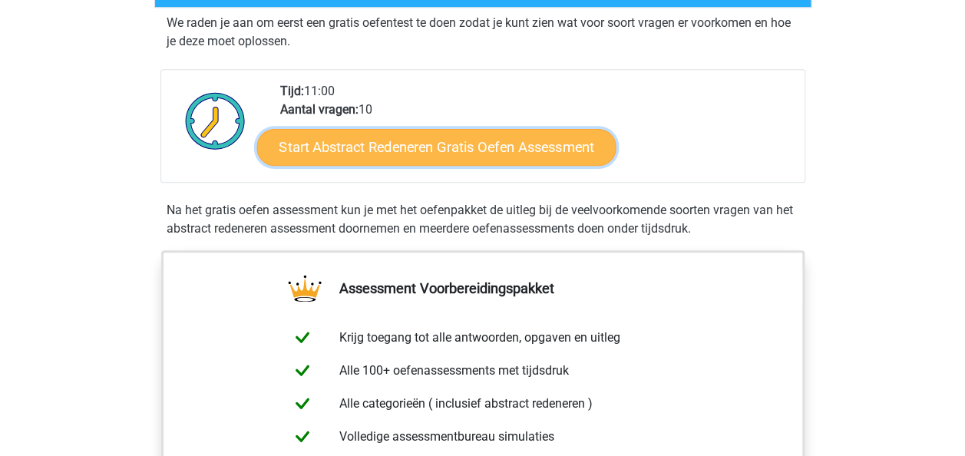
click at [385, 146] on link "Start Abstract Redeneren Gratis Oefen Assessment" at bounding box center [435, 146] width 359 height 37
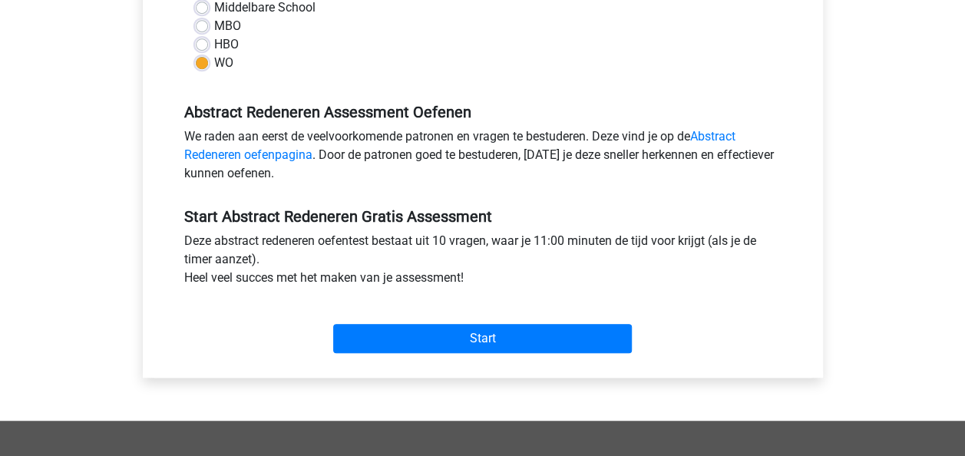
scroll to position [390, 0]
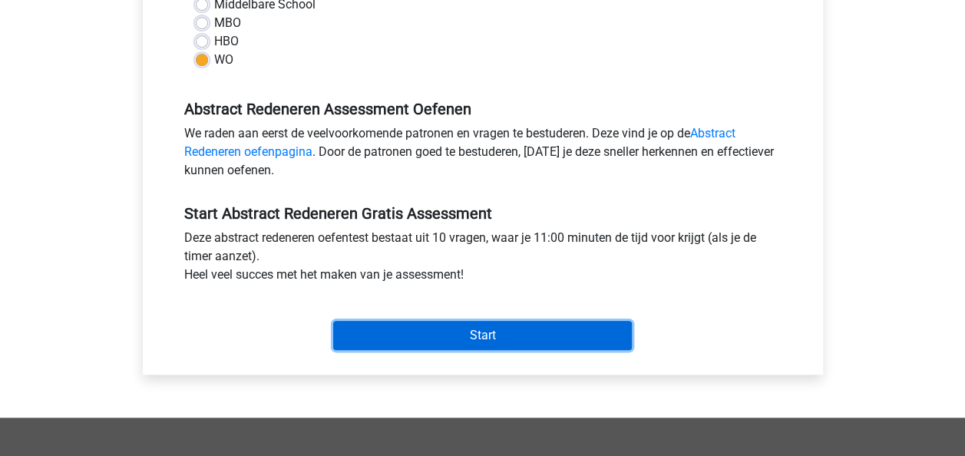
click at [423, 331] on input "Start" at bounding box center [482, 335] width 299 height 29
click at [553, 327] on input "Start" at bounding box center [482, 335] width 299 height 29
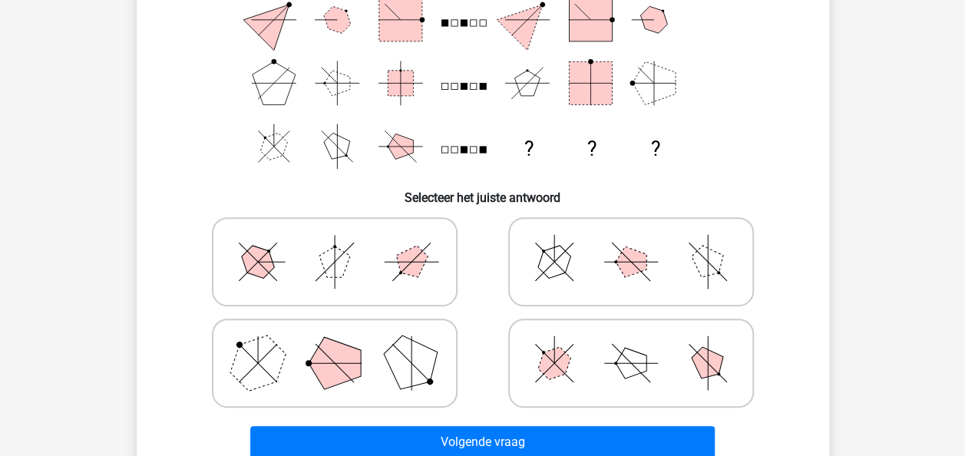
scroll to position [217, 0]
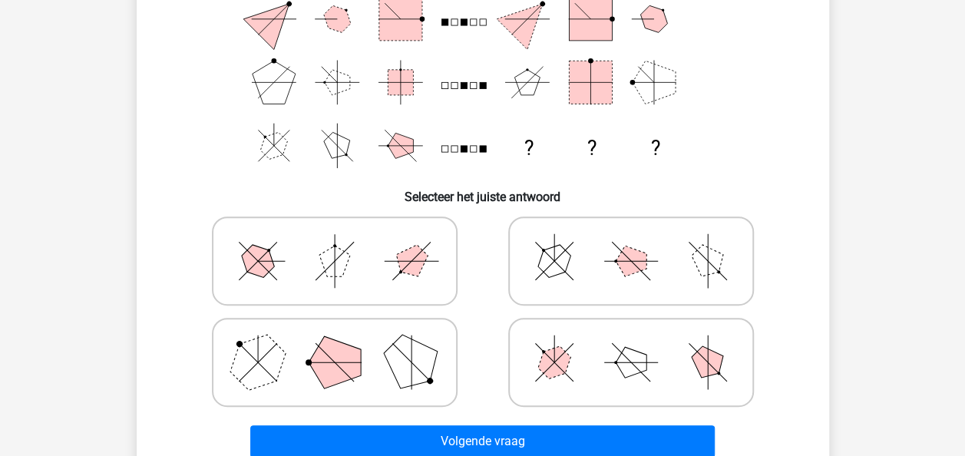
click at [543, 366] on polygon at bounding box center [554, 363] width 44 height 44
click at [631, 343] on input "radio" at bounding box center [636, 338] width 10 height 10
radio input "true"
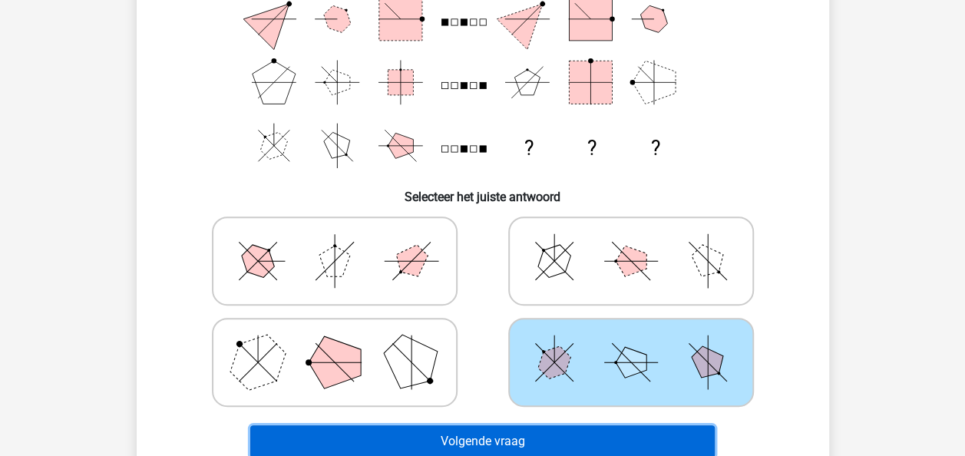
click at [508, 434] on button "Volgende vraag" at bounding box center [482, 441] width 464 height 32
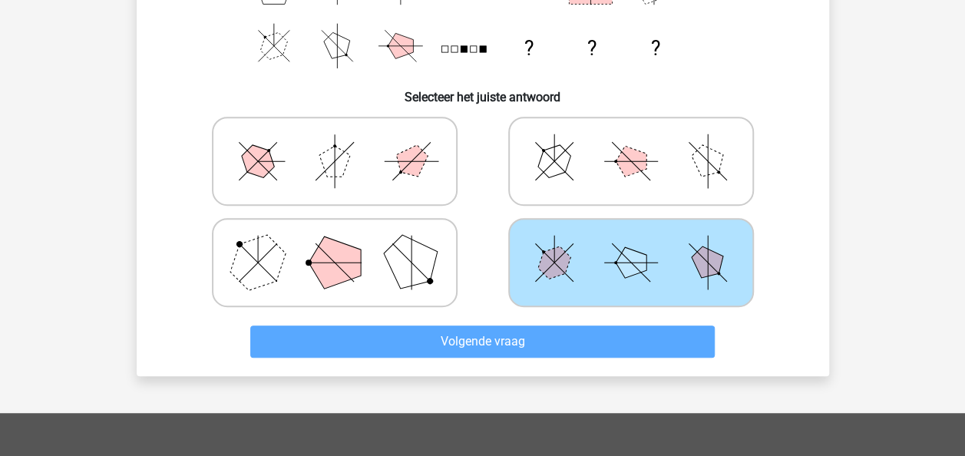
scroll to position [325, 0]
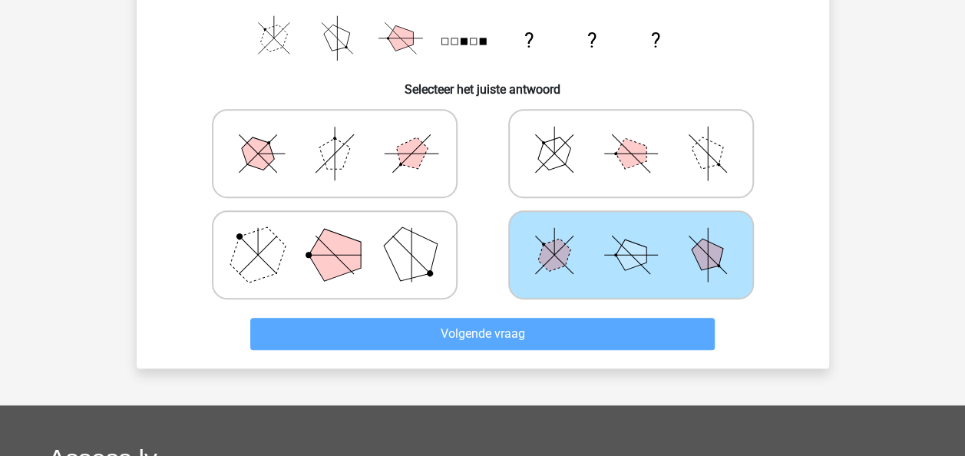
click at [612, 263] on icon at bounding box center [631, 254] width 230 height 77
click at [631, 236] on input "radio" at bounding box center [636, 231] width 10 height 10
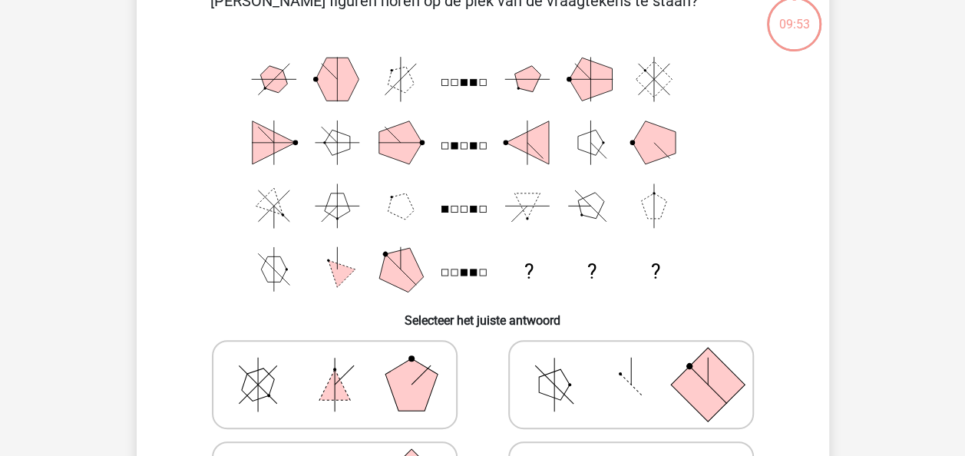
scroll to position [71, 0]
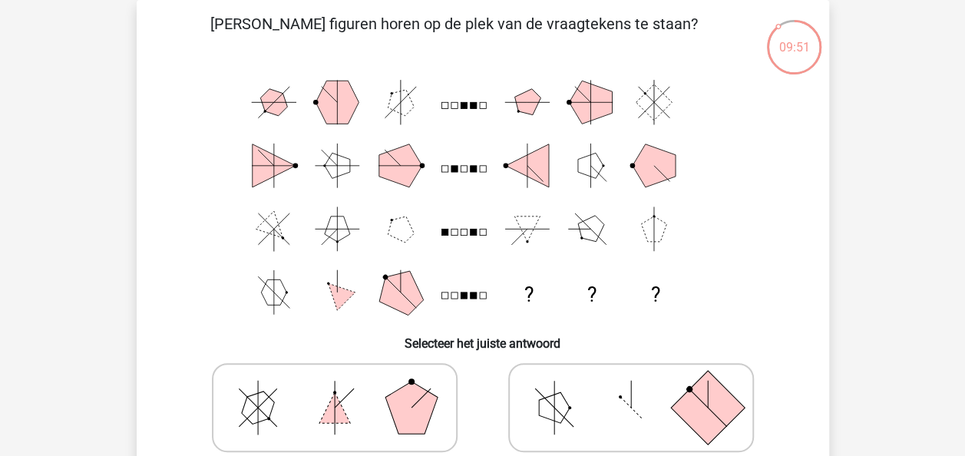
drag, startPoint x: 383, startPoint y: 378, endPoint x: 321, endPoint y: 396, distance: 64.8
click at [321, 396] on icon at bounding box center [335, 407] width 230 height 77
click at [335, 388] on input "radio" at bounding box center [340, 383] width 10 height 10
radio input "true"
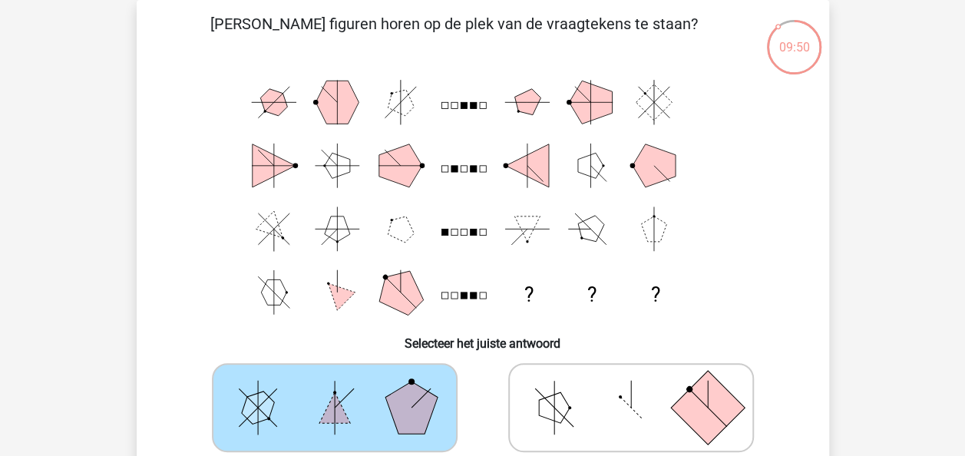
click at [321, 396] on icon at bounding box center [335, 407] width 230 height 77
click at [335, 388] on input "radio" at bounding box center [340, 383] width 10 height 10
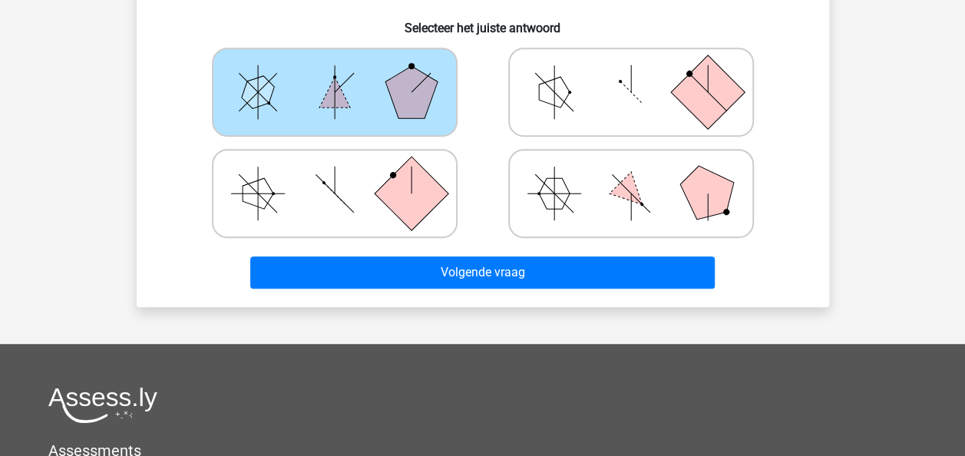
scroll to position [385, 0]
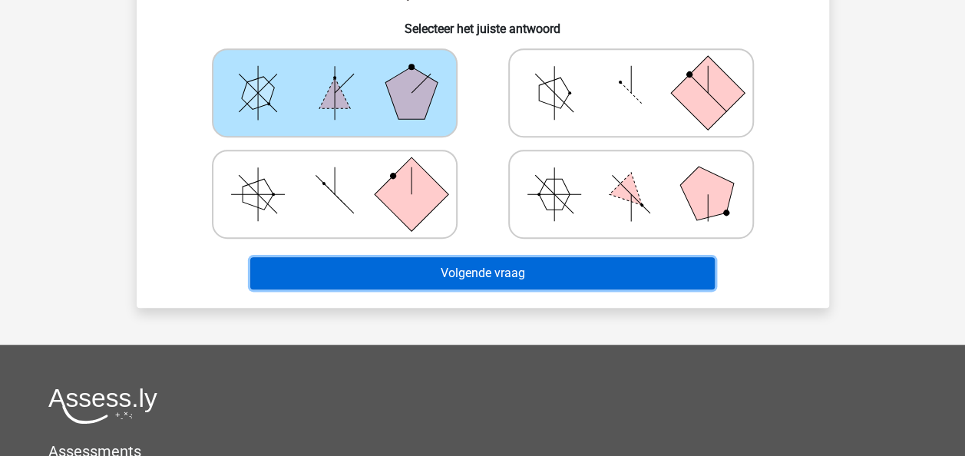
click at [424, 270] on button "Volgende vraag" at bounding box center [482, 273] width 464 height 32
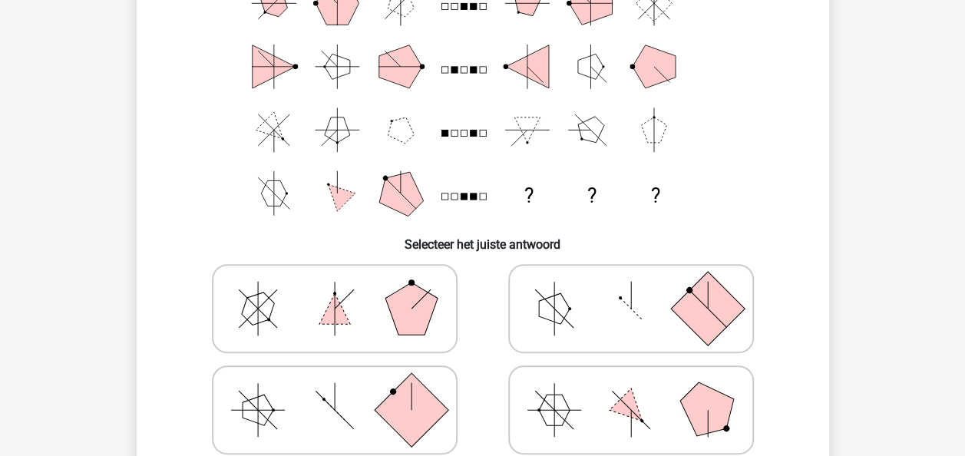
scroll to position [170, 0]
click at [553, 327] on icon at bounding box center [631, 307] width 230 height 77
click at [631, 289] on input "radio" at bounding box center [636, 284] width 10 height 10
radio input "true"
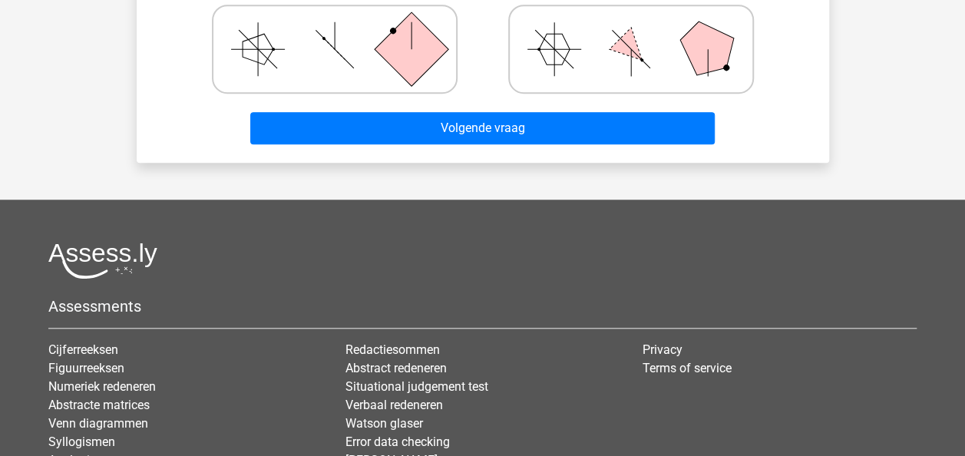
scroll to position [531, 0]
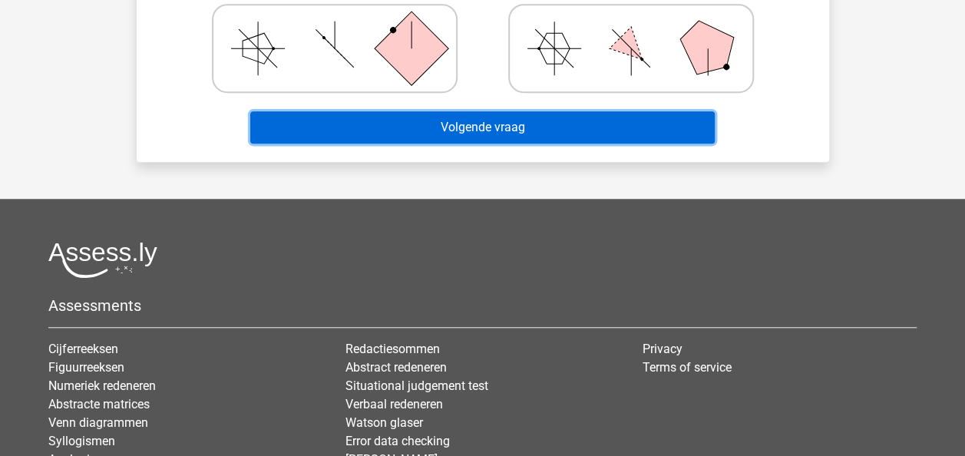
click at [478, 120] on button "Volgende vraag" at bounding box center [482, 127] width 464 height 32
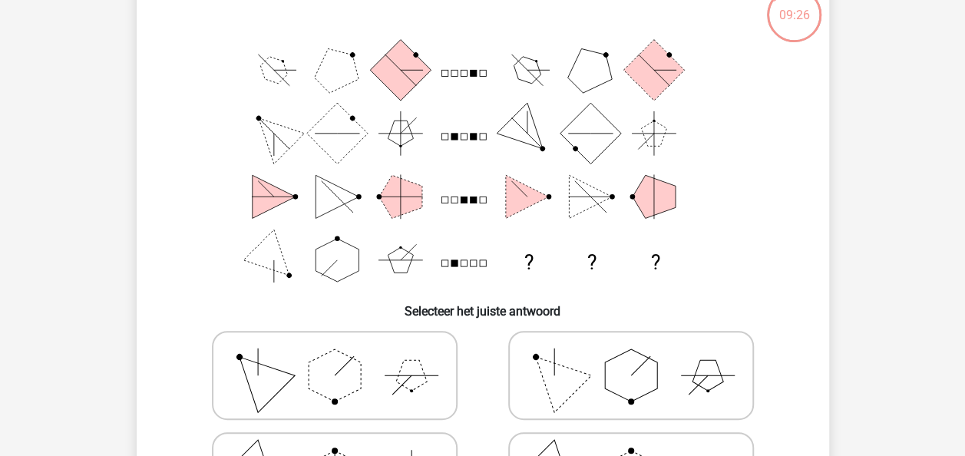
scroll to position [104, 0]
drag, startPoint x: 840, startPoint y: 329, endPoint x: 844, endPoint y: 276, distance: 53.2
click at [844, 276] on div "09:21 Vraag 3 van de 10 Categorie: abstract redeneren set 1 Welke figuren horen…" at bounding box center [482, 278] width 729 height 623
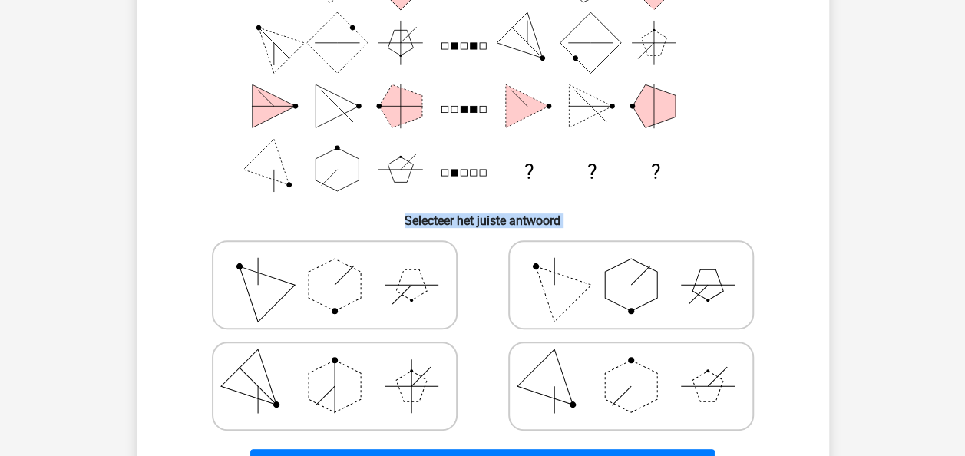
scroll to position [190, 0]
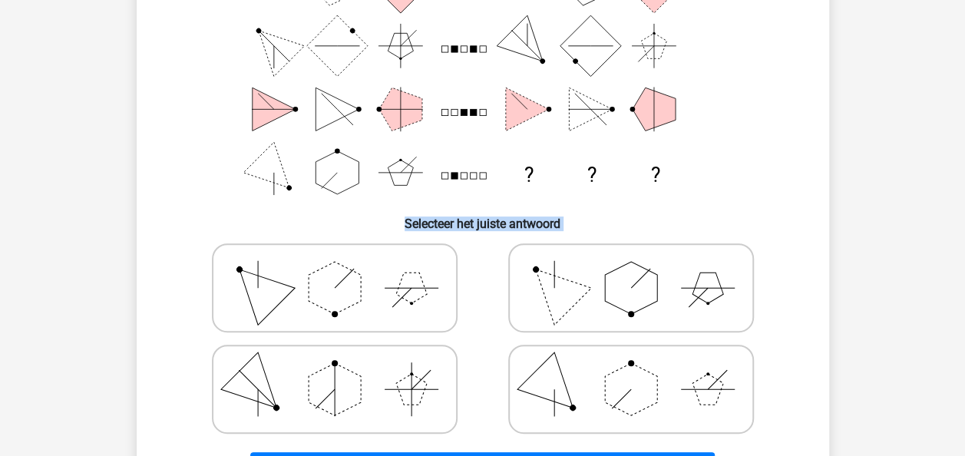
click at [866, 180] on div "Kies premium lisa lisakriek7@gmail.com ? ?" at bounding box center [482, 377] width 965 height 1135
click at [706, 390] on polygon at bounding box center [707, 389] width 31 height 31
click at [641, 370] on input "radio" at bounding box center [636, 365] width 10 height 10
radio input "true"
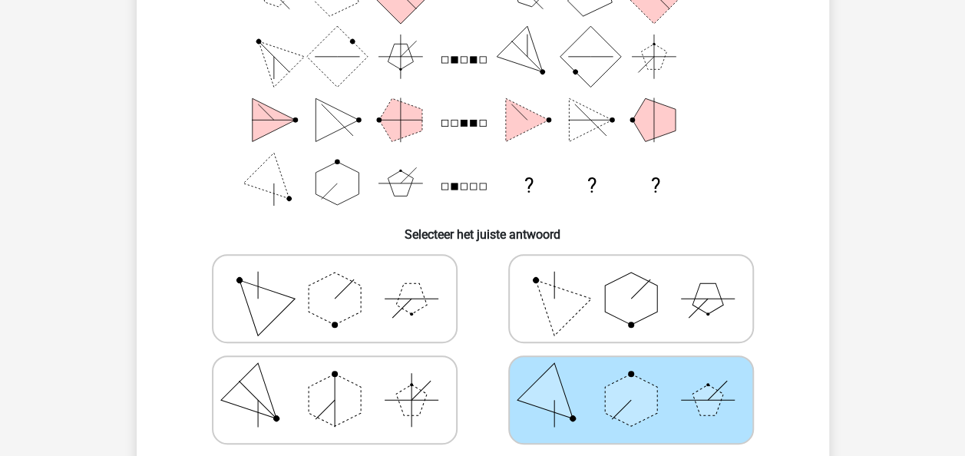
scroll to position [178, 0]
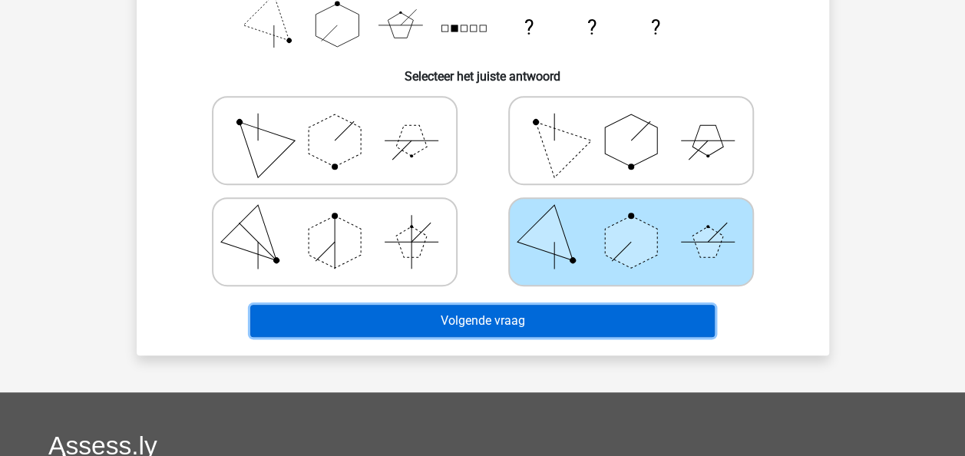
click at [583, 312] on button "Volgende vraag" at bounding box center [482, 321] width 464 height 32
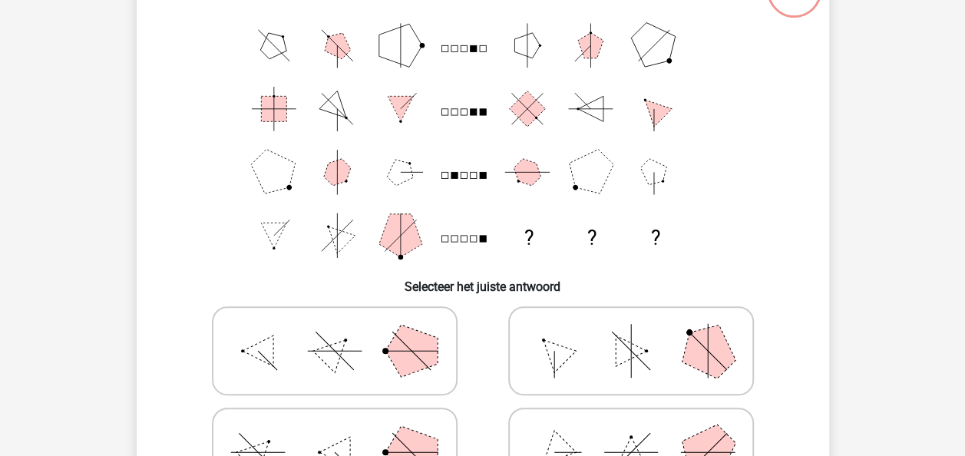
scroll to position [144, 0]
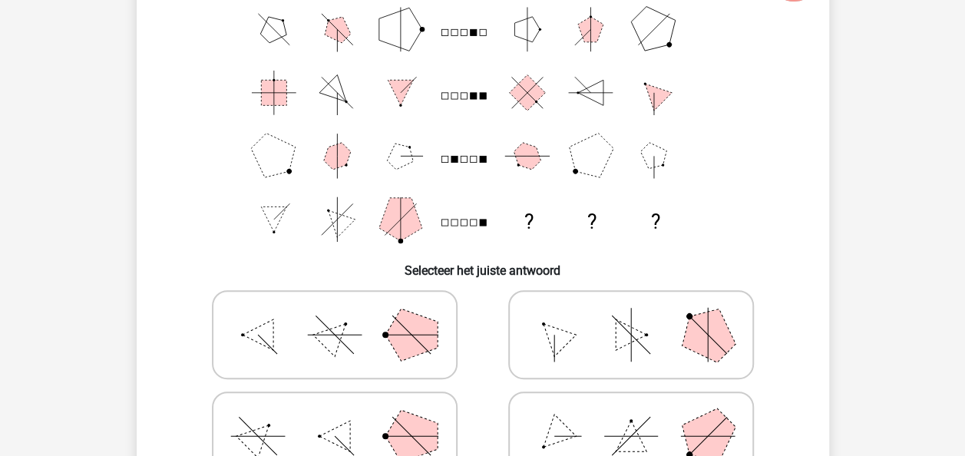
click at [339, 442] on polygon at bounding box center [334, 436] width 31 height 31
click at [339, 417] on input "radio" at bounding box center [340, 412] width 10 height 10
radio input "true"
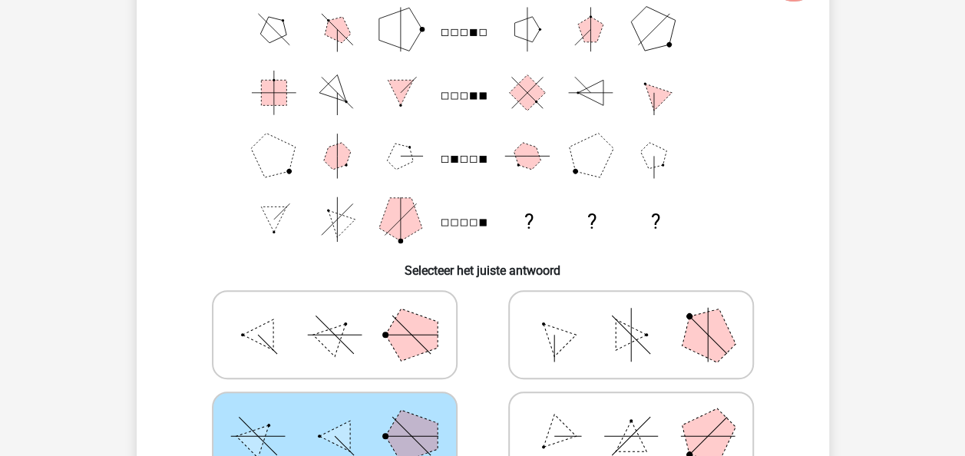
drag, startPoint x: 729, startPoint y: 326, endPoint x: 461, endPoint y: 216, distance: 290.2
click at [461, 216] on div "Welke figuren horen op de plek van de vraagtekens te staan? ? ? ? Selecteer het…" at bounding box center [483, 238] width 680 height 598
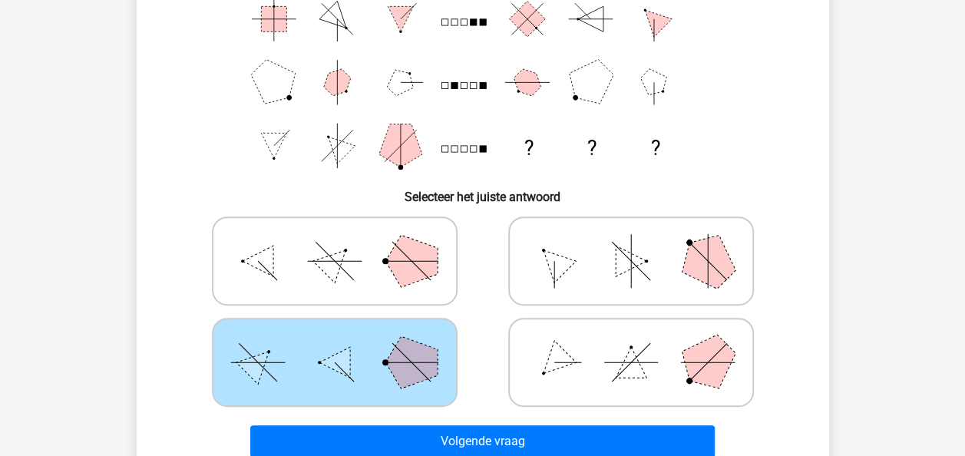
scroll to position [220, 0]
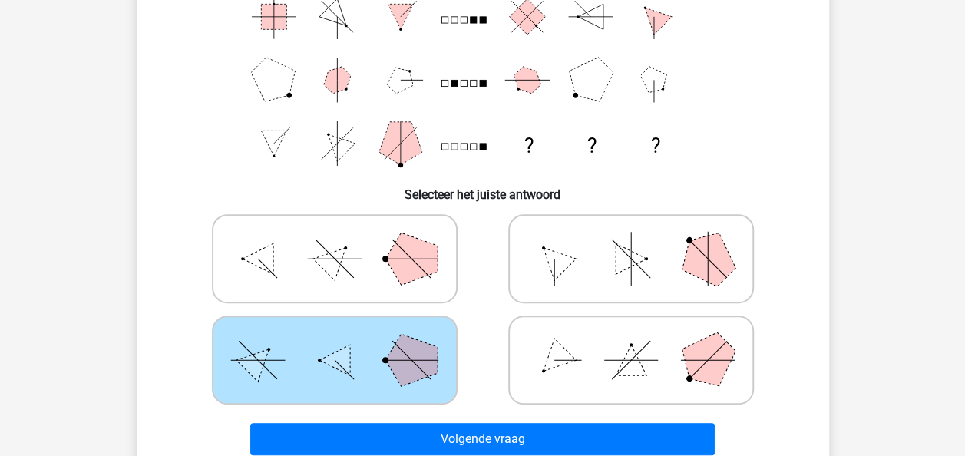
click at [258, 434] on button "Volgende vraag" at bounding box center [482, 439] width 464 height 32
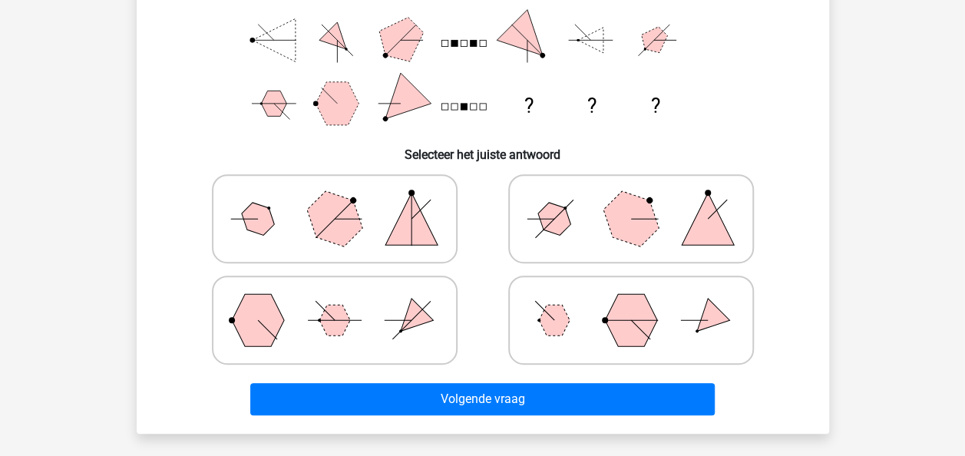
scroll to position [261, 0]
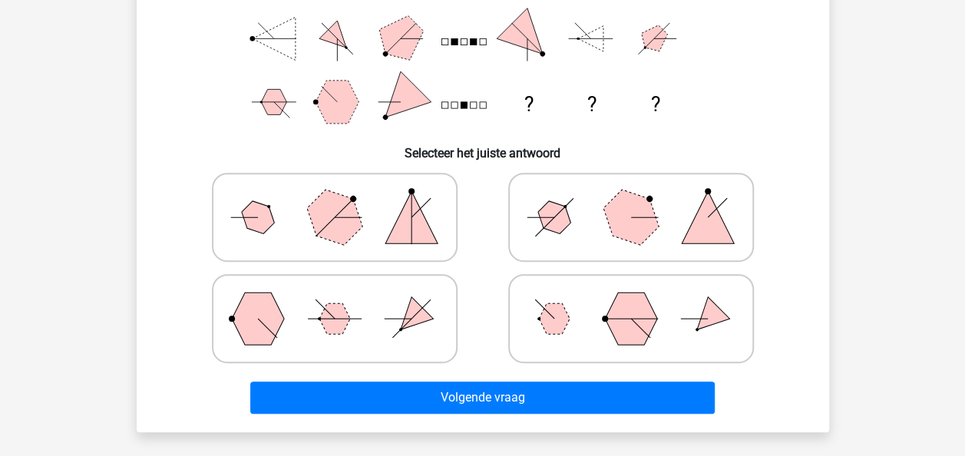
click at [679, 307] on icon at bounding box center [631, 318] width 230 height 77
click at [641, 299] on input "radio" at bounding box center [636, 294] width 10 height 10
radio input "true"
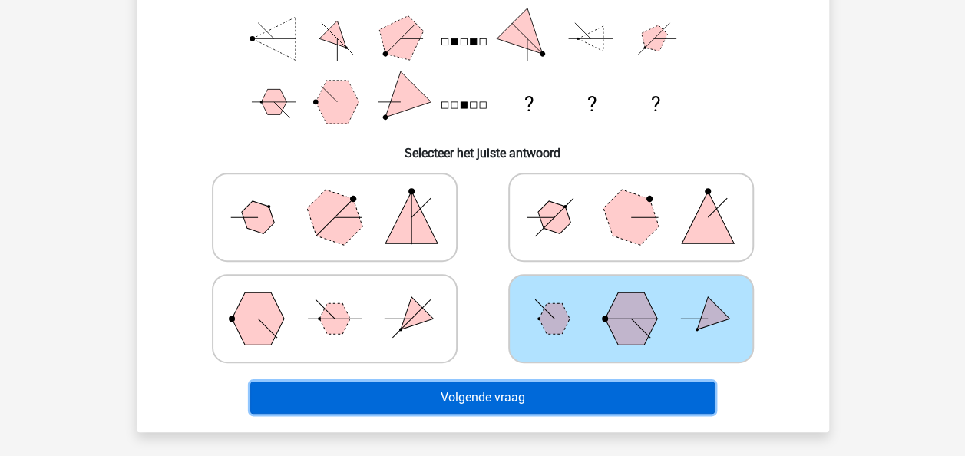
click at [626, 384] on button "Volgende vraag" at bounding box center [482, 397] width 464 height 32
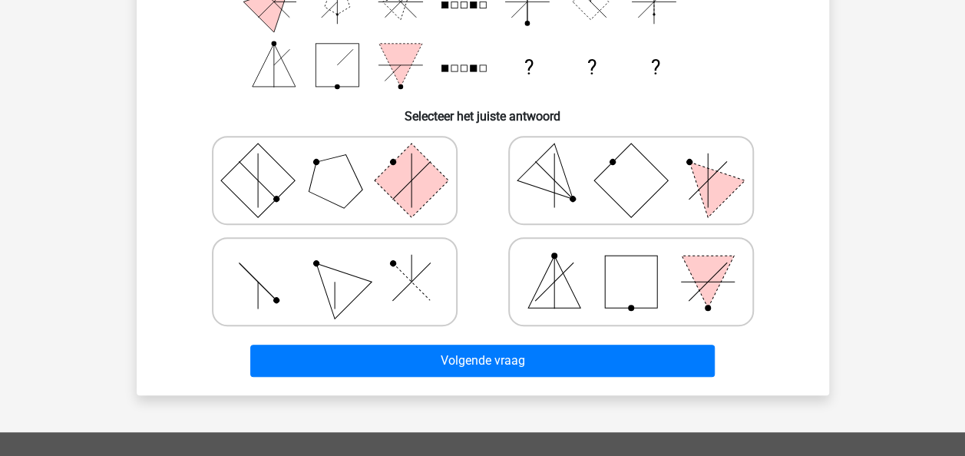
scroll to position [308, 0]
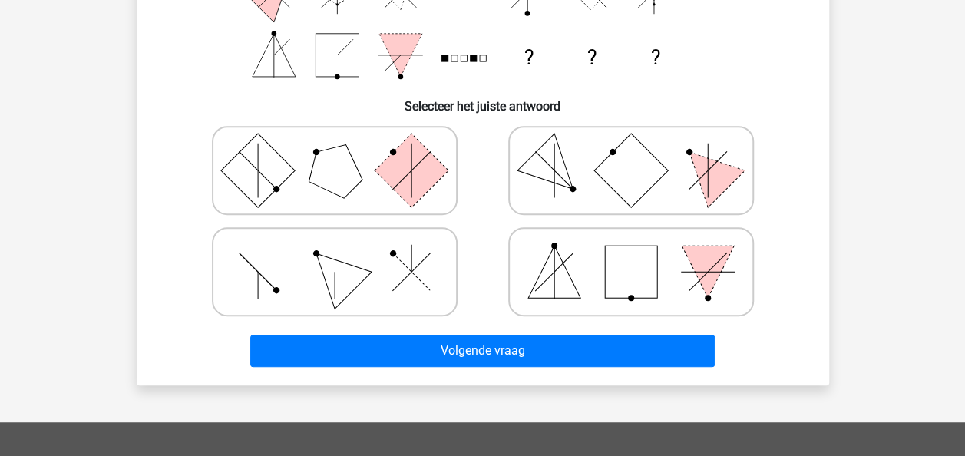
click at [569, 197] on icon at bounding box center [631, 170] width 230 height 77
click at [631, 151] on input "radio" at bounding box center [636, 146] width 10 height 10
radio input "true"
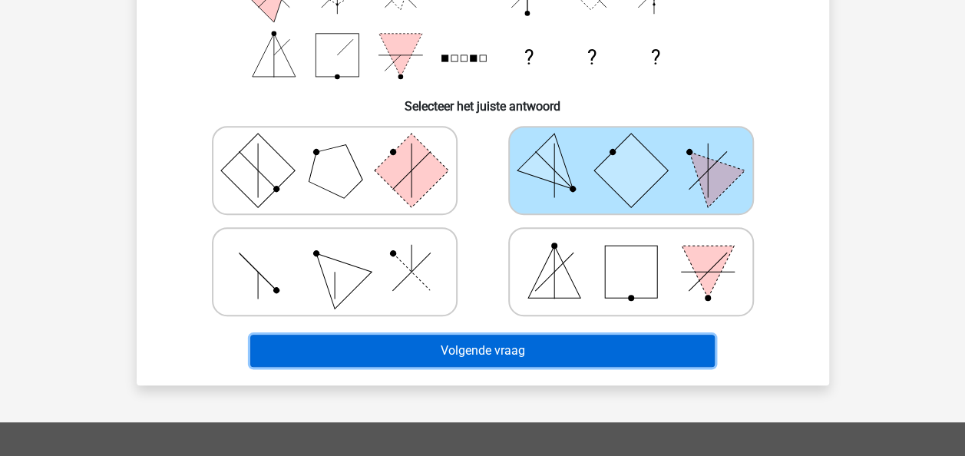
click at [525, 344] on button "Volgende vraag" at bounding box center [482, 351] width 464 height 32
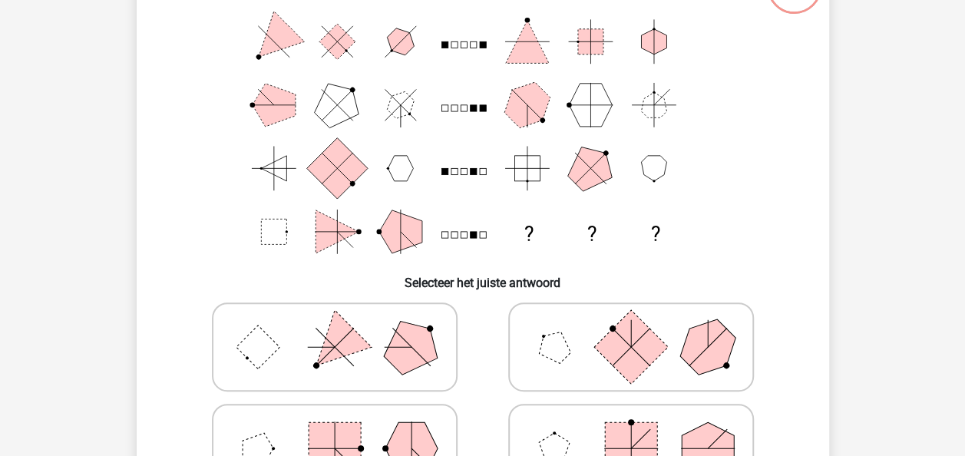
scroll to position [71, 0]
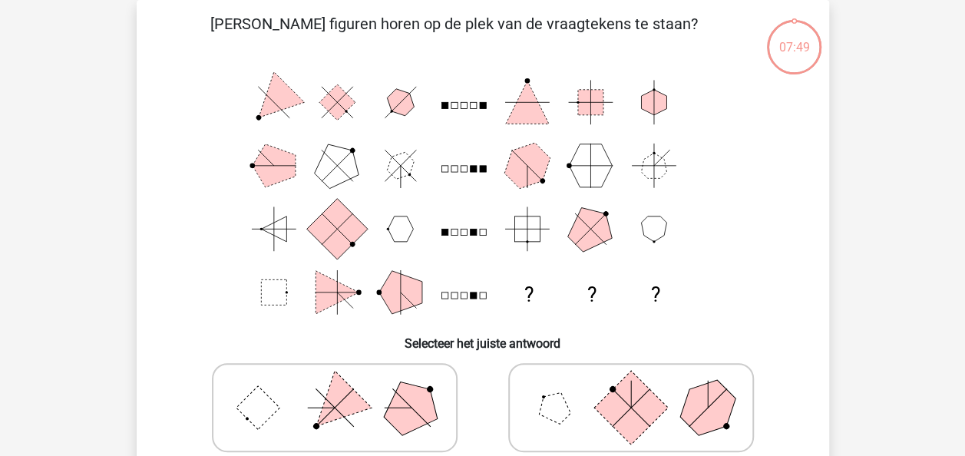
click at [381, 401] on icon at bounding box center [335, 407] width 230 height 77
click at [345, 388] on input "radio" at bounding box center [340, 383] width 10 height 10
radio input "true"
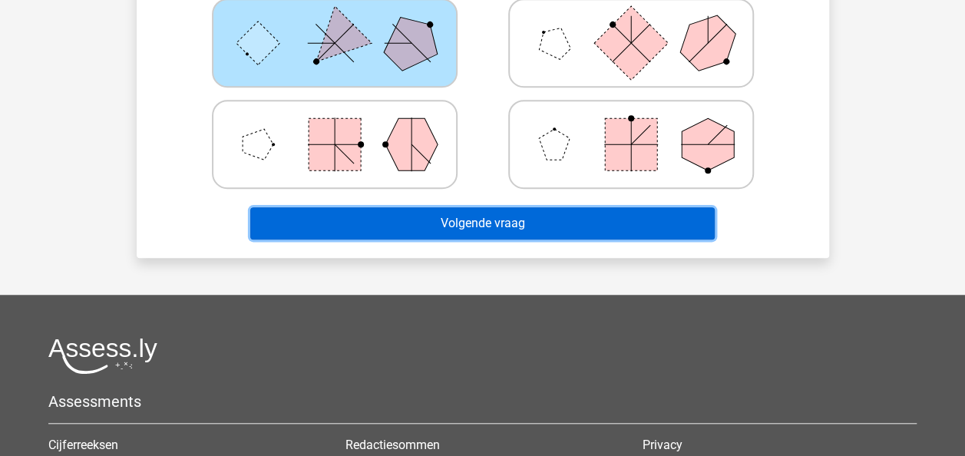
click at [422, 223] on button "Volgende vraag" at bounding box center [482, 223] width 464 height 32
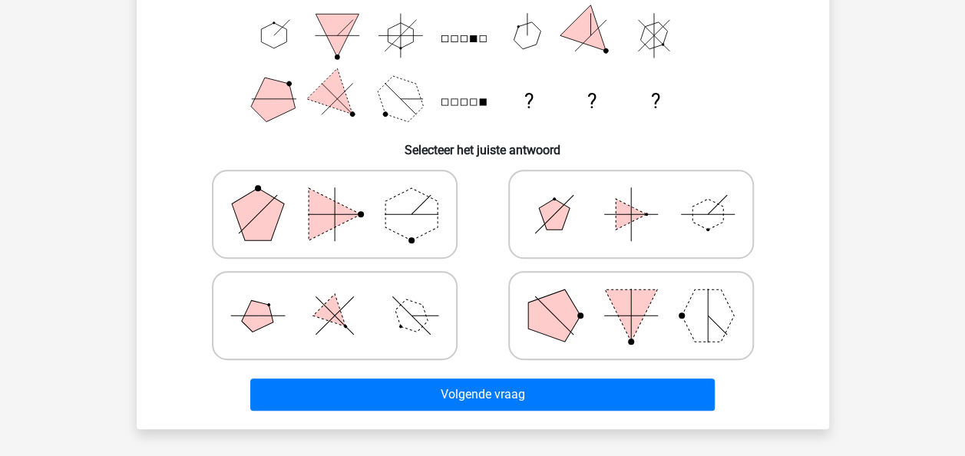
scroll to position [265, 0]
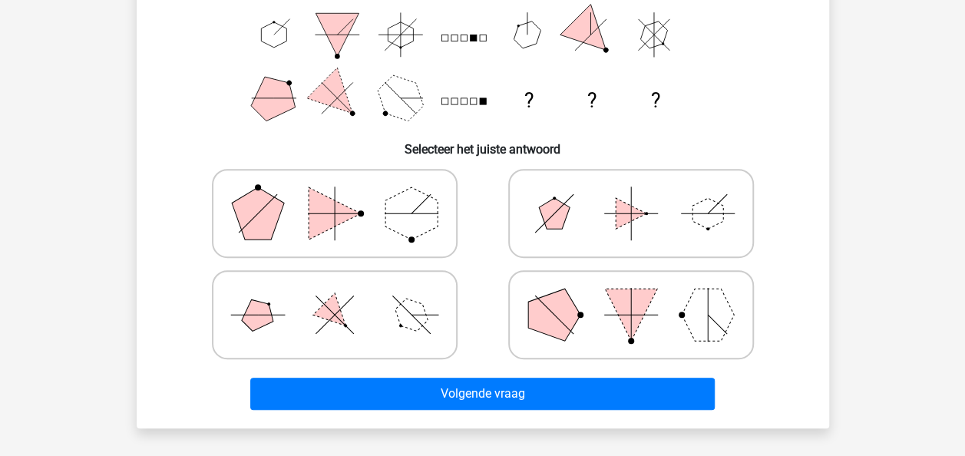
click at [593, 309] on icon at bounding box center [631, 314] width 230 height 77
click at [631, 296] on input "radio" at bounding box center [636, 291] width 10 height 10
radio input "true"
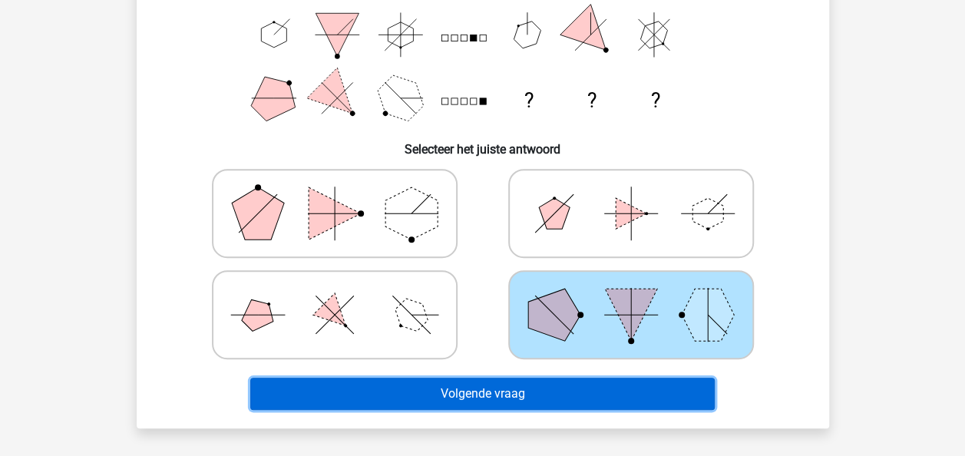
click at [544, 408] on button "Volgende vraag" at bounding box center [482, 394] width 464 height 32
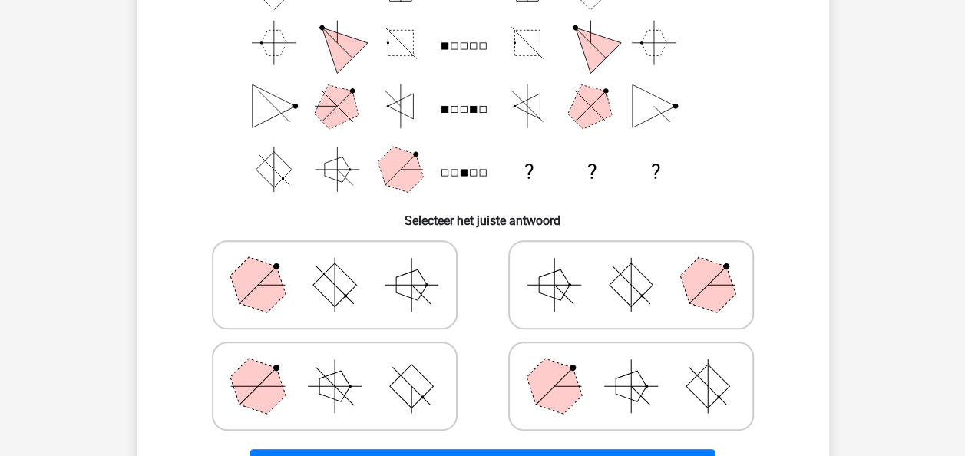
scroll to position [213, 0]
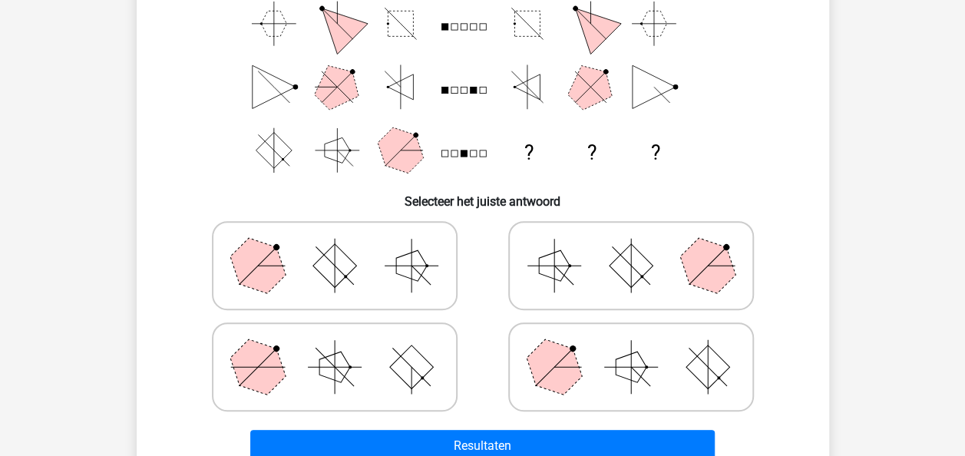
click at [564, 348] on polygon at bounding box center [554, 367] width 74 height 74
click at [631, 348] on input "radio" at bounding box center [636, 343] width 10 height 10
radio input "true"
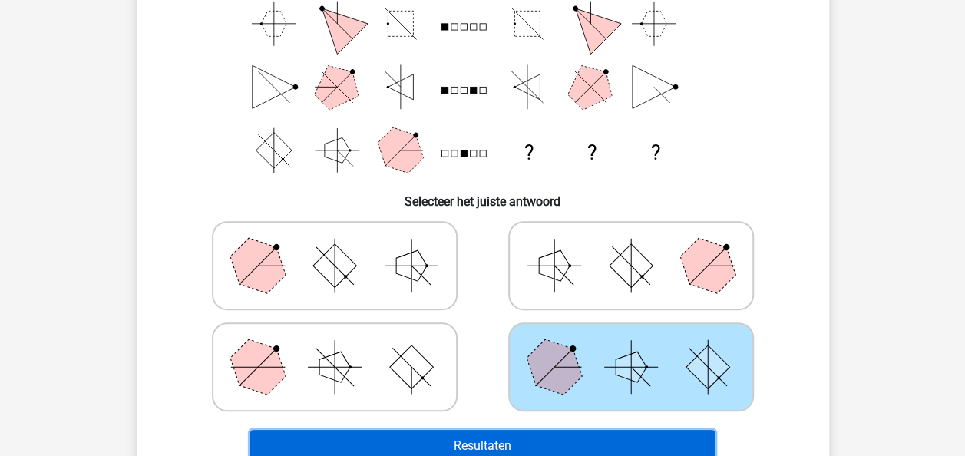
click at [533, 434] on button "Resultaten" at bounding box center [482, 446] width 464 height 32
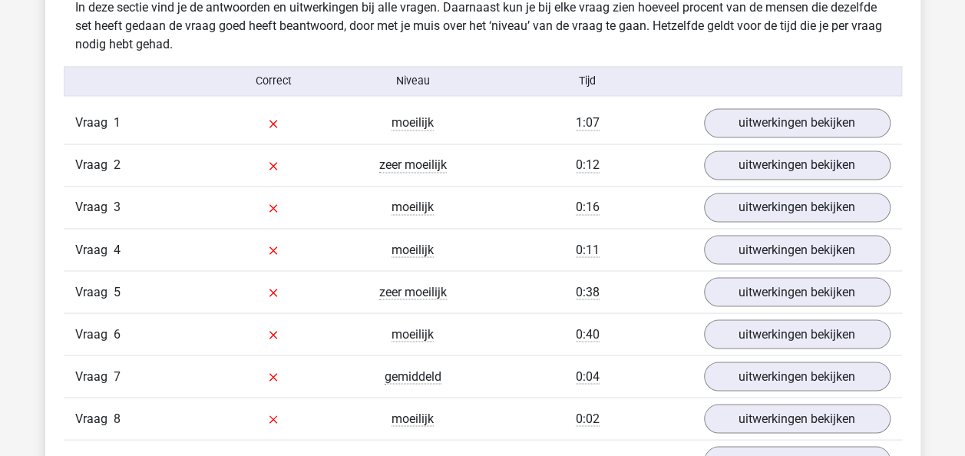
scroll to position [1220, 0]
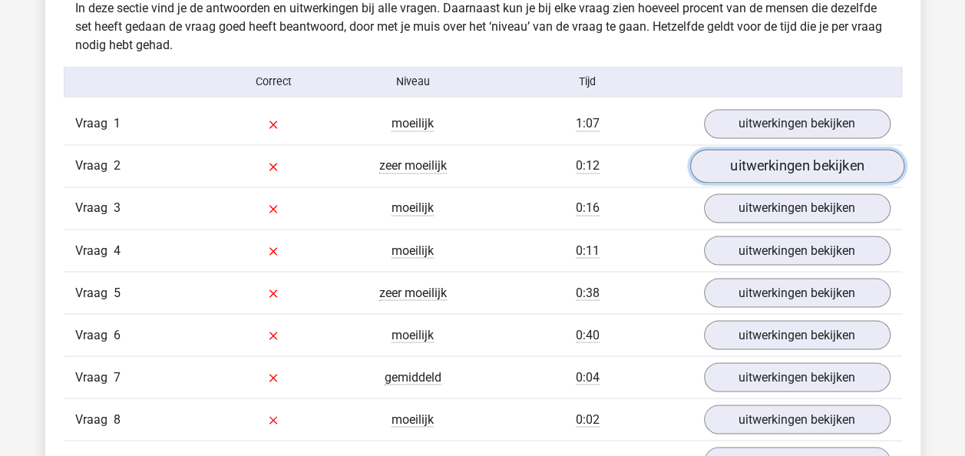
click at [747, 172] on link "uitwerkingen bekijken" at bounding box center [796, 167] width 214 height 34
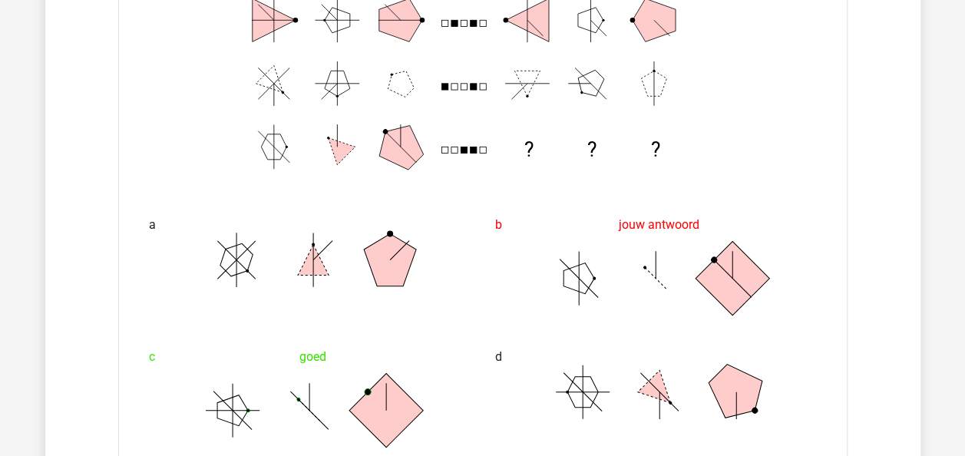
scroll to position [1531, 0]
